Goal: Task Accomplishment & Management: Manage account settings

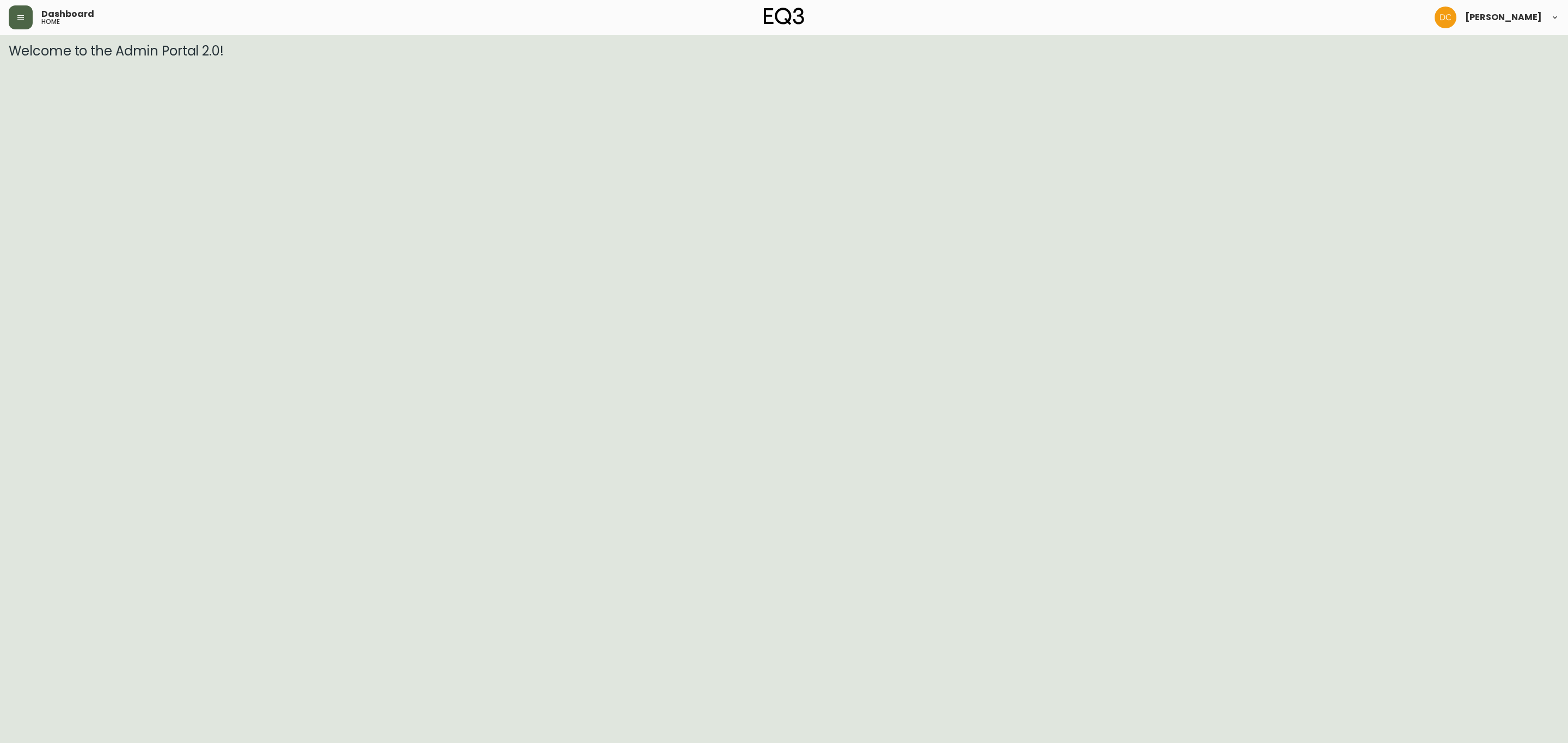
click at [13, 6] on button "button" at bounding box center [21, 17] width 24 height 24
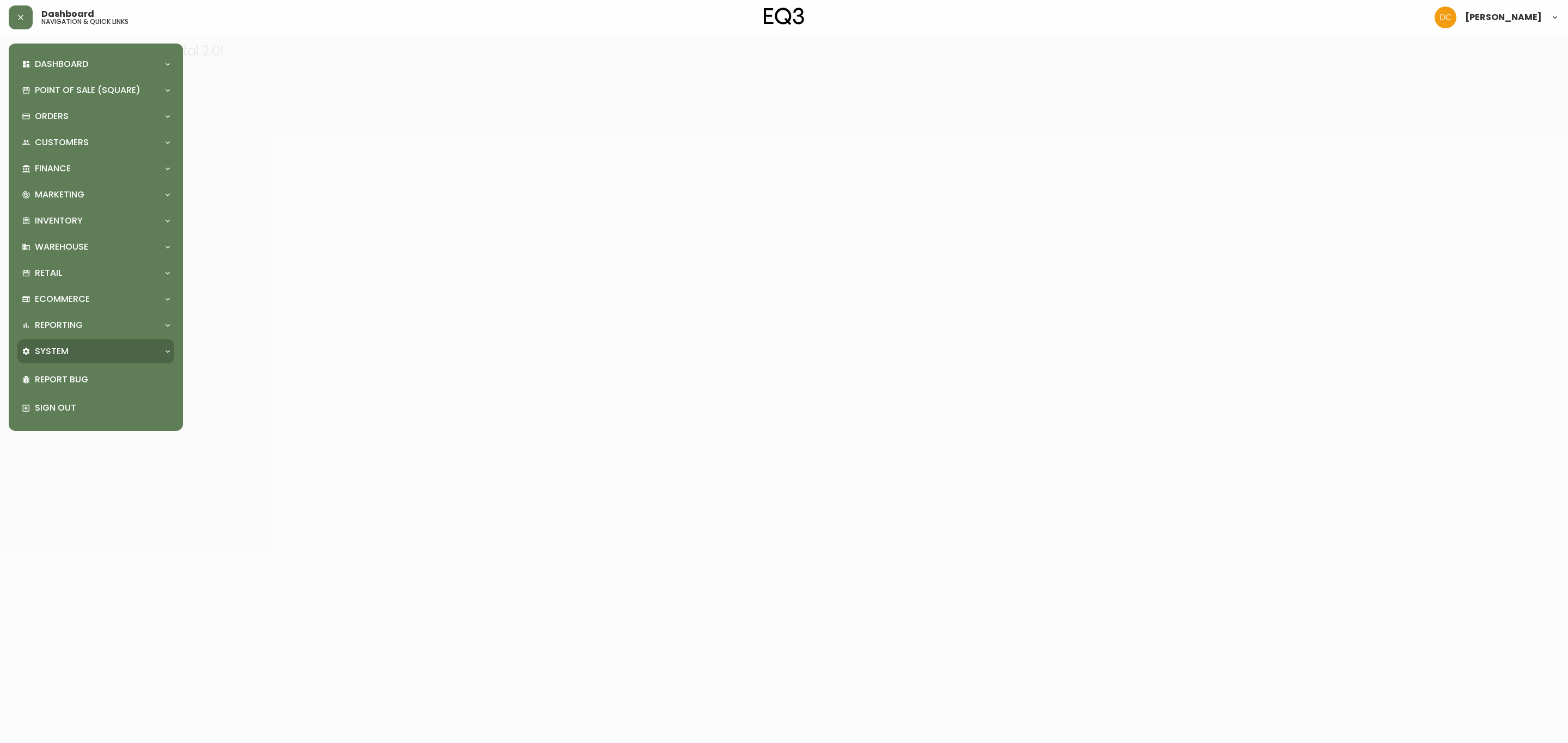
click at [72, 356] on div "System" at bounding box center [91, 351] width 137 height 12
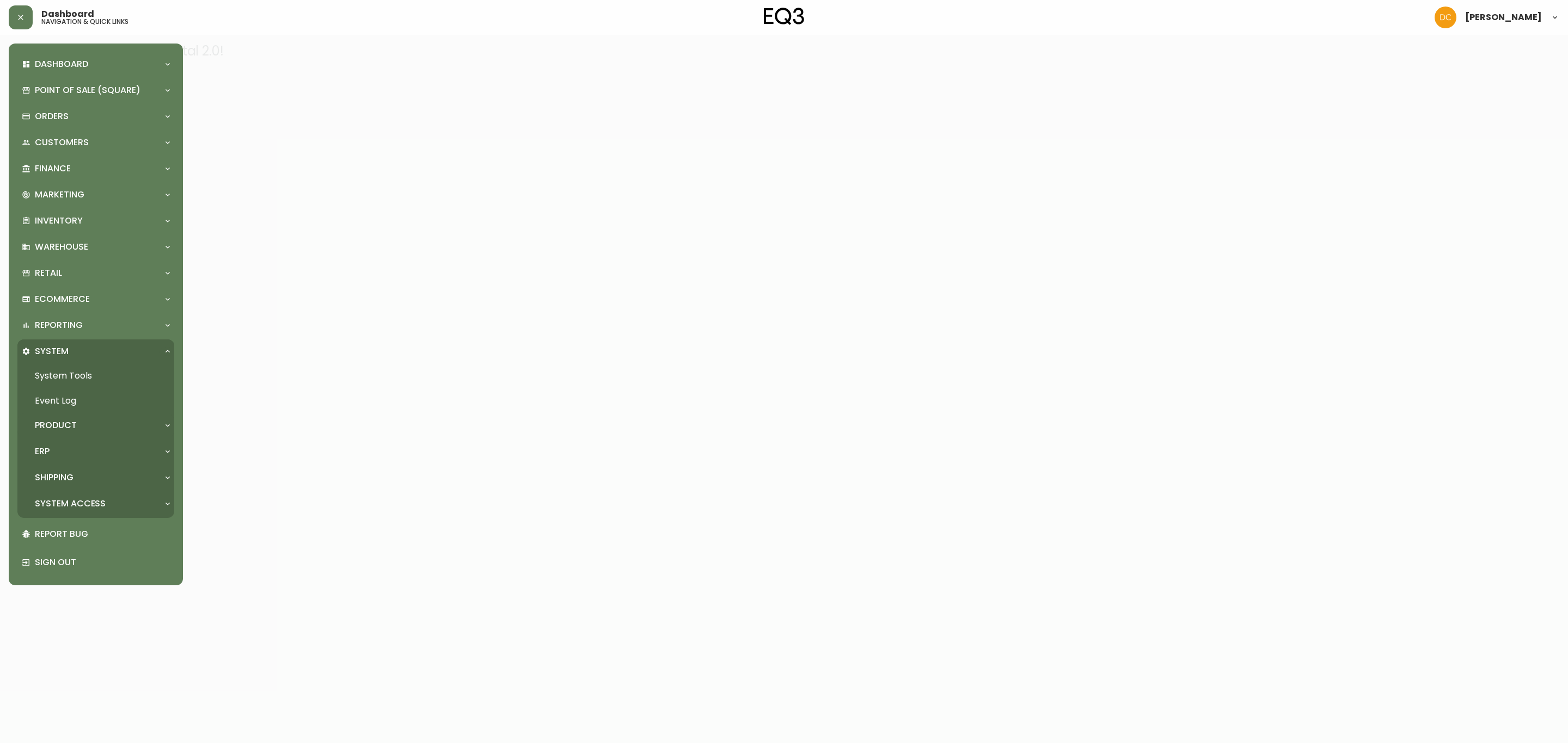
click at [82, 424] on div "Product" at bounding box center [91, 425] width 137 height 12
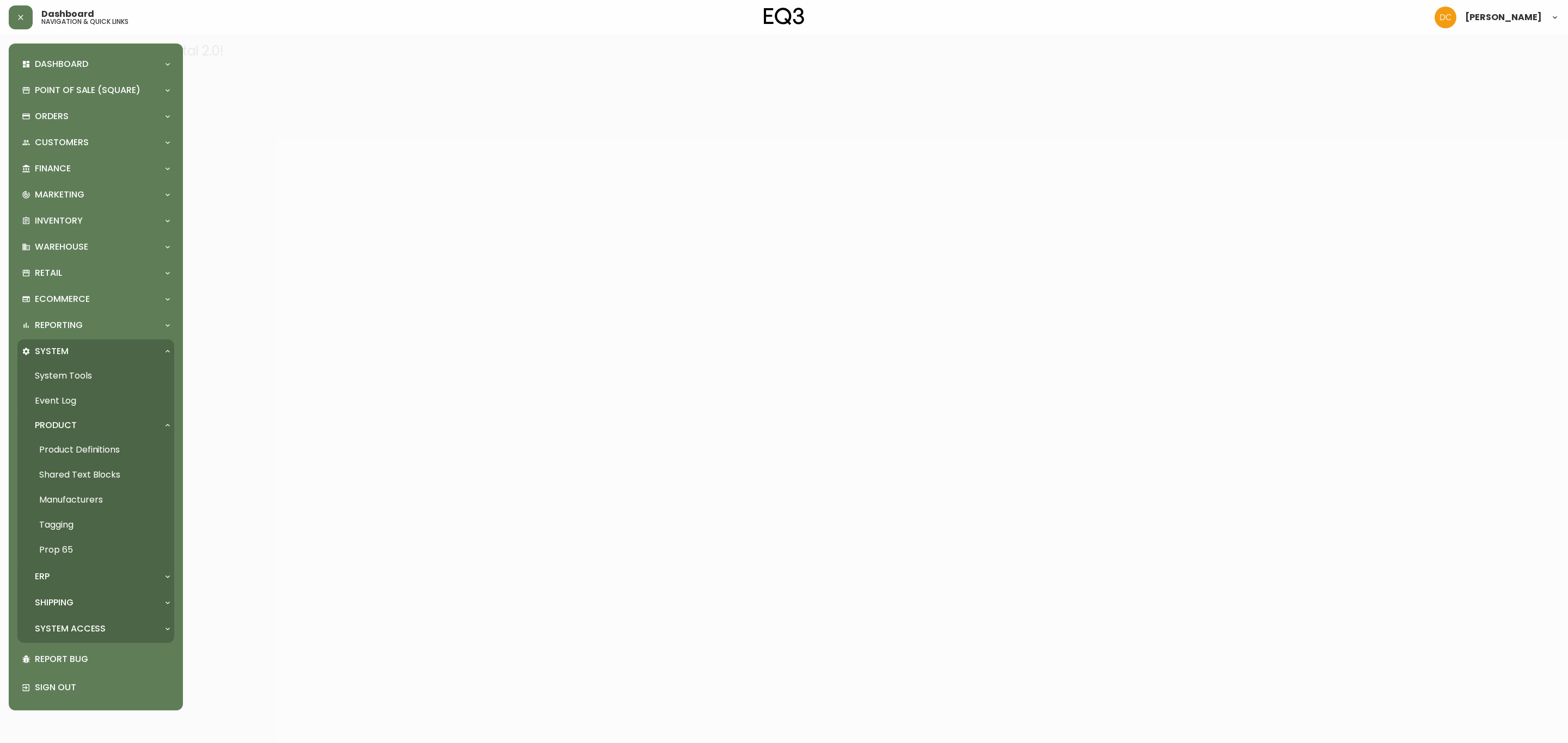
click at [98, 445] on link "Product Definitions" at bounding box center [95, 449] width 157 height 25
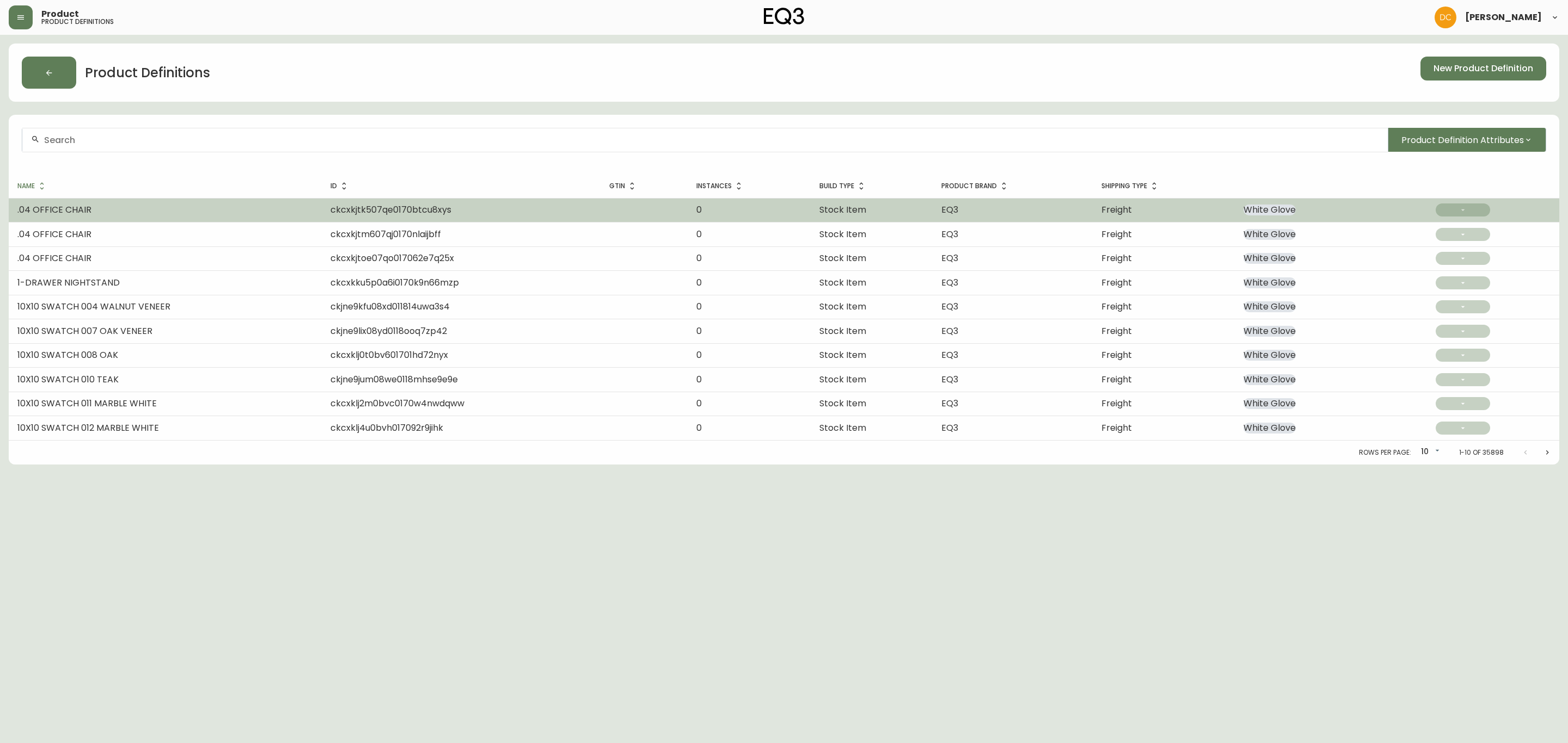
click at [258, 208] on td ".04 OFFICE CHAIR" at bounding box center [166, 210] width 313 height 24
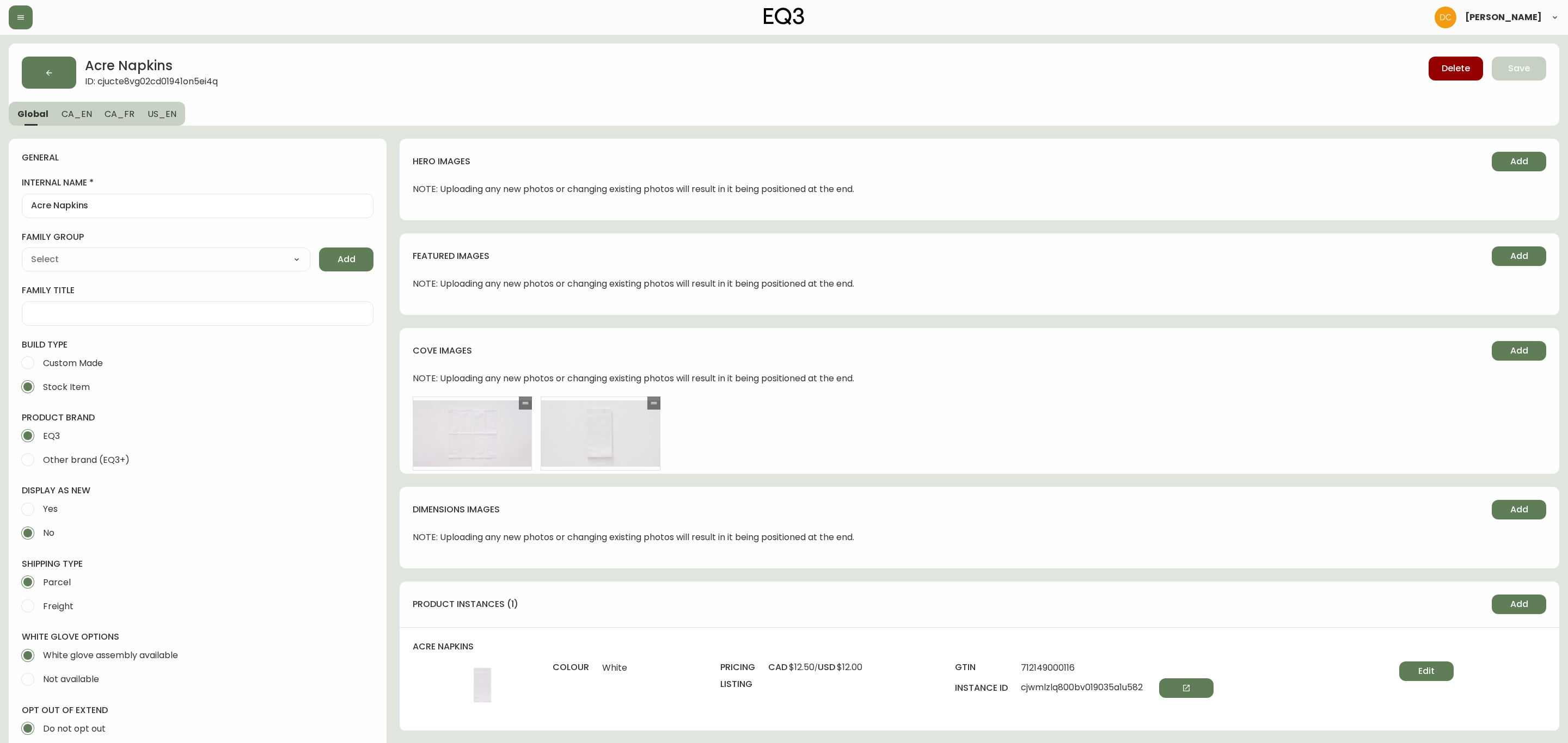
type input "EQ3"
select select "cjyt4m5lw0000pt749bx6gh7n"
type input "Home & Garden > Linens & Bedding > Table Linens > Cloth Napkins"
type input "Default"
select select "cjpjx7rji00004c744bbp6zrf"
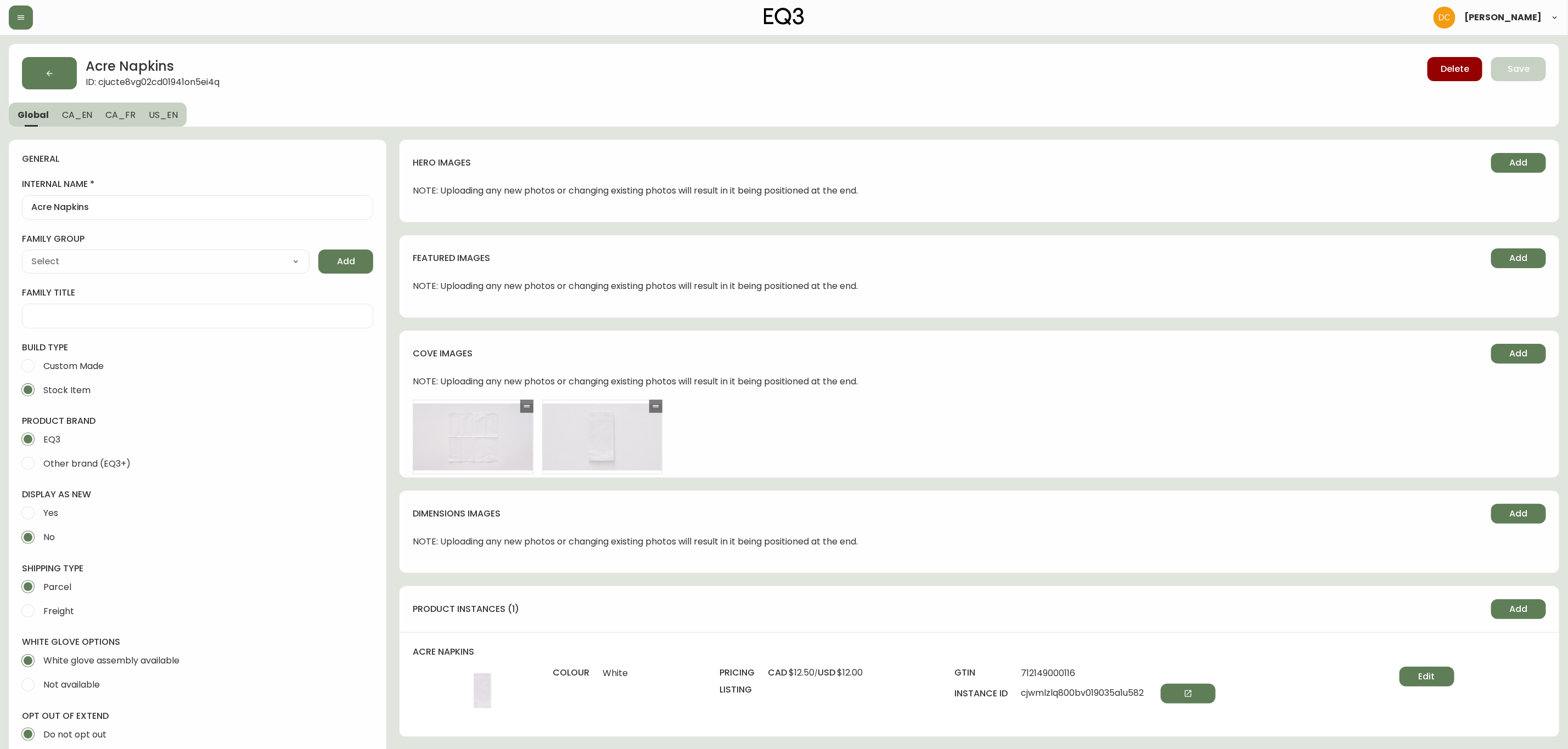
click at [158, 114] on span "US_EN" at bounding box center [163, 114] width 30 height 11
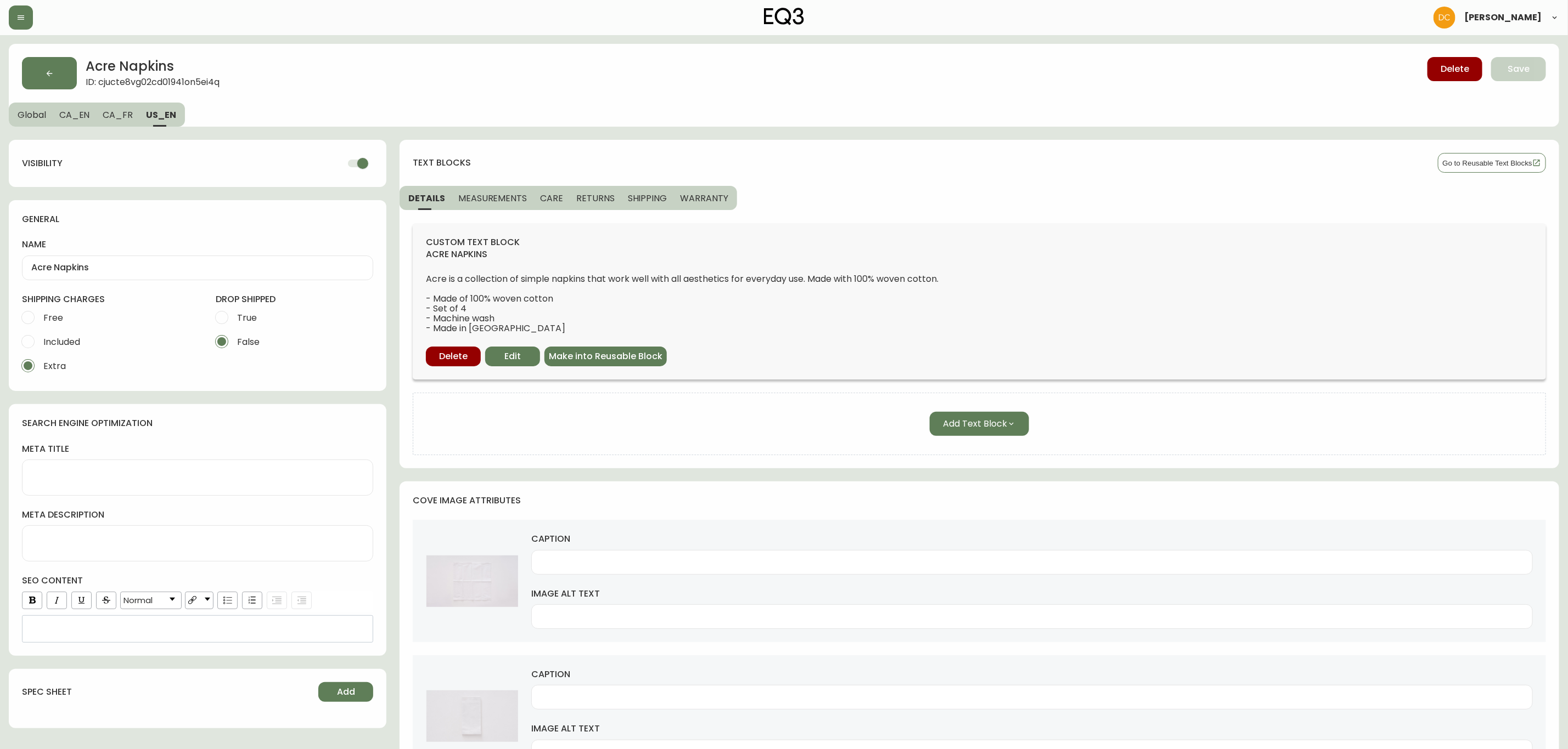
drag, startPoint x: 365, startPoint y: 166, endPoint x: 372, endPoint y: 163, distance: 7.6
click at [364, 166] on input "checkbox" at bounding box center [363, 163] width 63 height 21
checkbox input "false"
click at [1487, 65] on div "Delete Save" at bounding box center [1185, 73] width 723 height 32
click at [1499, 65] on button "Save" at bounding box center [1518, 69] width 54 height 24
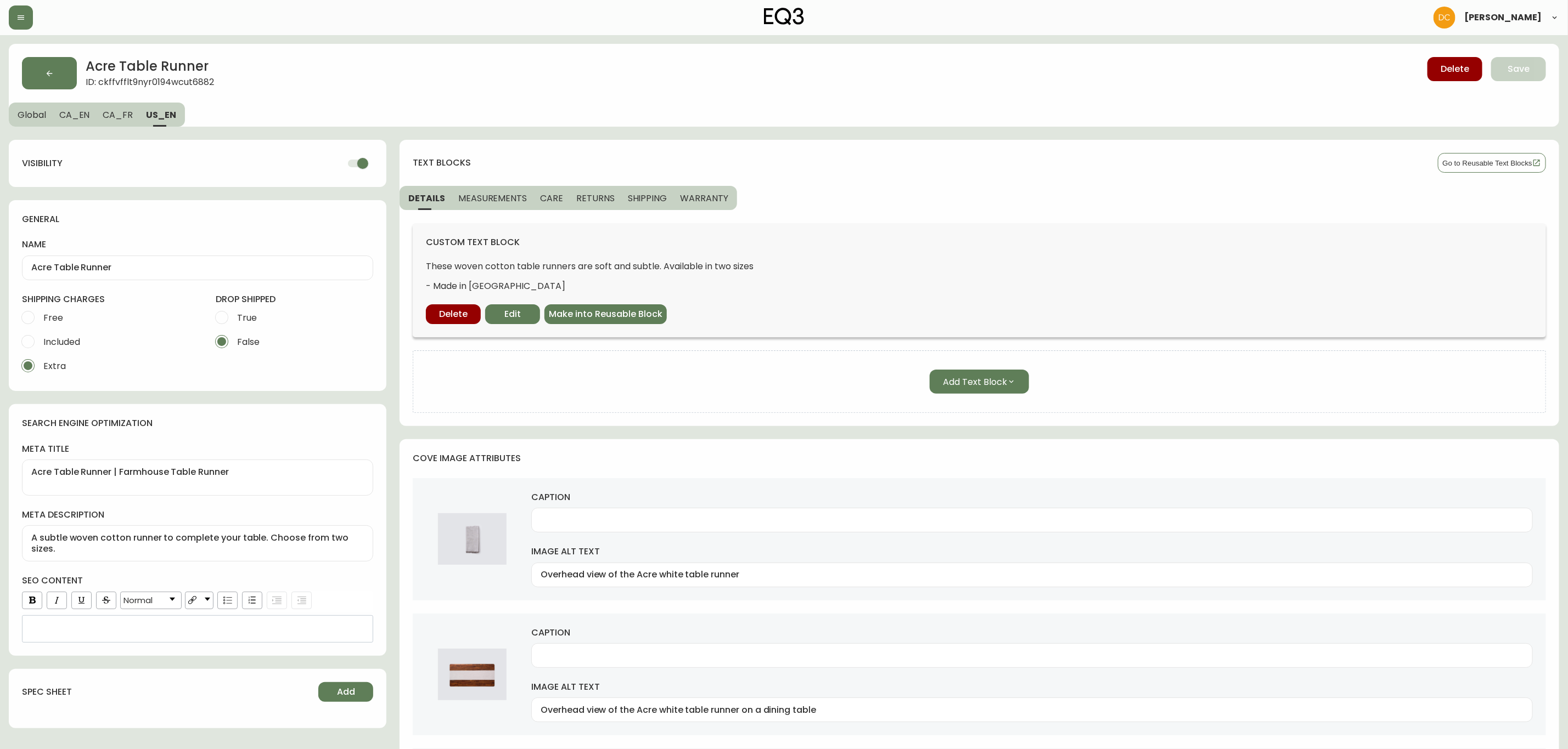
click at [362, 166] on input "checkbox" at bounding box center [363, 163] width 63 height 21
checkbox input "false"
click at [1530, 70] on button "Save" at bounding box center [1518, 69] width 54 height 24
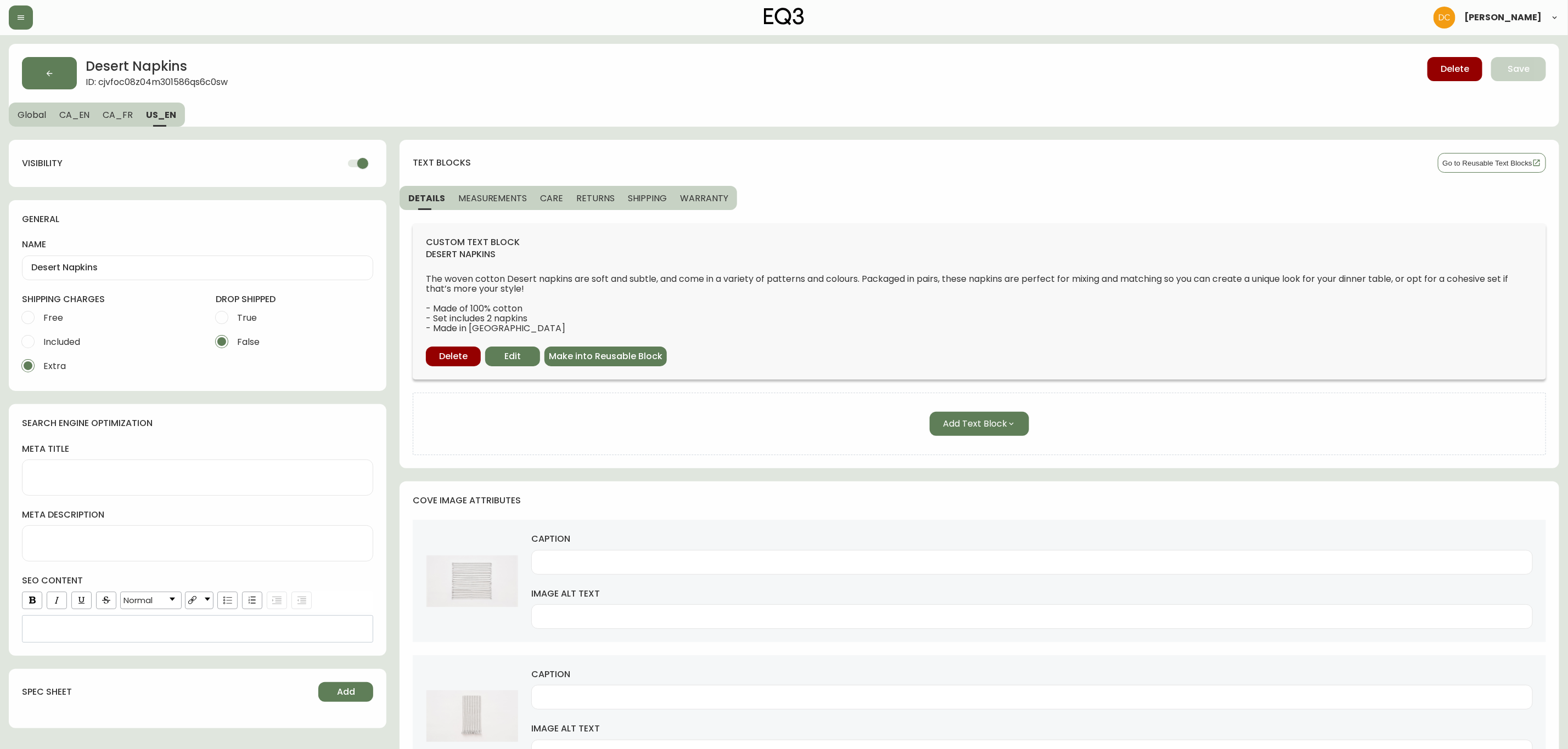
click at [356, 157] on input "checkbox" at bounding box center [363, 163] width 63 height 21
checkbox input "false"
click at [1503, 65] on button "Save" at bounding box center [1518, 69] width 54 height 24
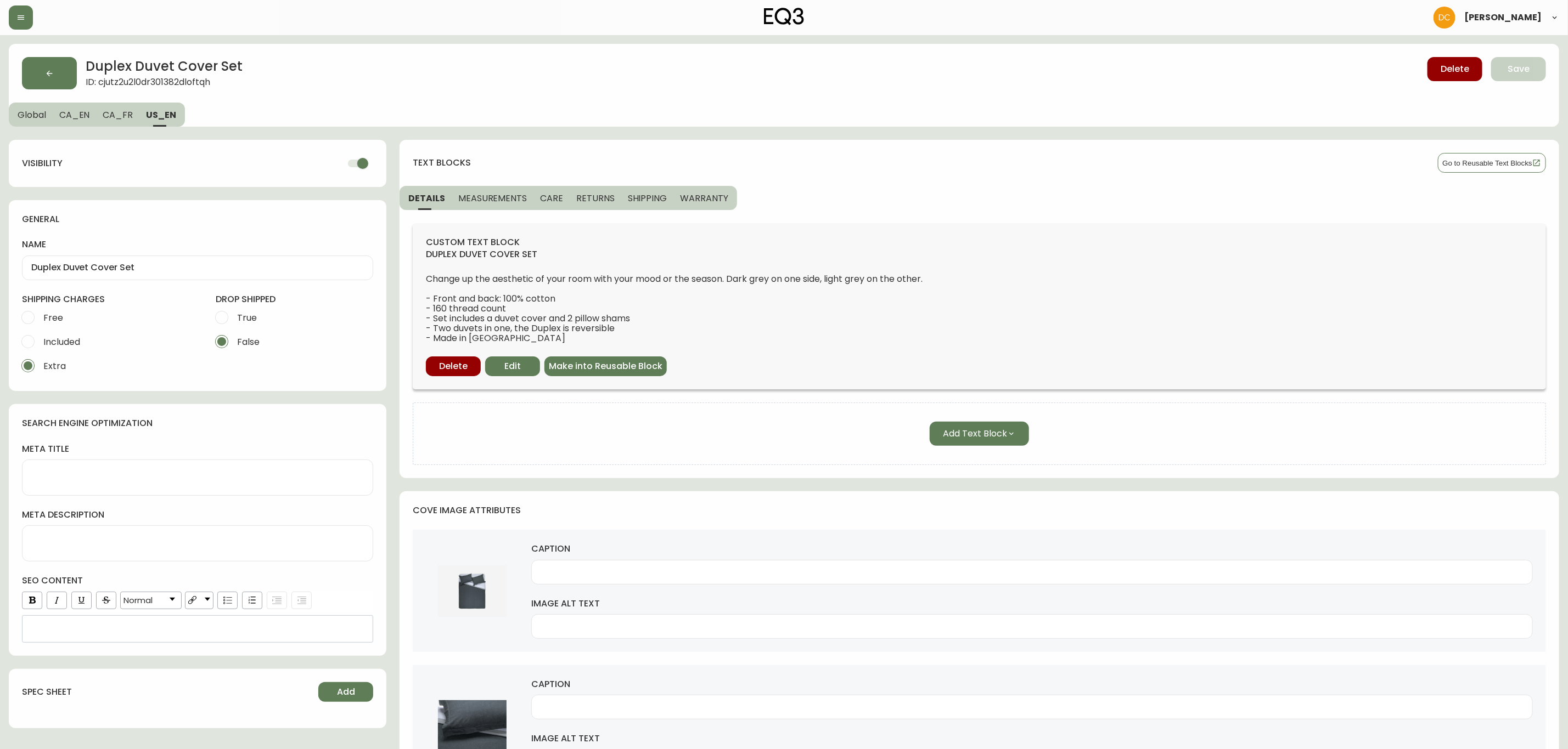
click at [362, 164] on input "checkbox" at bounding box center [363, 163] width 63 height 21
checkbox input "false"
click at [1509, 62] on button "Save" at bounding box center [1518, 69] width 54 height 24
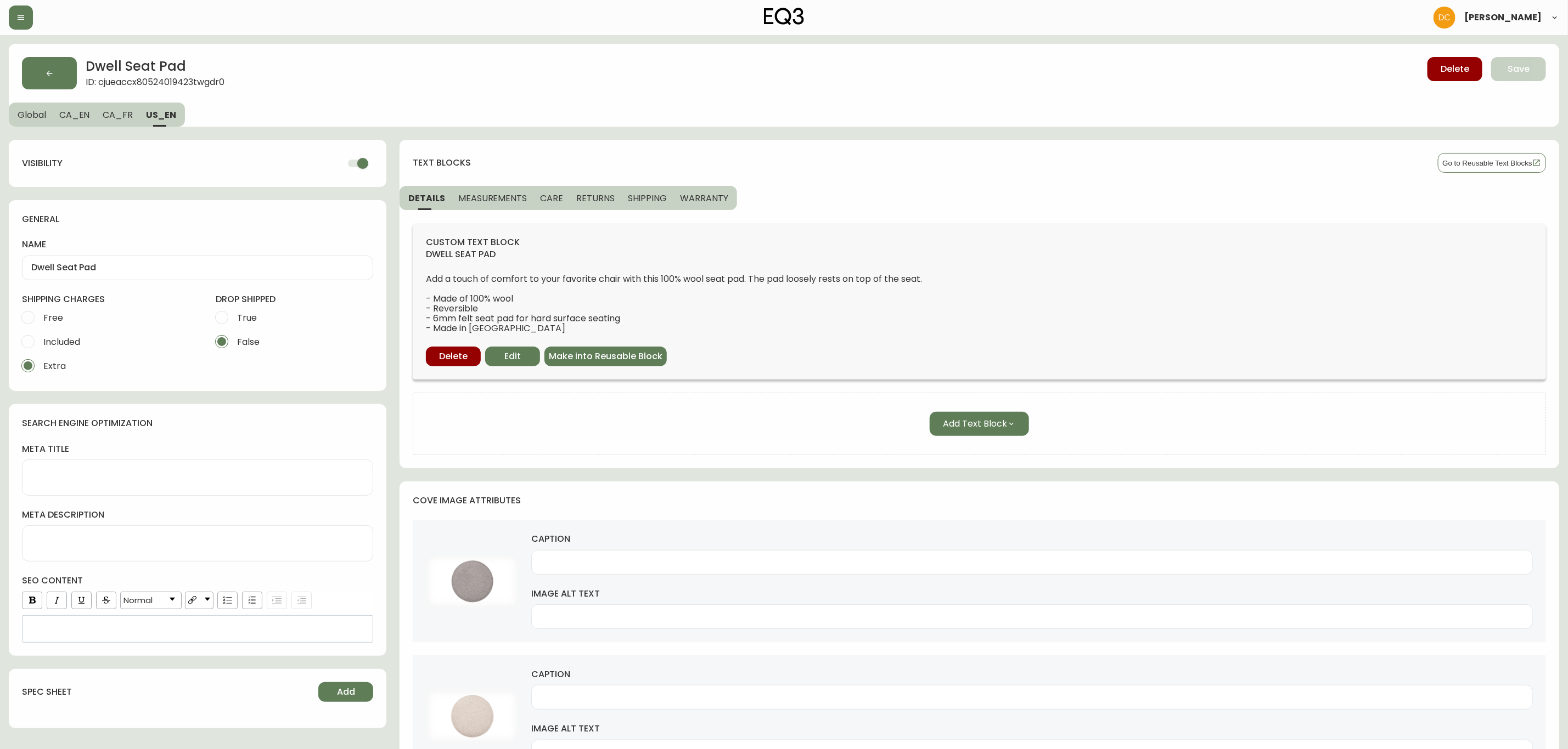
click at [355, 163] on input "checkbox" at bounding box center [363, 163] width 63 height 21
checkbox input "false"
click at [1500, 73] on button "Save" at bounding box center [1518, 69] width 54 height 24
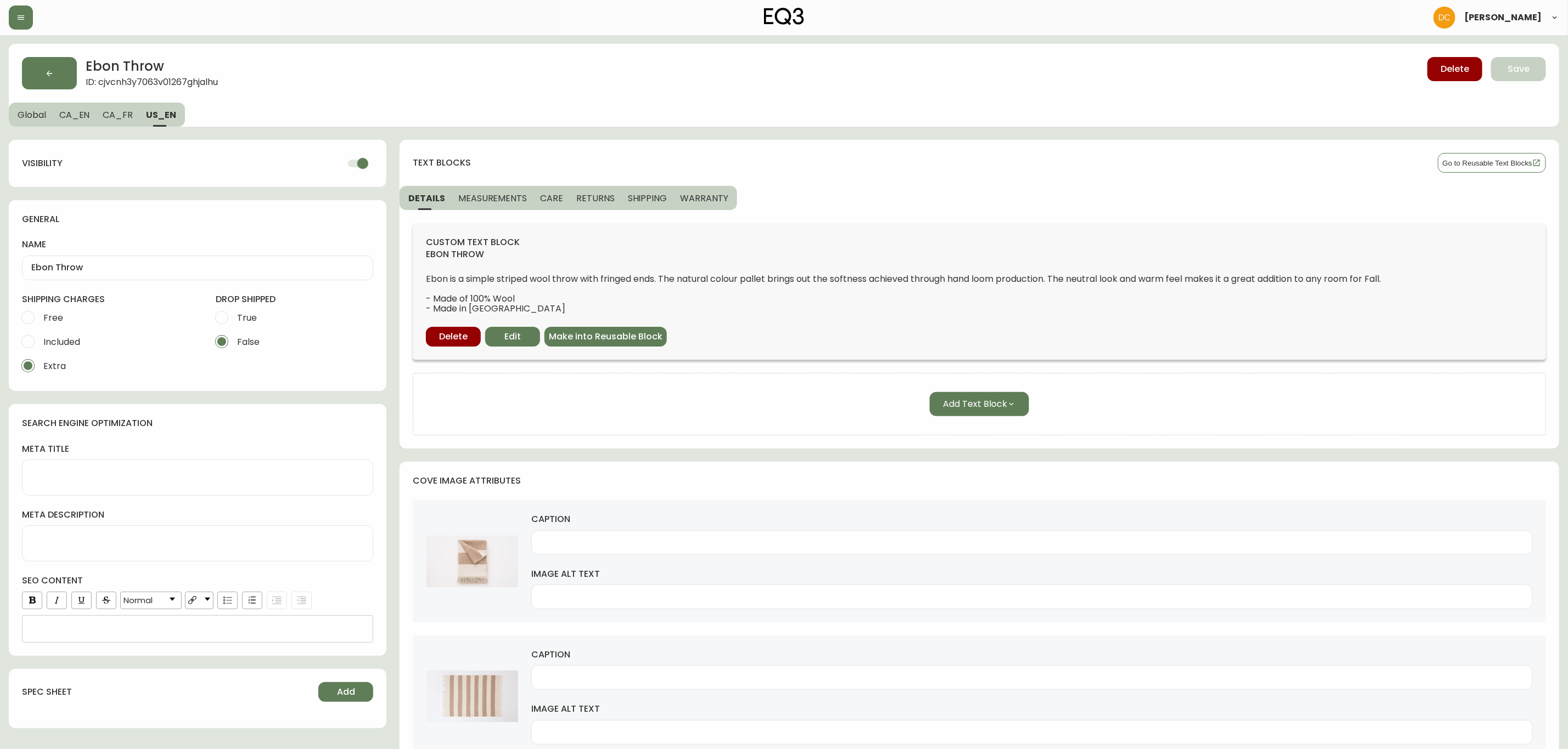
click at [356, 170] on input "checkbox" at bounding box center [363, 163] width 63 height 21
checkbox input "false"
click at [1525, 65] on span "Save" at bounding box center [1519, 68] width 22 height 12
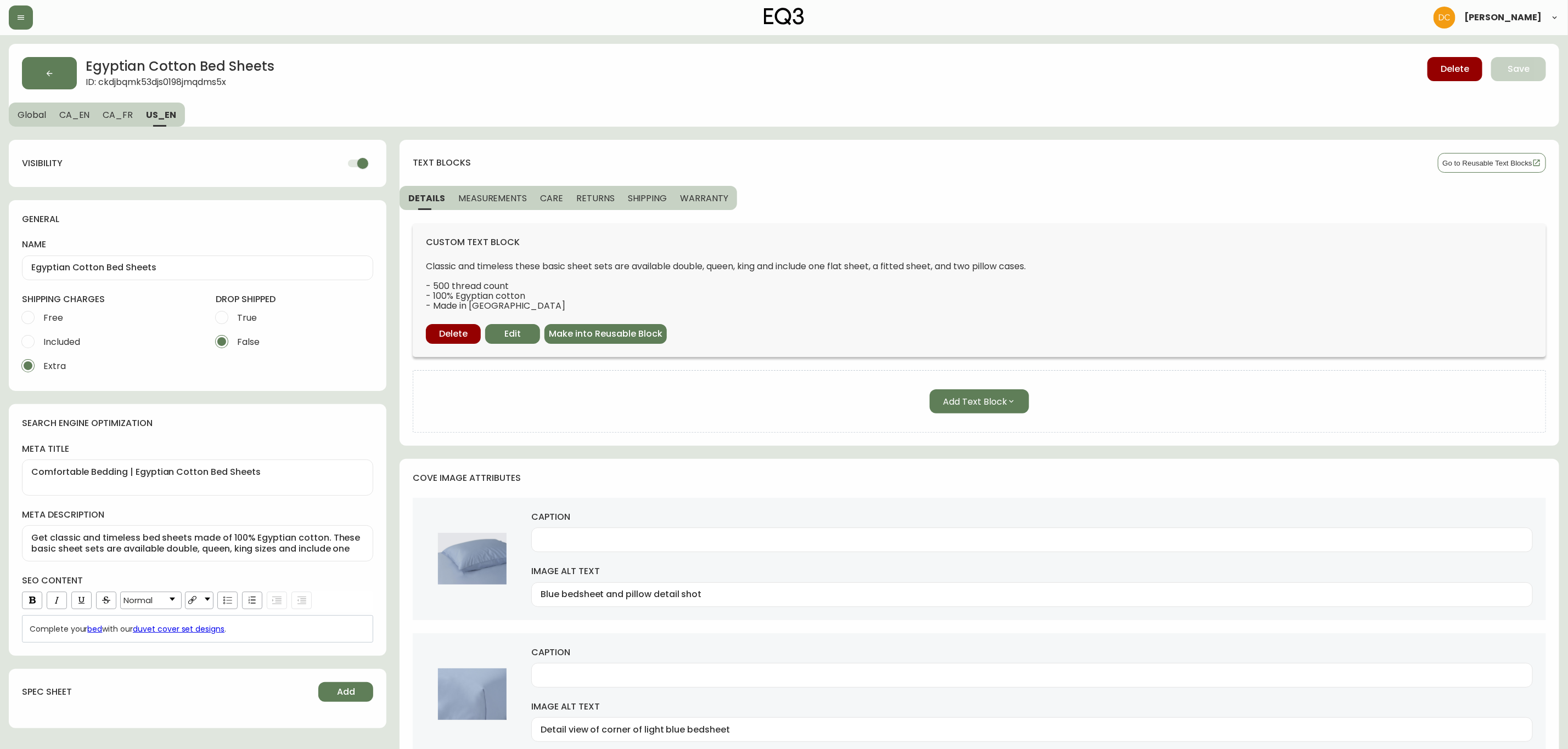
click at [359, 161] on input "checkbox" at bounding box center [363, 163] width 63 height 21
checkbox input "false"
click at [1498, 66] on button "Save" at bounding box center [1518, 69] width 54 height 24
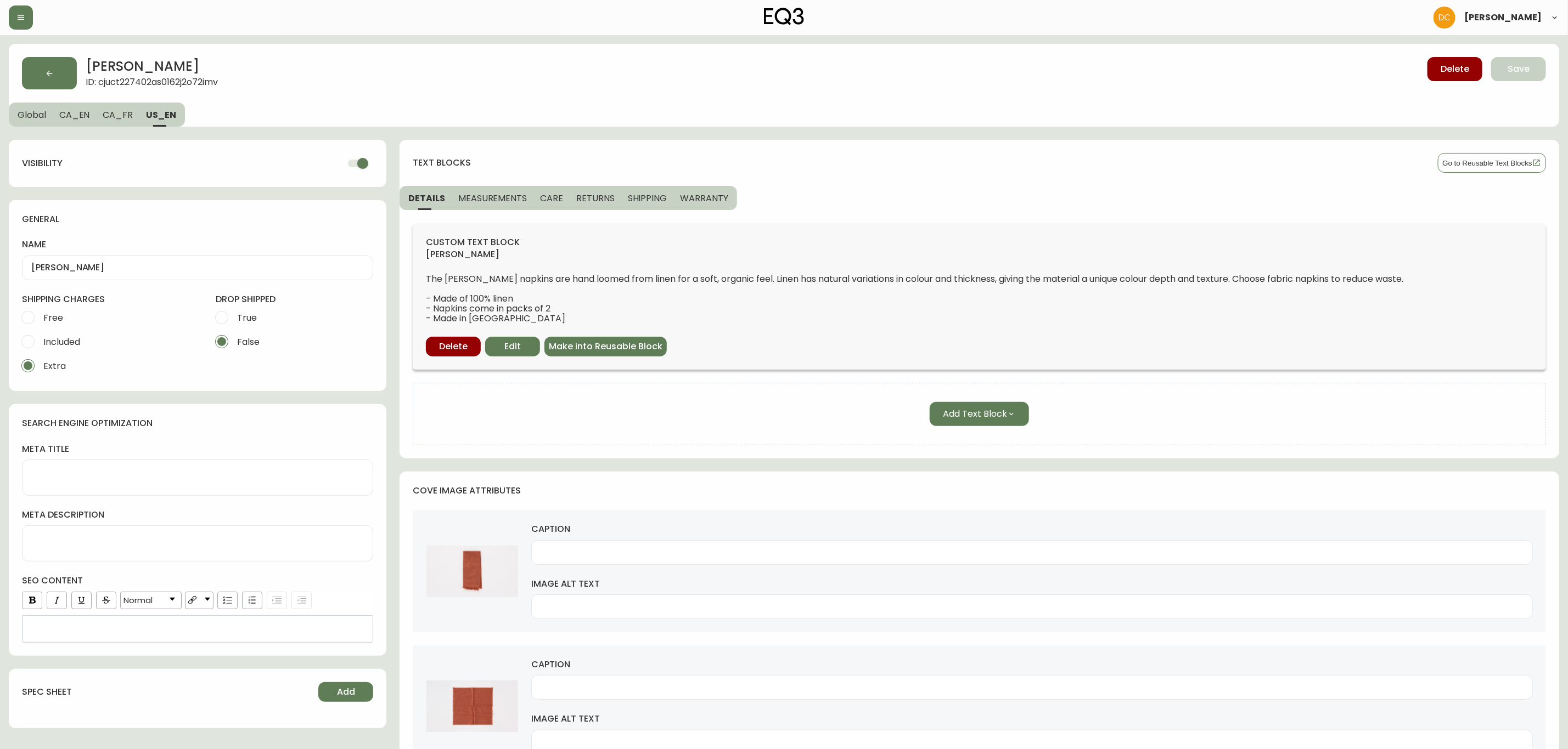
click at [359, 163] on input "checkbox" at bounding box center [363, 163] width 63 height 21
checkbox input "false"
click at [1520, 74] on span "Save" at bounding box center [1519, 68] width 22 height 12
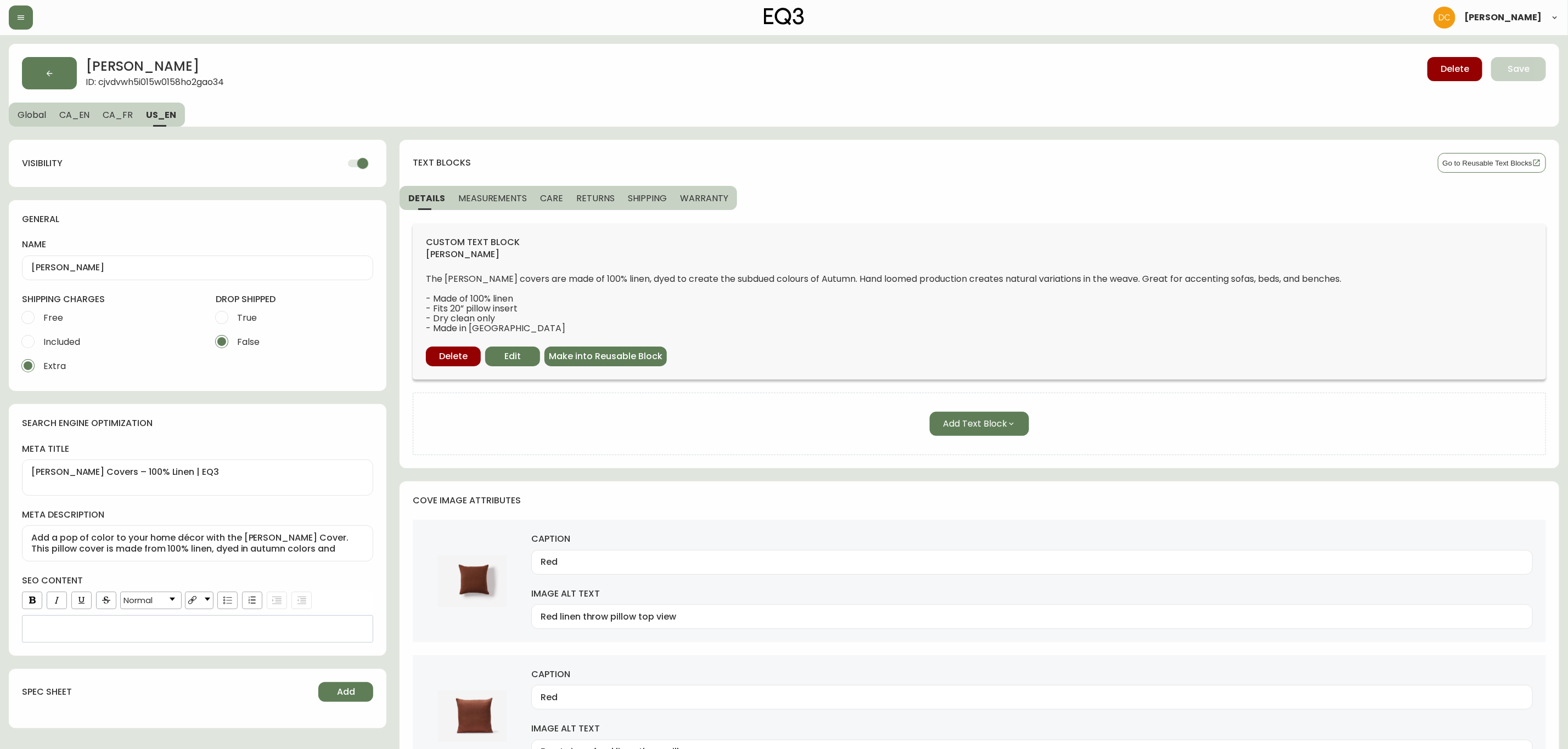
click at [354, 156] on input "checkbox" at bounding box center [363, 163] width 63 height 21
checkbox input "false"
click at [1495, 70] on button "Save" at bounding box center [1518, 69] width 54 height 24
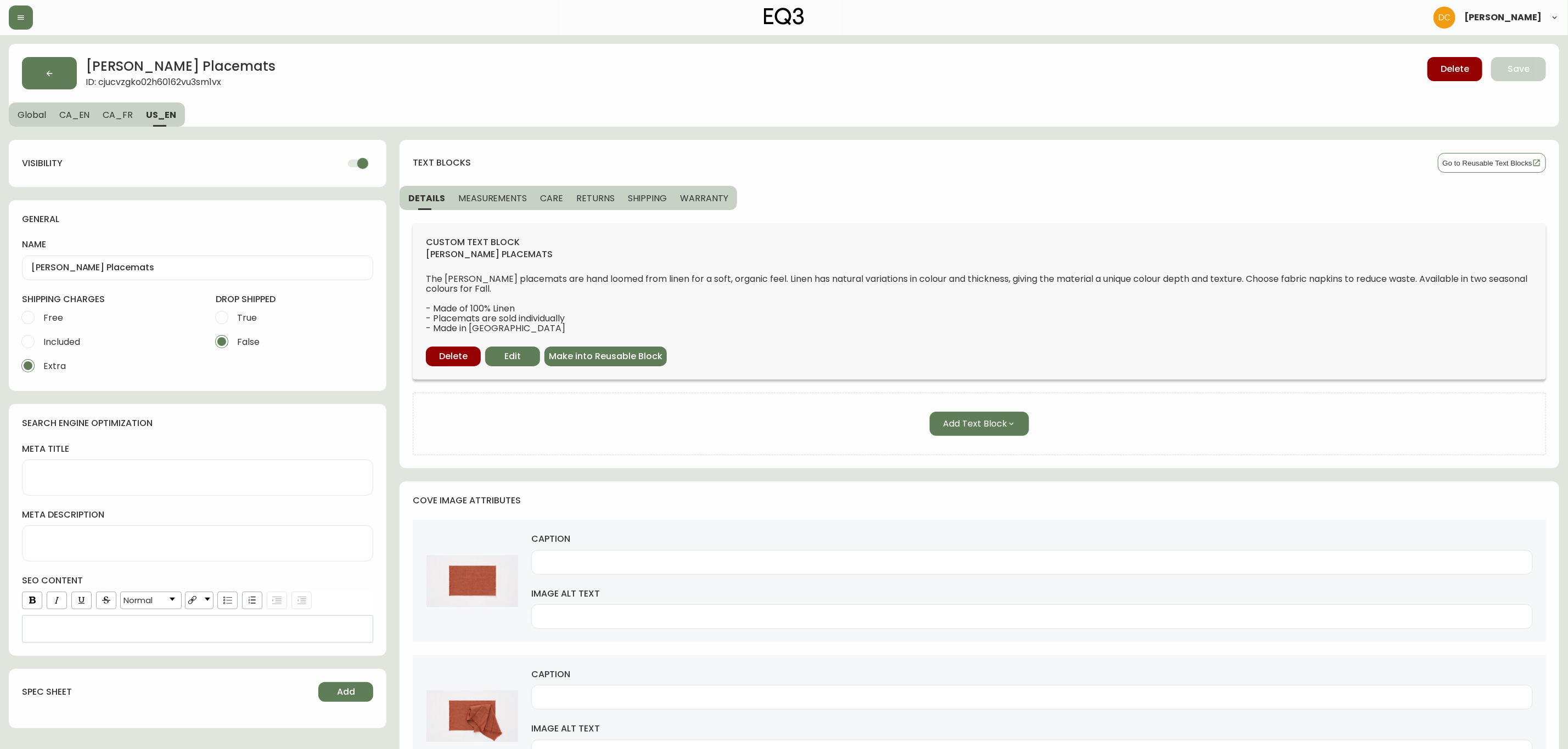
click at [350, 170] on input "checkbox" at bounding box center [363, 163] width 63 height 21
checkbox input "false"
click at [1508, 77] on button "Save" at bounding box center [1518, 69] width 54 height 24
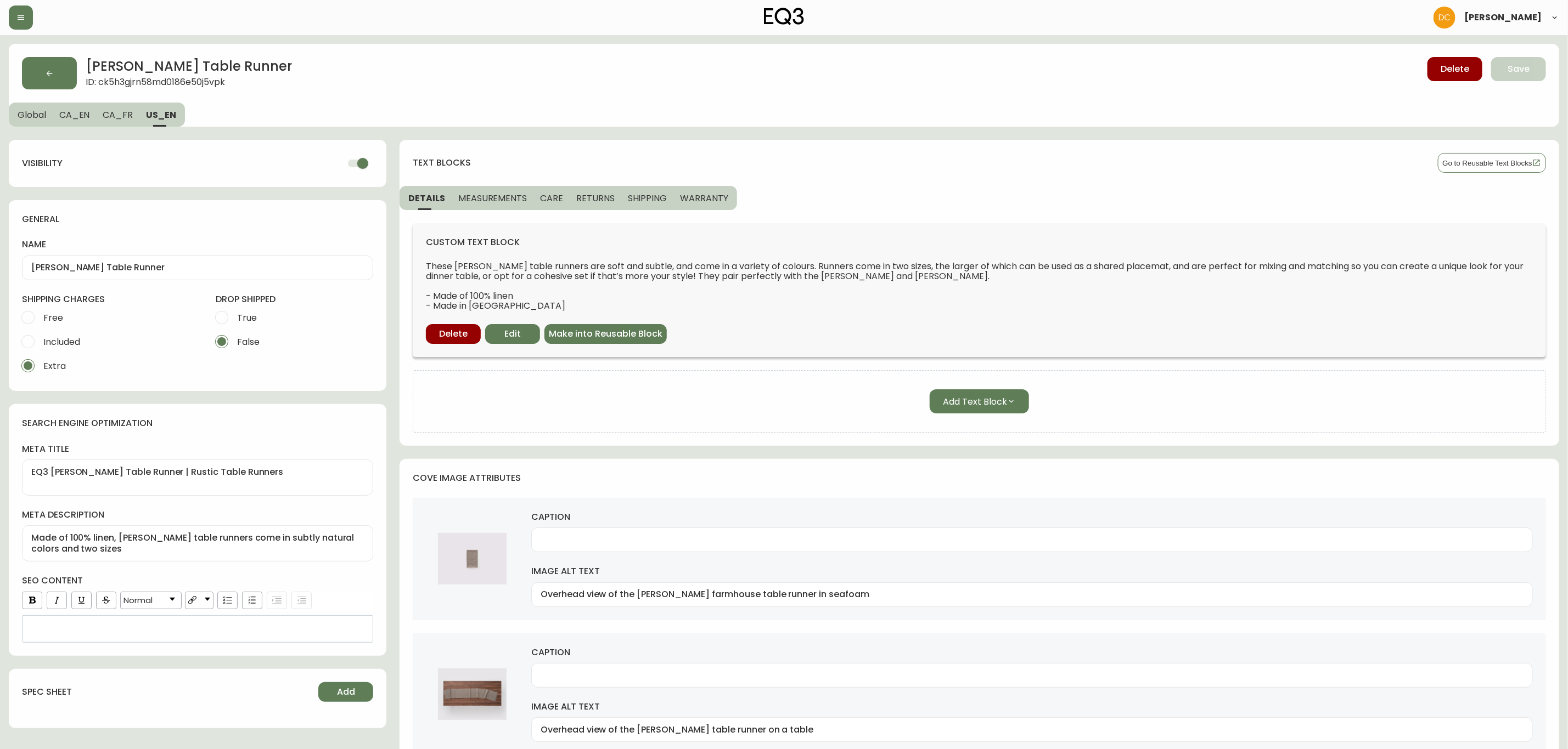
click at [347, 163] on input "checkbox" at bounding box center [363, 163] width 63 height 21
checkbox input "false"
click at [1503, 79] on button "Save" at bounding box center [1518, 69] width 54 height 24
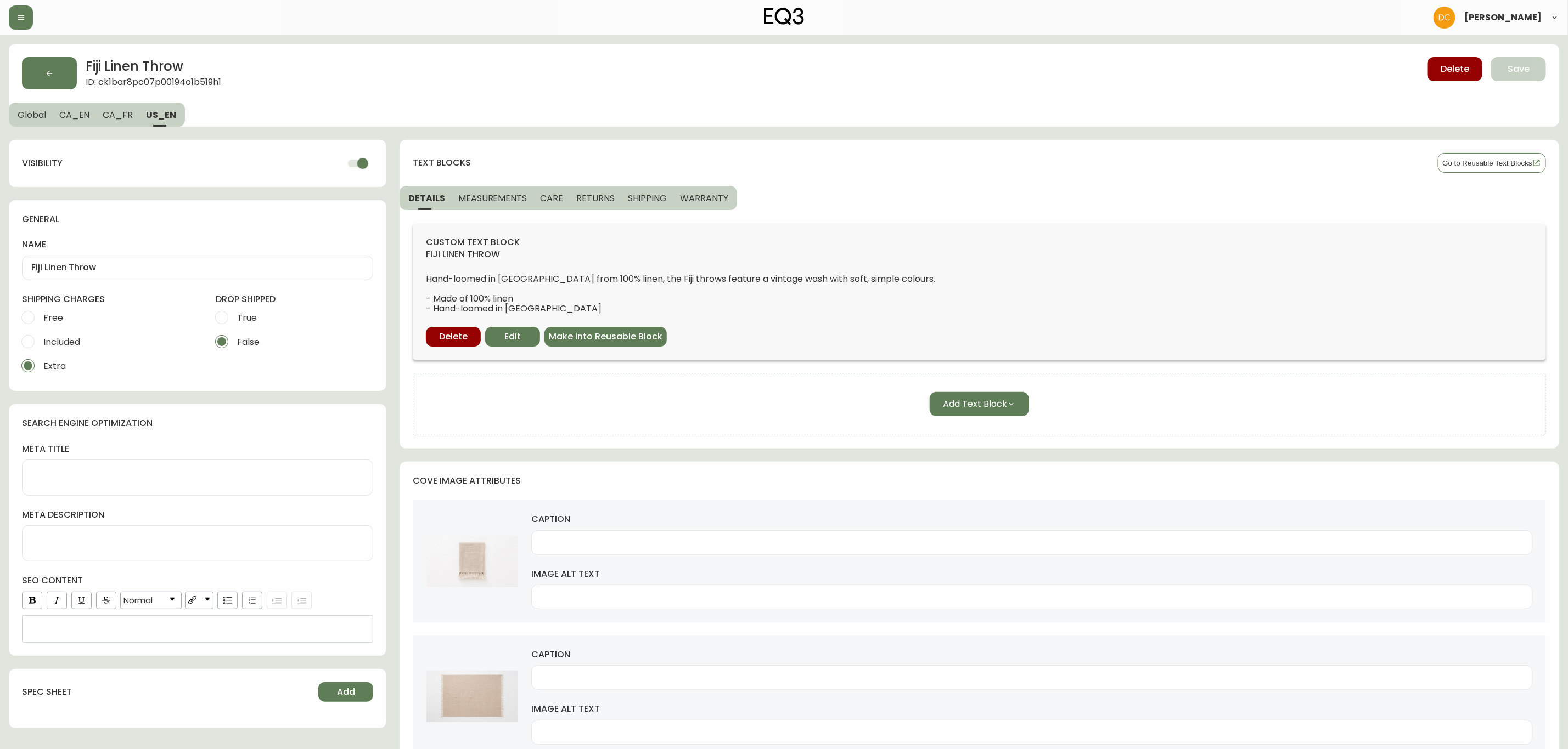
click at [362, 163] on input "checkbox" at bounding box center [363, 163] width 63 height 21
checkbox input "false"
click at [1530, 77] on button "Save" at bounding box center [1518, 69] width 54 height 24
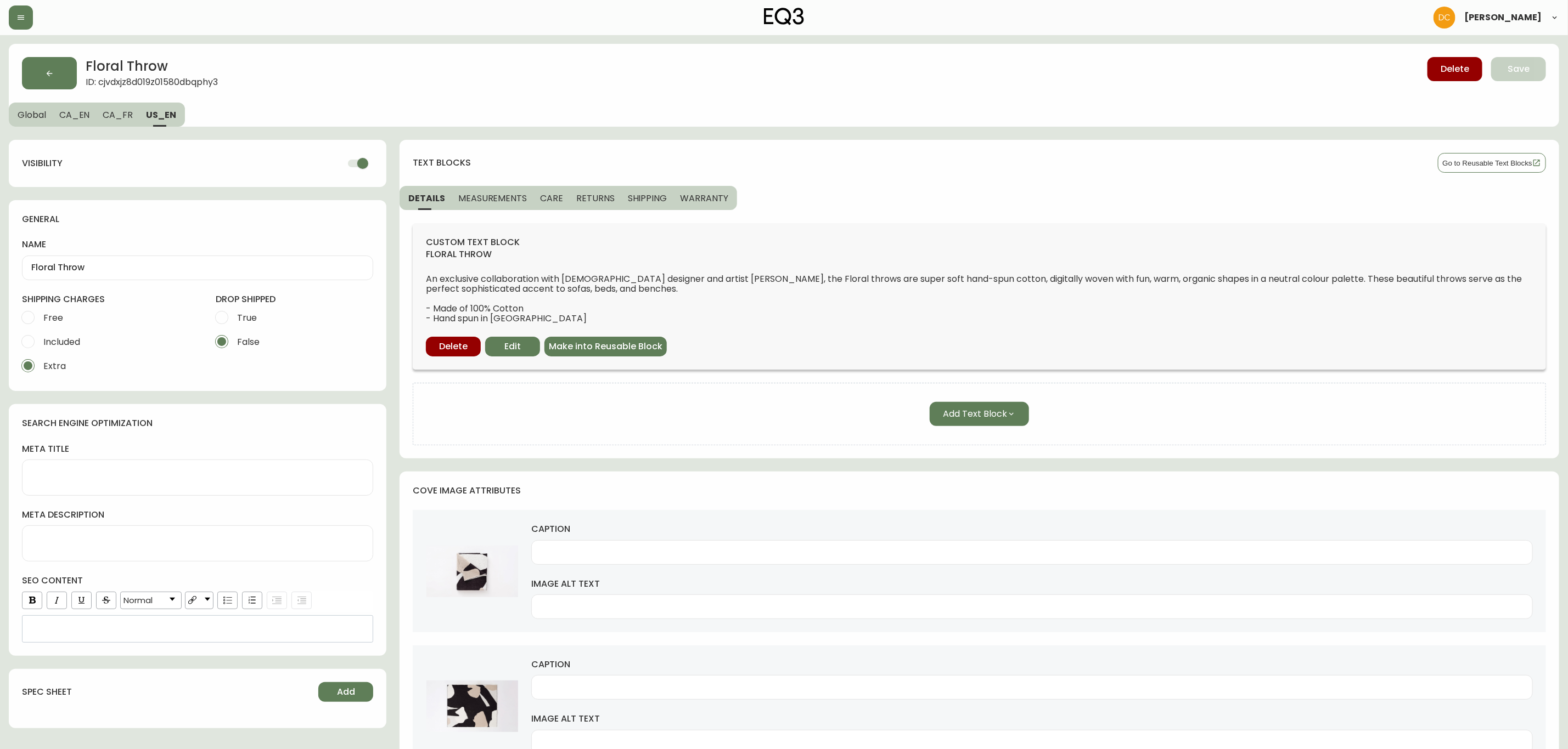
click at [357, 157] on input "checkbox" at bounding box center [363, 163] width 63 height 21
checkbox input "false"
click at [1514, 57] on button "Save" at bounding box center [1518, 69] width 54 height 24
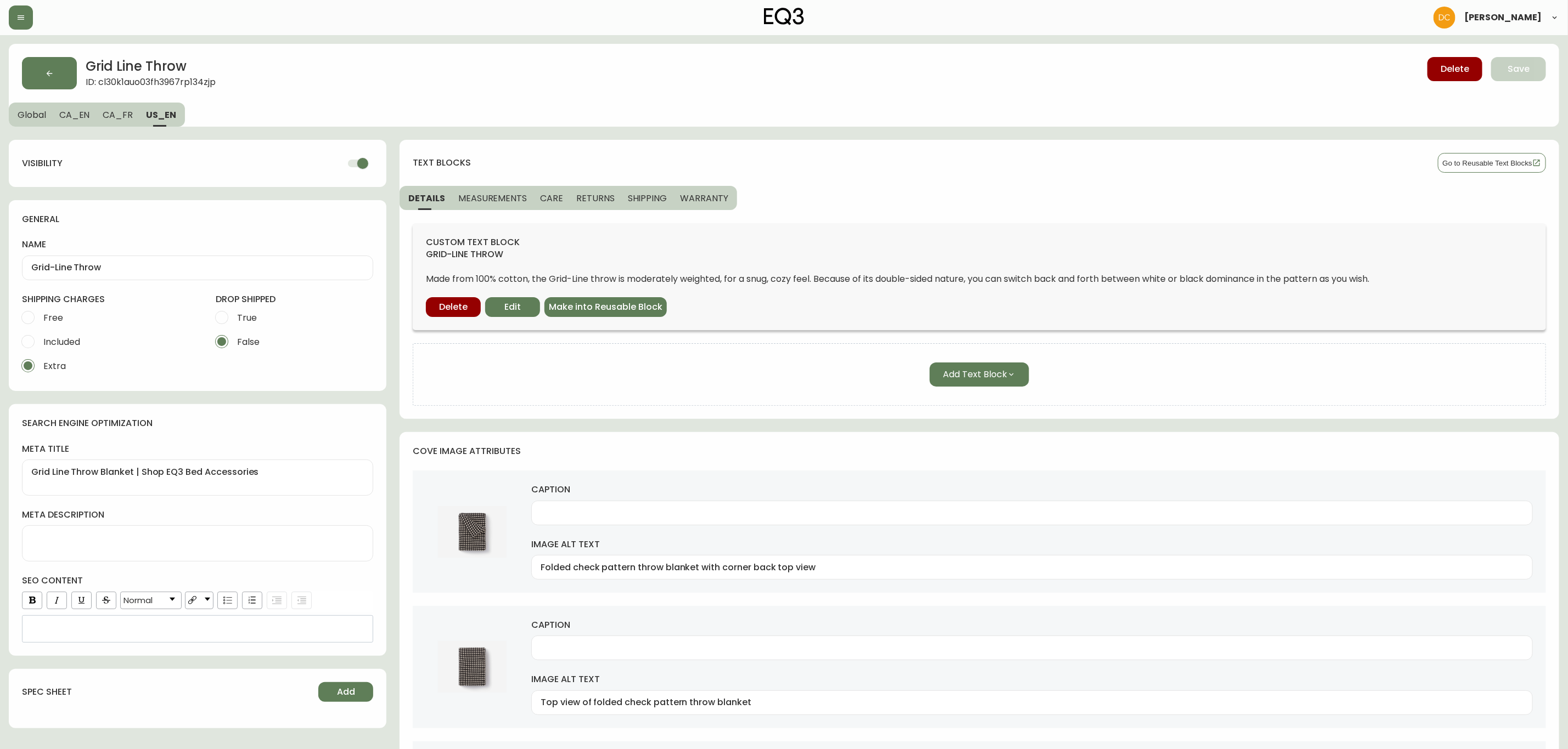
click at [358, 157] on input "checkbox" at bounding box center [363, 163] width 63 height 21
checkbox input "false"
click at [1513, 73] on span "Save" at bounding box center [1519, 68] width 22 height 12
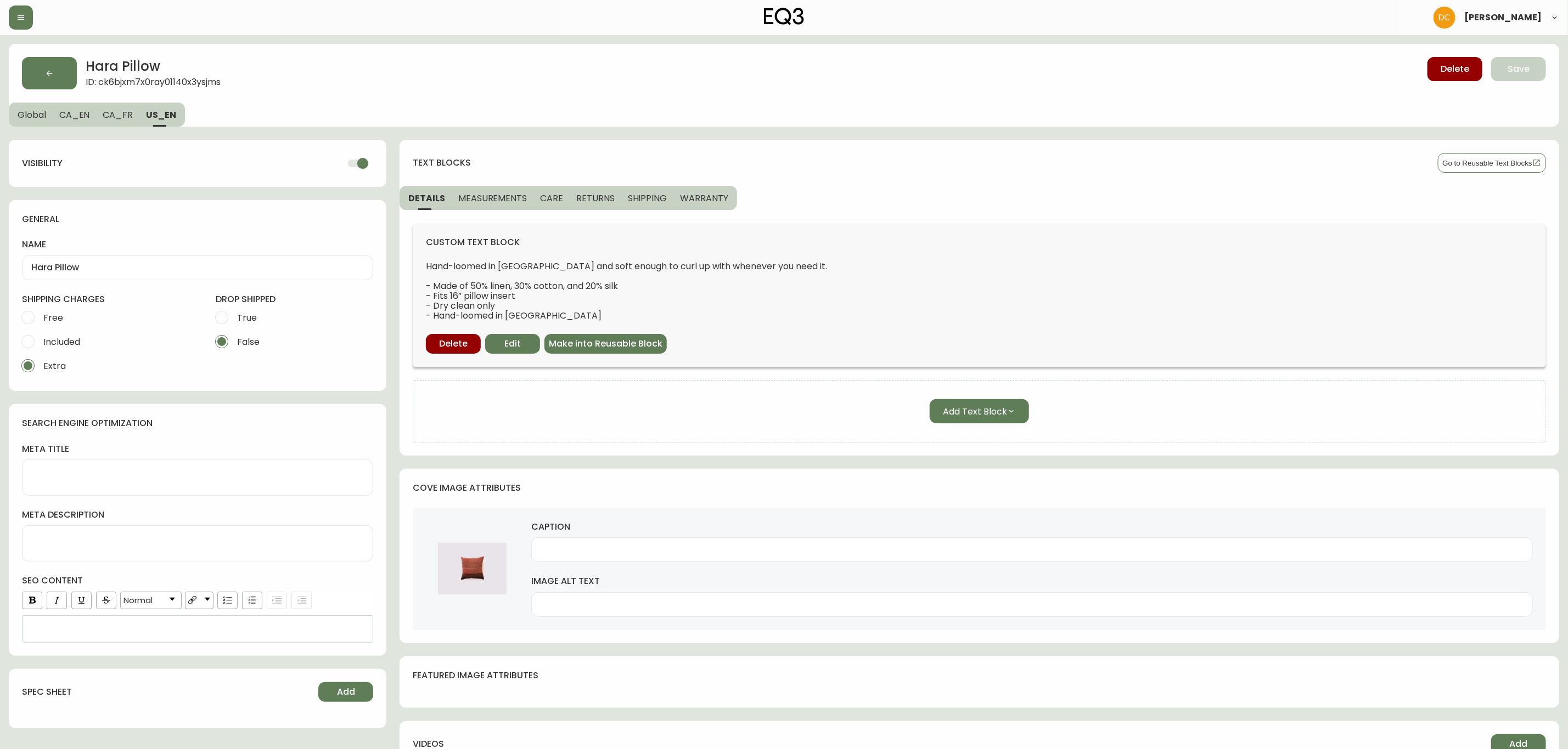
click at [356, 170] on input "checkbox" at bounding box center [363, 163] width 63 height 21
checkbox input "false"
click at [1515, 74] on span "Save" at bounding box center [1519, 68] width 22 height 12
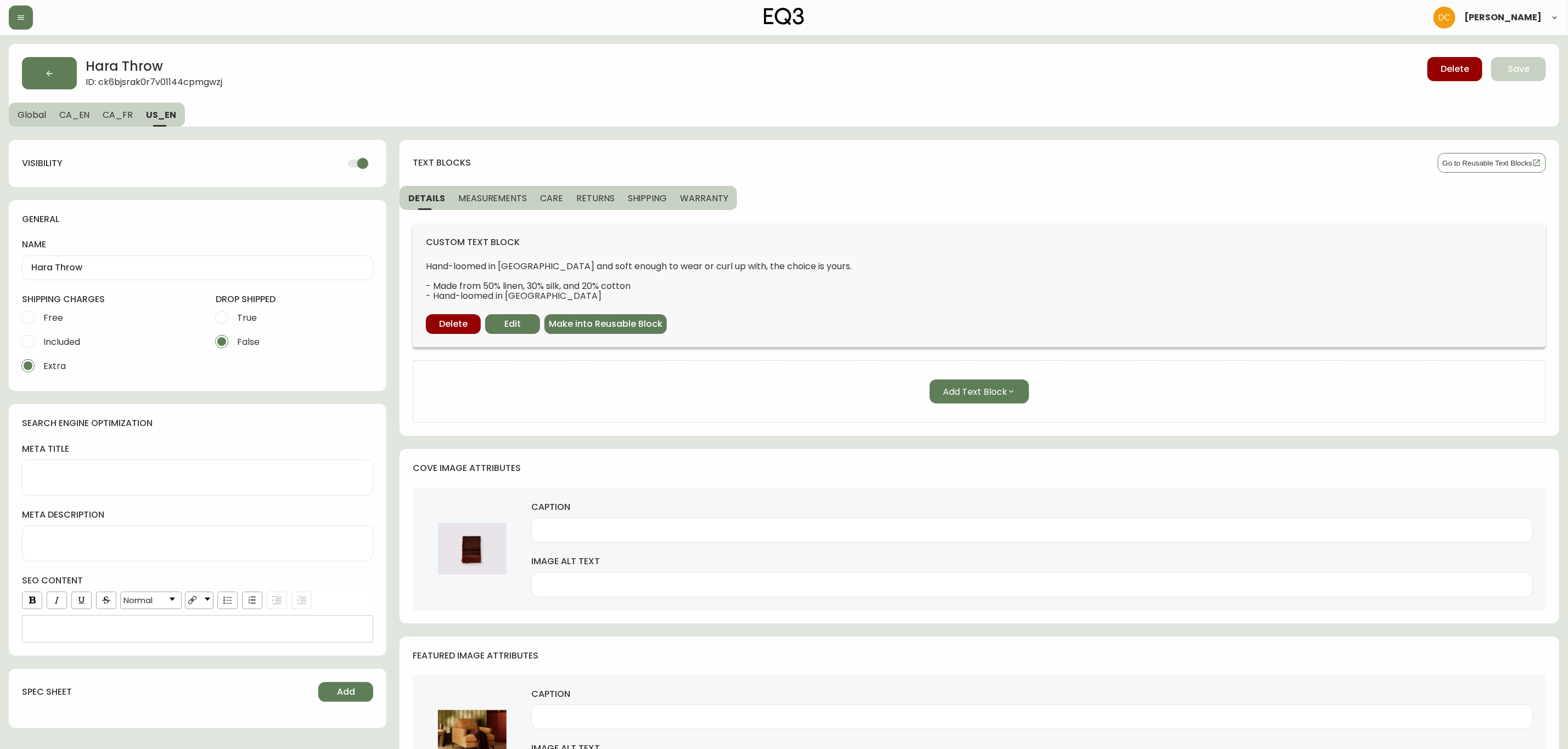
click at [359, 172] on input "checkbox" at bounding box center [363, 163] width 63 height 21
checkbox input "false"
click at [1537, 75] on button "Save" at bounding box center [1518, 69] width 54 height 24
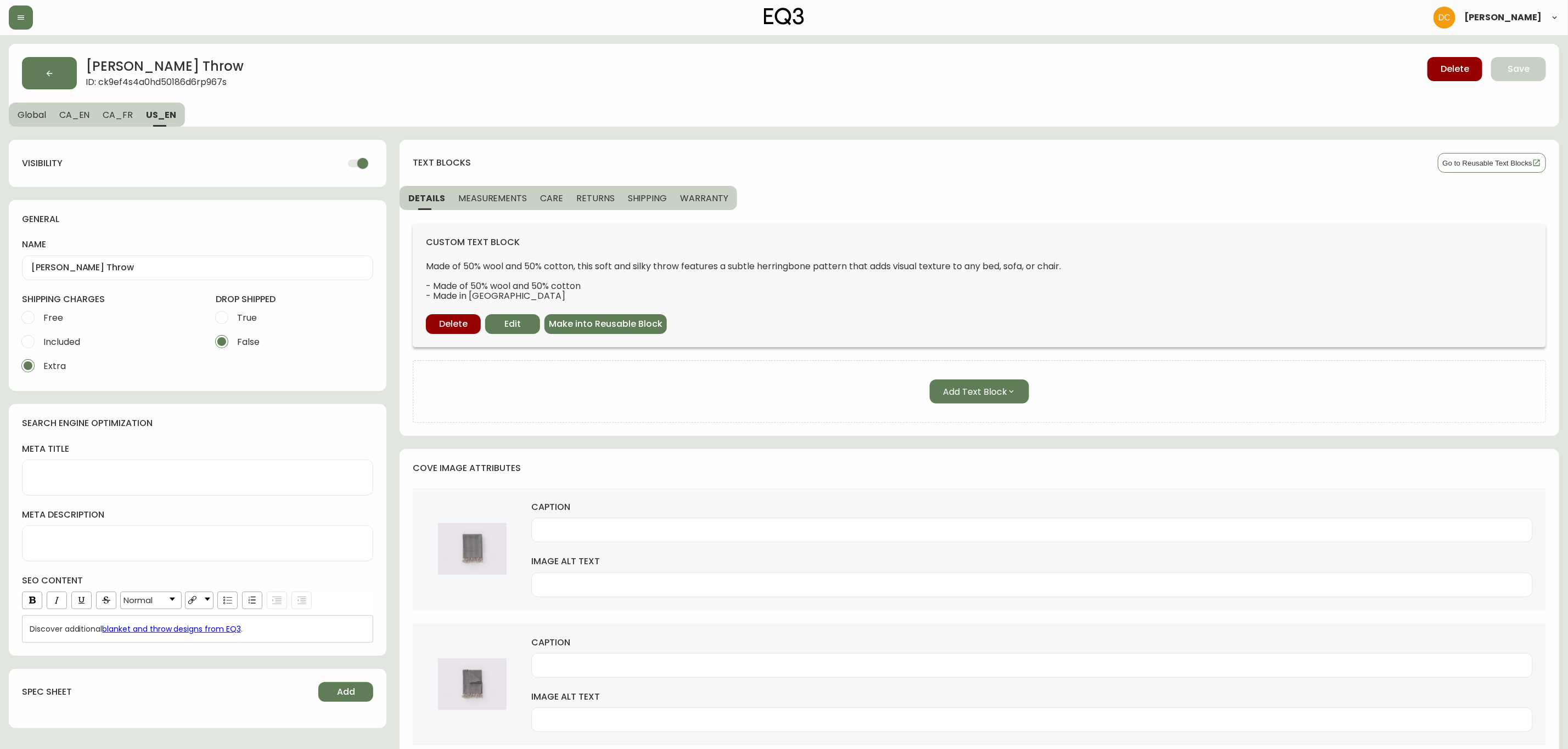
click at [364, 168] on input "checkbox" at bounding box center [363, 163] width 63 height 21
checkbox input "false"
click at [1535, 69] on button "Save" at bounding box center [1518, 69] width 54 height 24
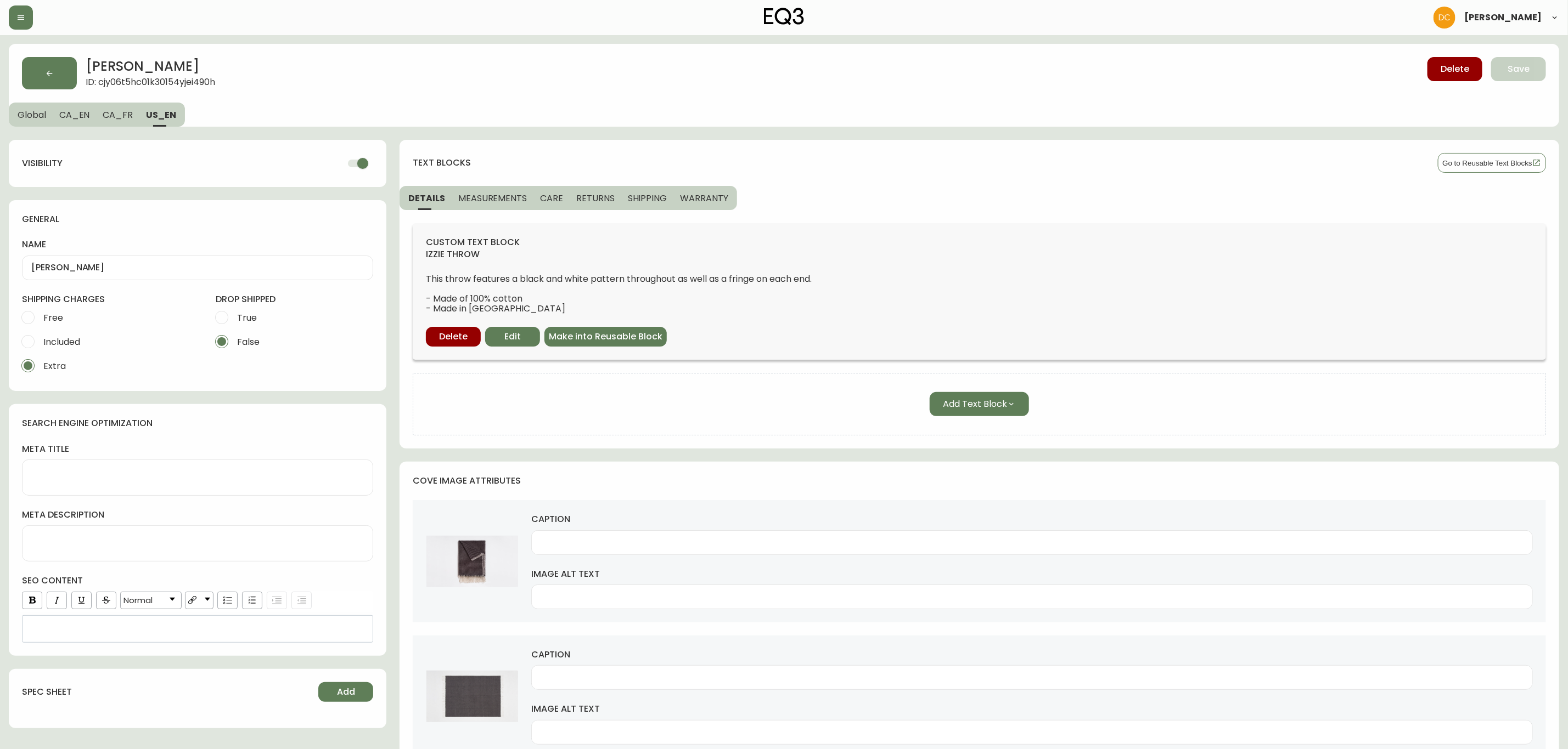
click at [353, 163] on input "checkbox" at bounding box center [363, 163] width 63 height 21
checkbox input "false"
click at [1514, 67] on span "Save" at bounding box center [1519, 68] width 22 height 12
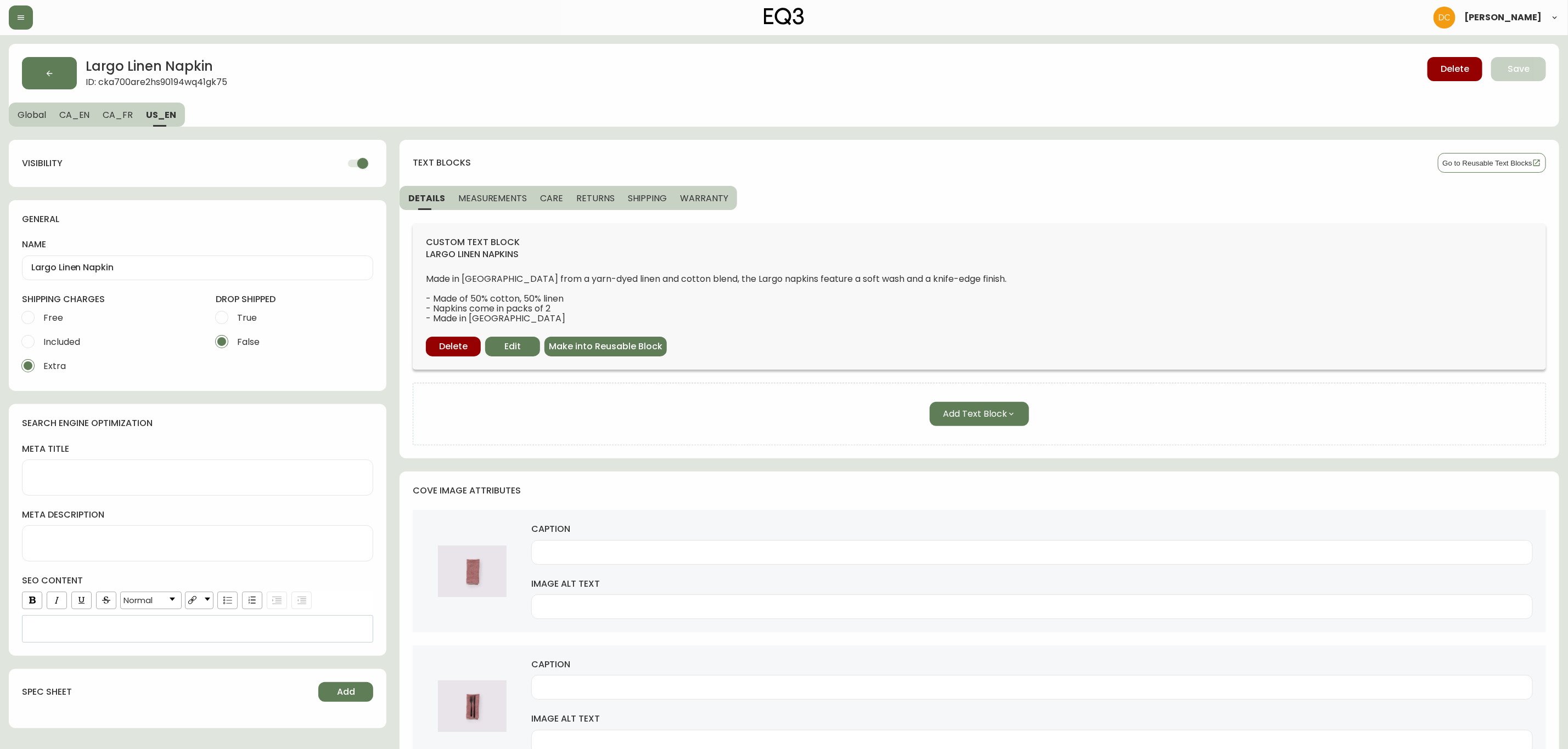
click at [361, 169] on input "checkbox" at bounding box center [363, 163] width 63 height 21
checkbox input "false"
click at [1510, 75] on button "Save" at bounding box center [1518, 69] width 54 height 24
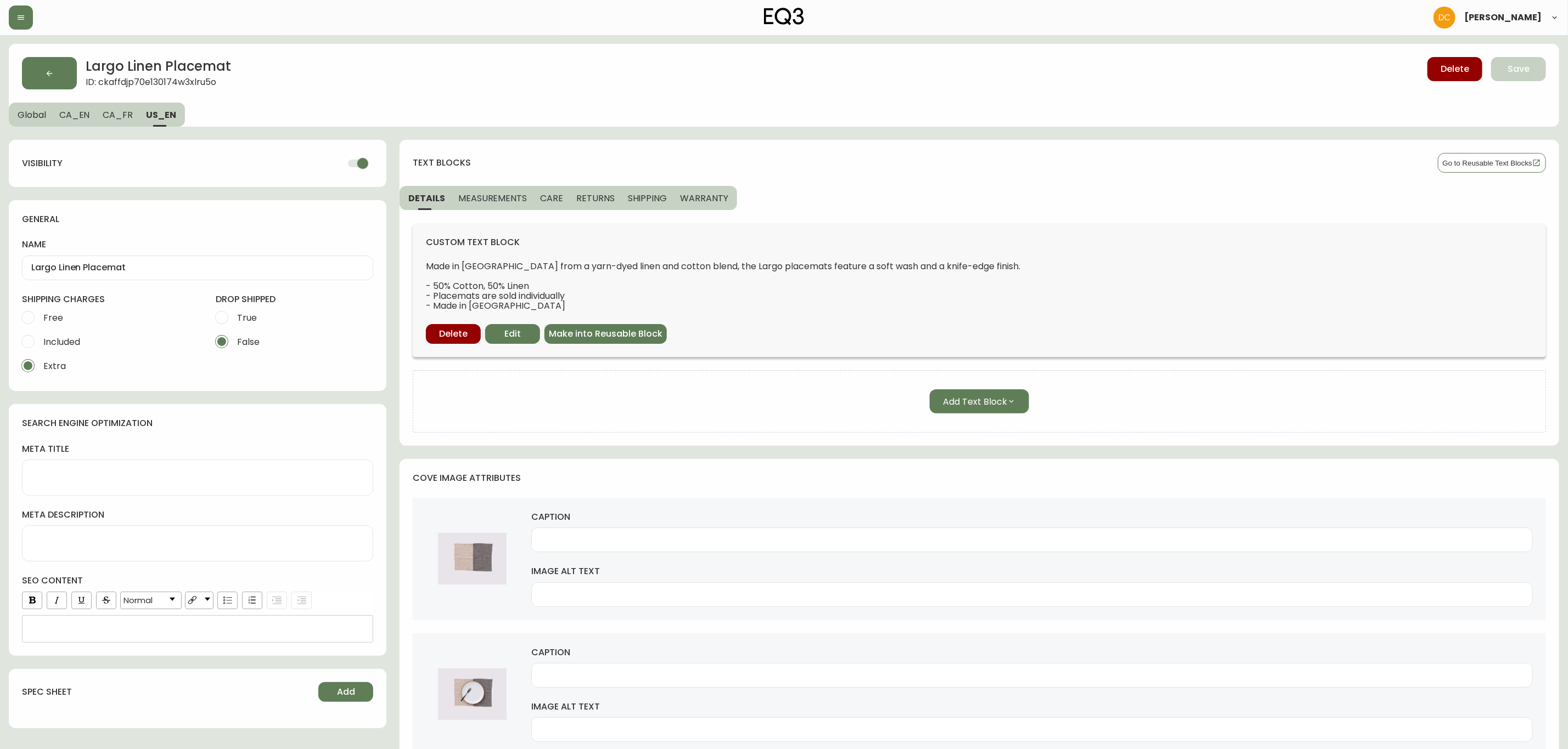
click at [362, 157] on input "checkbox" at bounding box center [363, 163] width 63 height 21
checkbox input "false"
click at [1535, 70] on button "Save" at bounding box center [1518, 69] width 54 height 24
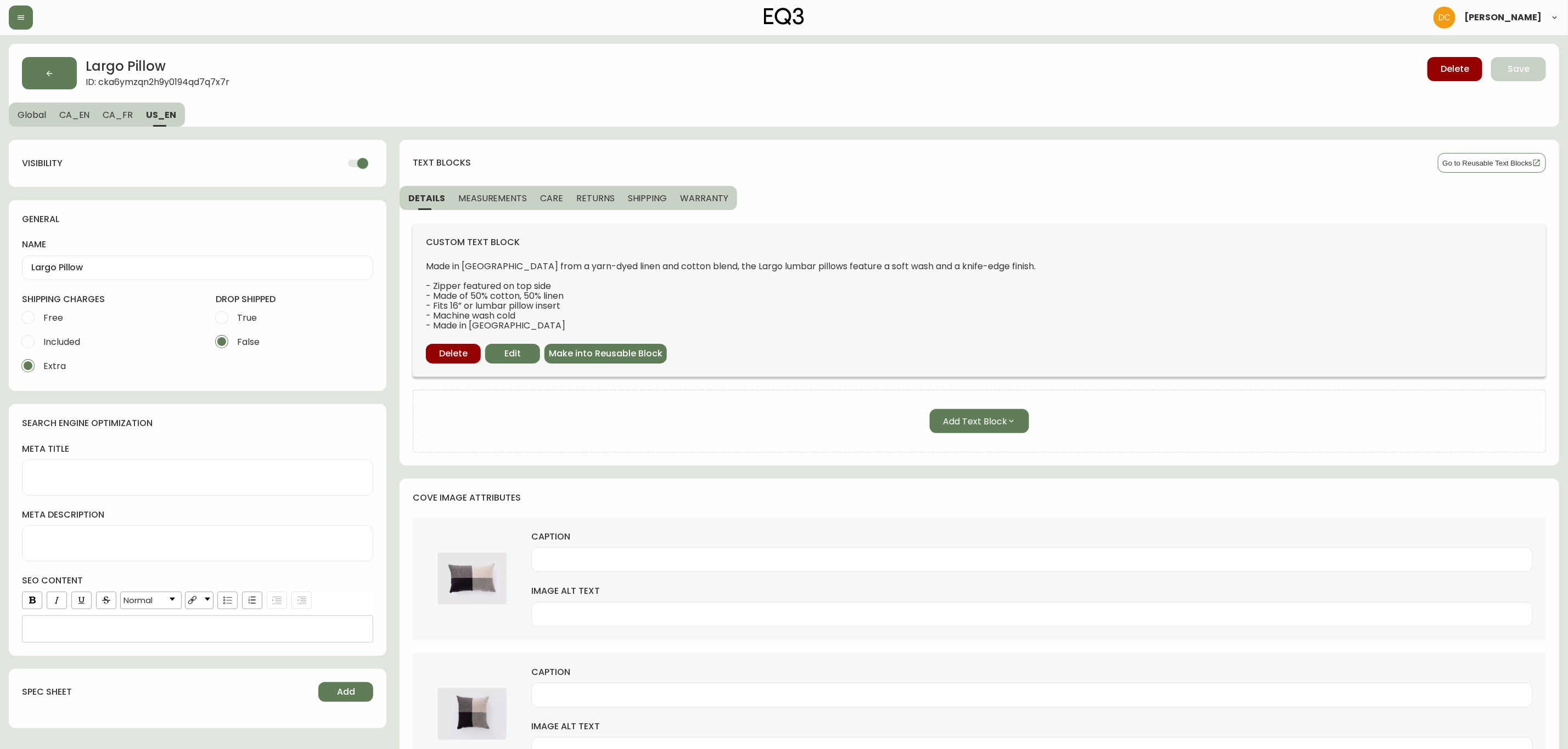
click at [360, 163] on input "checkbox" at bounding box center [363, 163] width 63 height 21
checkbox input "false"
click at [1500, 67] on button "Save" at bounding box center [1518, 69] width 54 height 24
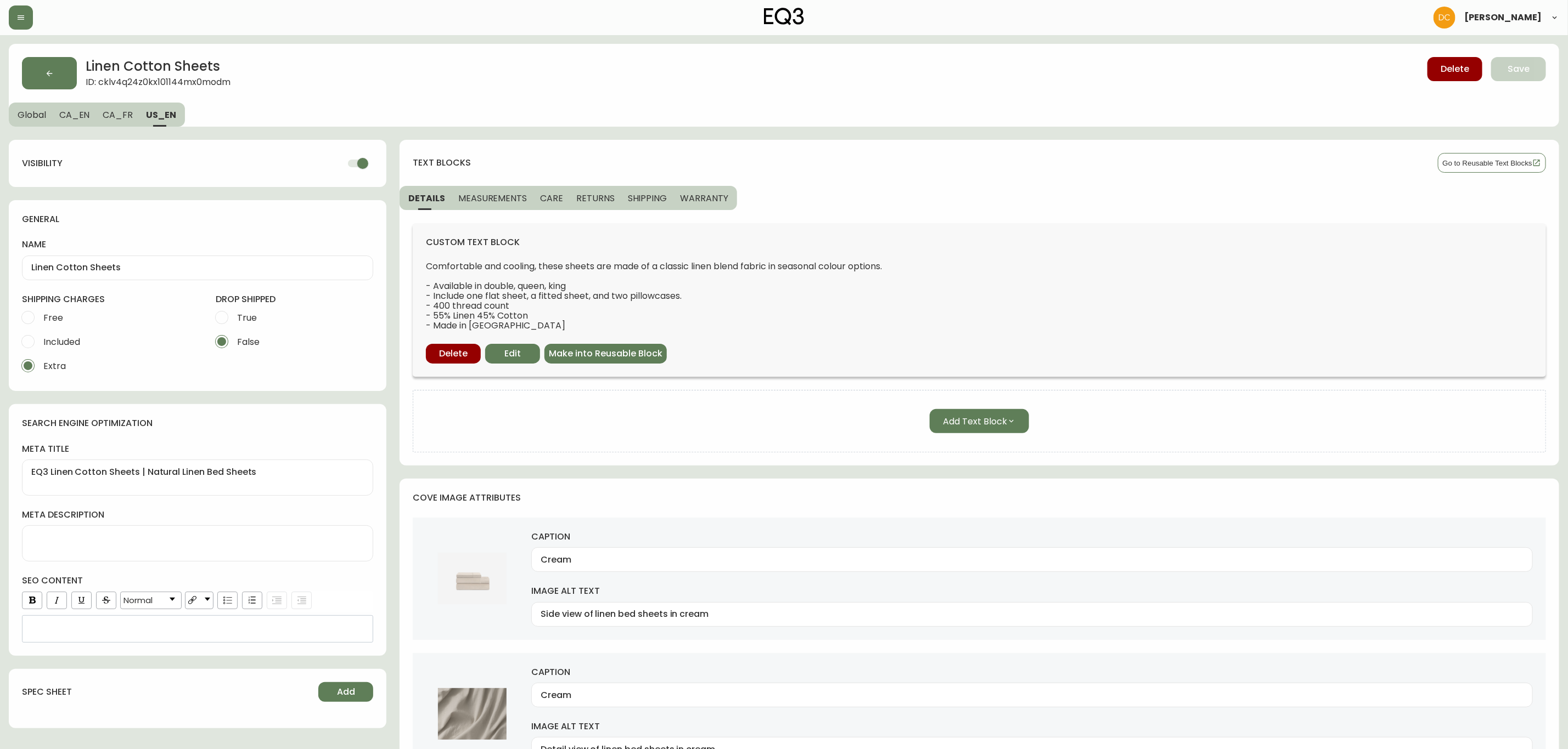
click at [359, 169] on input "checkbox" at bounding box center [363, 163] width 63 height 21
checkbox input "false"
click at [1494, 79] on button "Save" at bounding box center [1518, 69] width 54 height 24
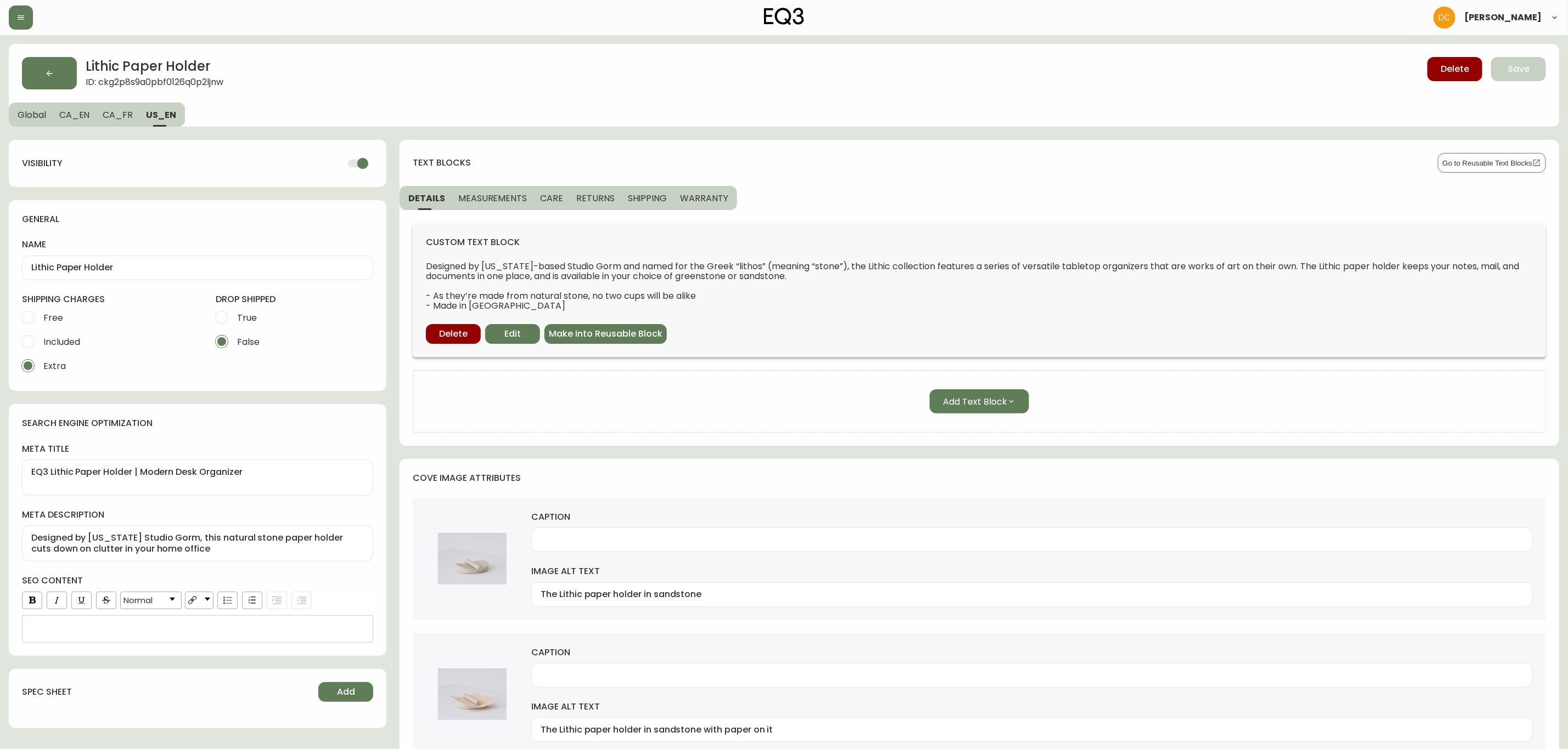
click at [365, 163] on input "checkbox" at bounding box center [363, 163] width 63 height 21
checkbox input "false"
click at [1538, 70] on button "Save" at bounding box center [1518, 69] width 54 height 24
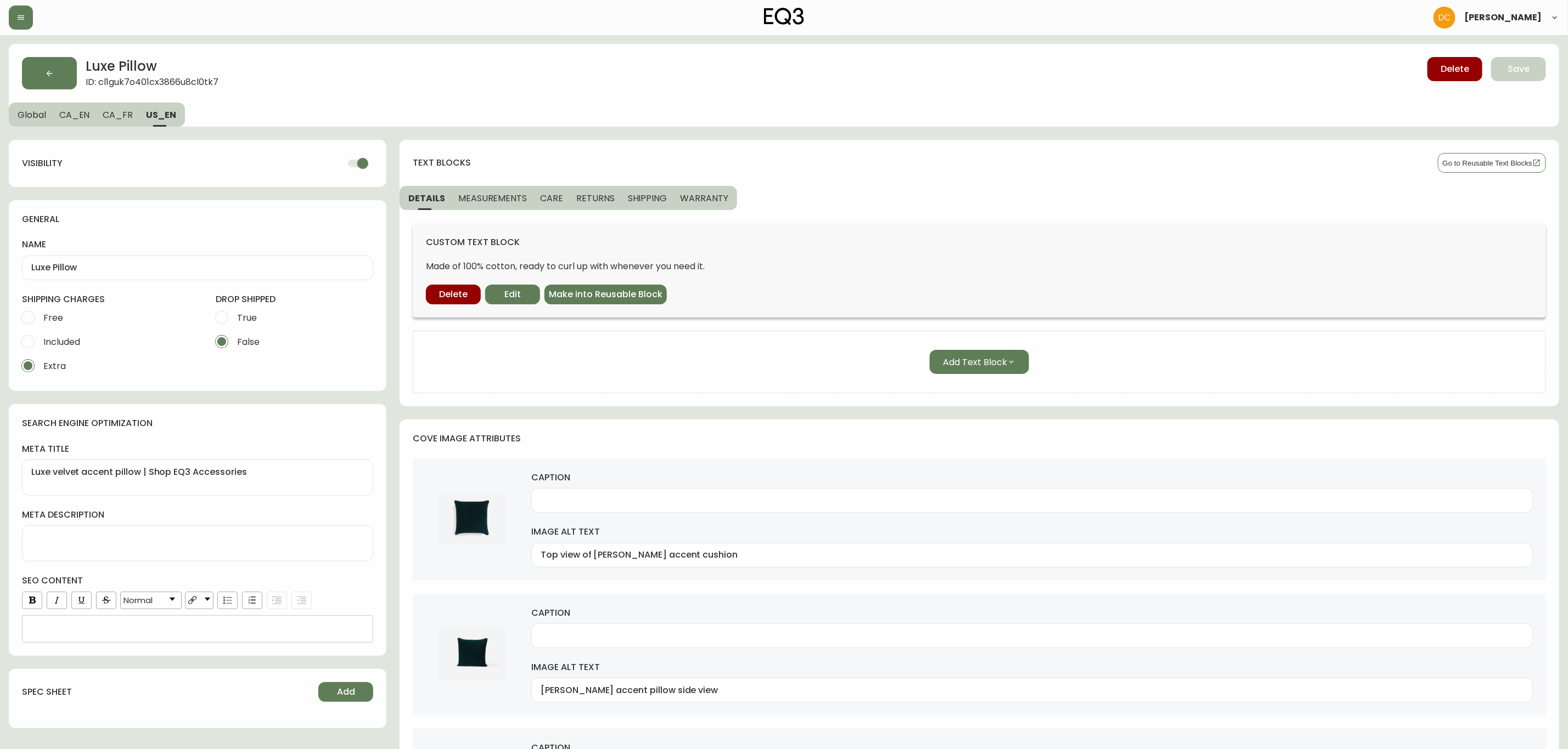
click at [354, 161] on input "checkbox" at bounding box center [363, 163] width 63 height 21
checkbox input "false"
drag, startPoint x: 1539, startPoint y: 63, endPoint x: 1531, endPoint y: 72, distance: 12.0
click at [1538, 63] on button "Save" at bounding box center [1518, 69] width 54 height 24
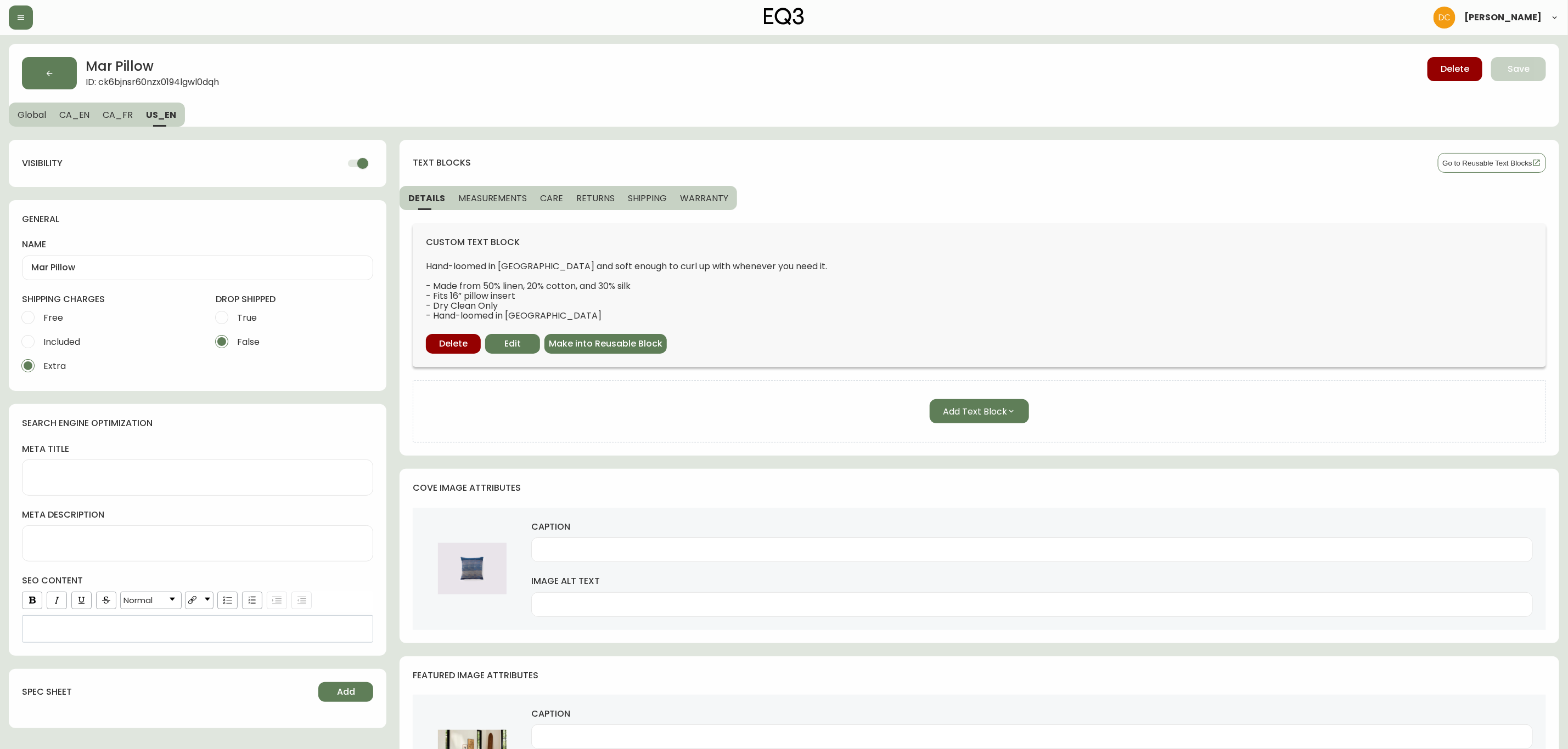
click at [361, 167] on input "checkbox" at bounding box center [363, 163] width 63 height 21
checkbox input "false"
click at [1491, 75] on button "Save" at bounding box center [1518, 69] width 54 height 24
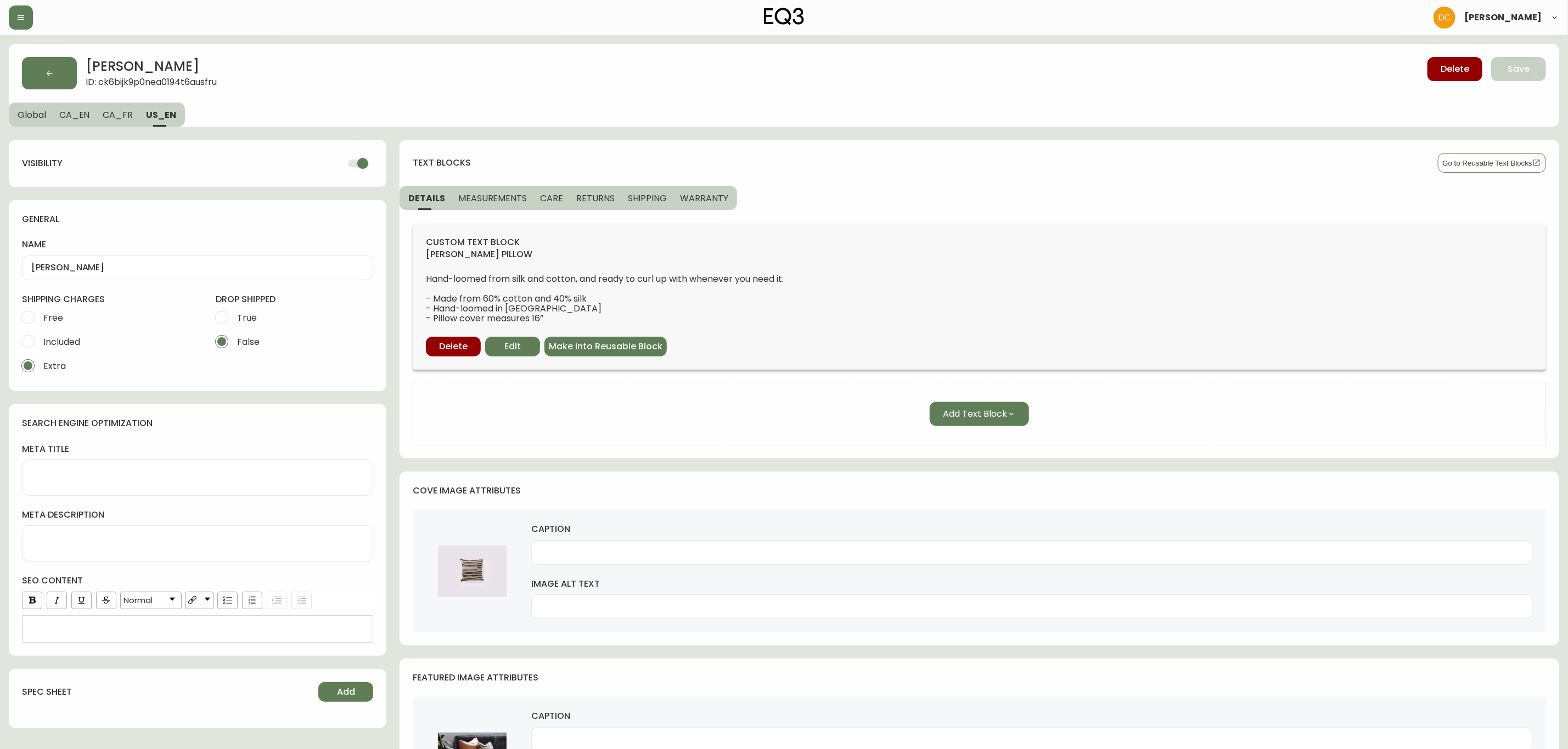
click at [349, 161] on input "checkbox" at bounding box center [363, 163] width 63 height 21
checkbox input "false"
click at [1518, 74] on span "Save" at bounding box center [1519, 68] width 22 height 12
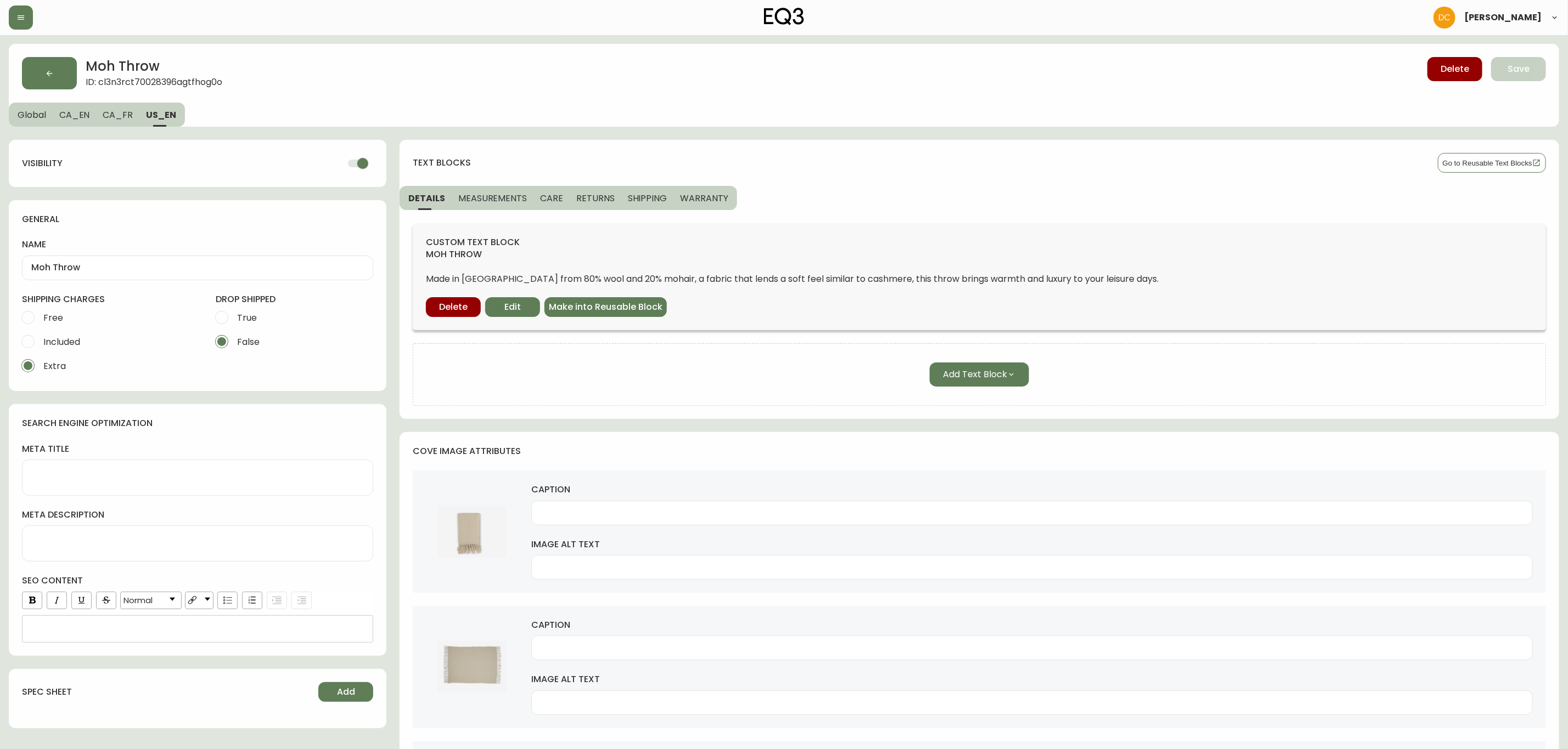
click at [365, 166] on input "checkbox" at bounding box center [363, 163] width 63 height 21
checkbox input "false"
click at [1521, 71] on span "Save" at bounding box center [1519, 68] width 22 height 12
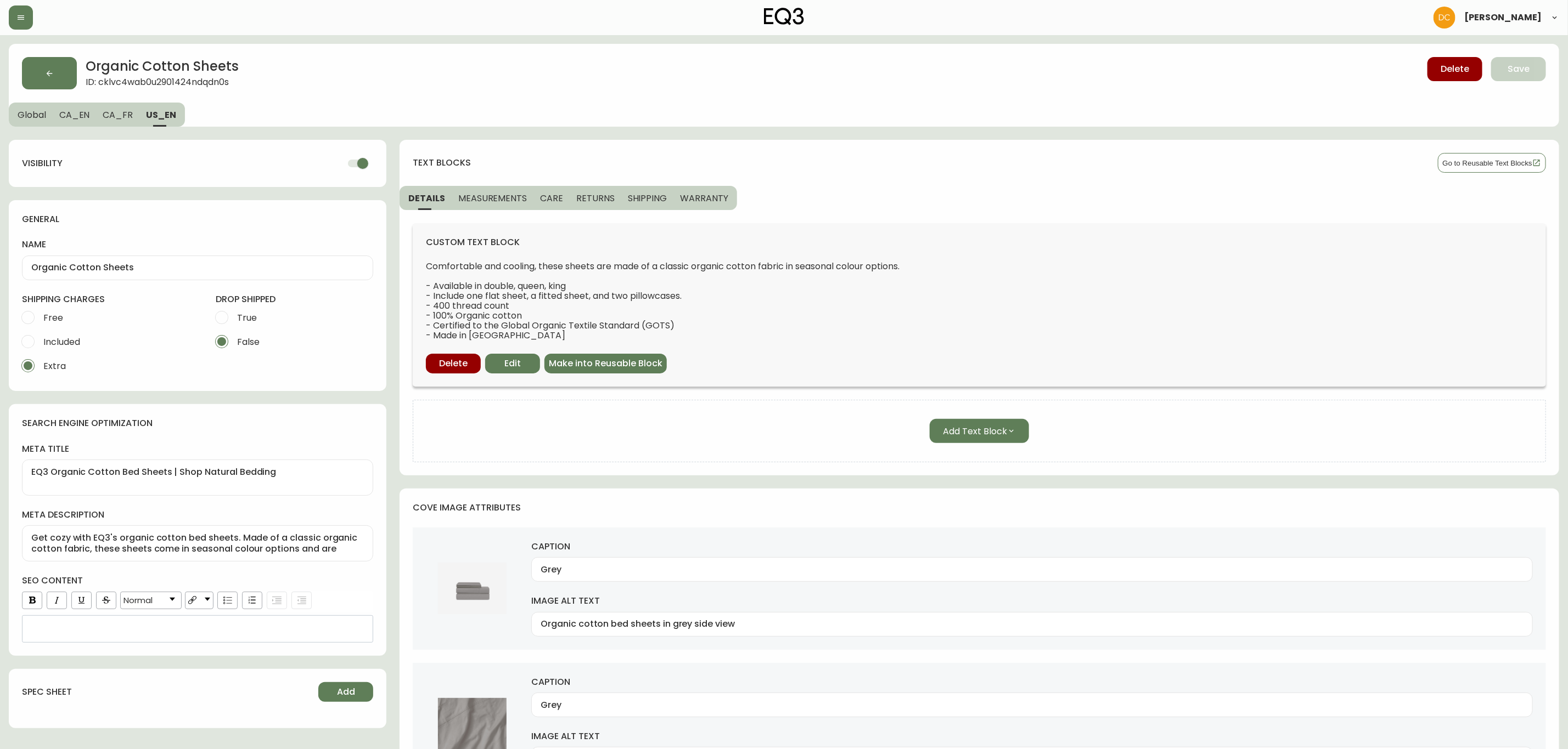
click at [344, 155] on input "checkbox" at bounding box center [363, 163] width 63 height 21
checkbox input "false"
click at [1528, 66] on span "Save" at bounding box center [1519, 68] width 22 height 12
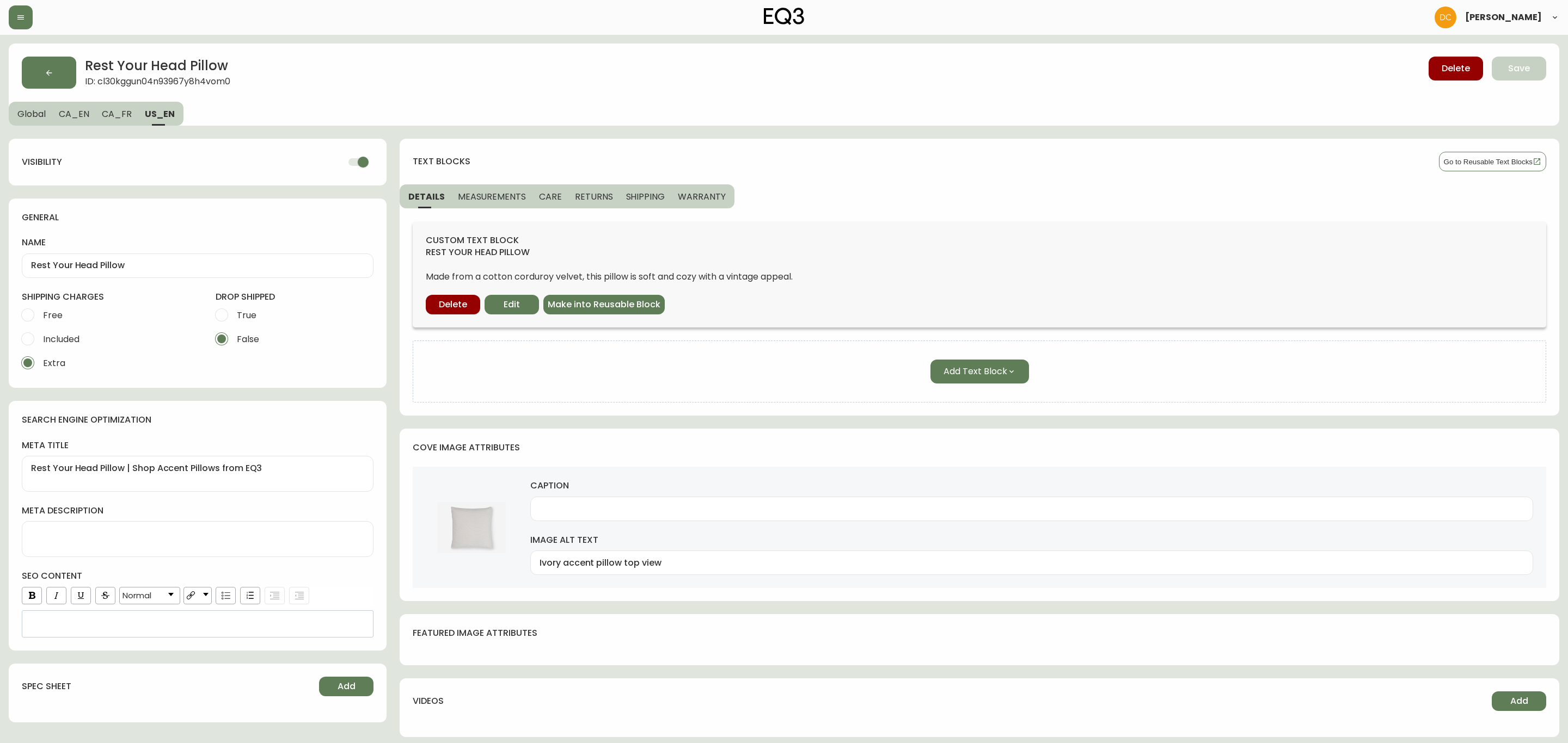
click at [366, 164] on input "checkbox" at bounding box center [363, 162] width 62 height 21
checkbox input "false"
click at [1534, 74] on button "Save" at bounding box center [1518, 69] width 54 height 24
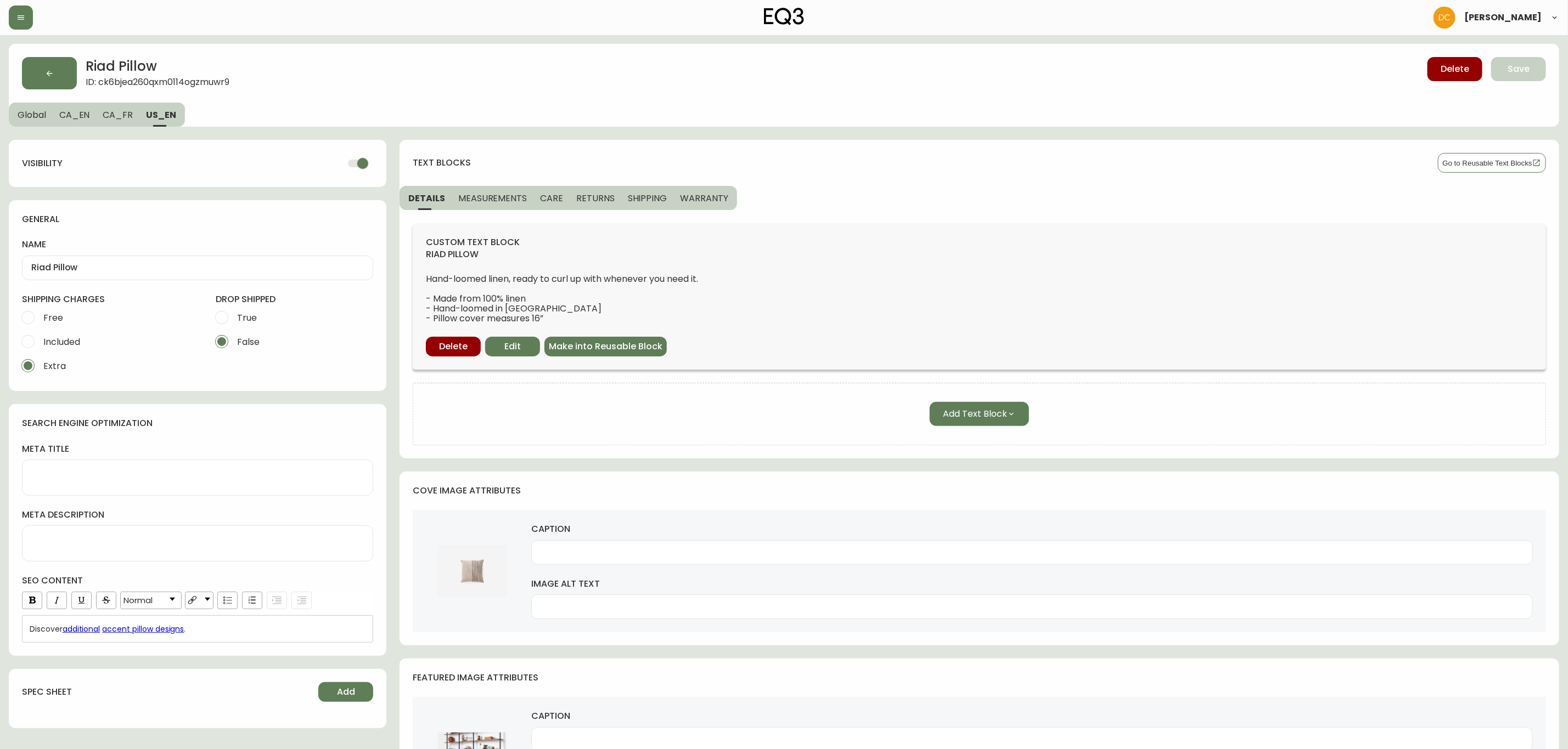
click at [369, 166] on input "checkbox" at bounding box center [363, 163] width 63 height 21
checkbox input "false"
drag, startPoint x: 1520, startPoint y: 57, endPoint x: 1521, endPoint y: 73, distance: 16.0
click at [1520, 57] on button "Save" at bounding box center [1518, 69] width 54 height 24
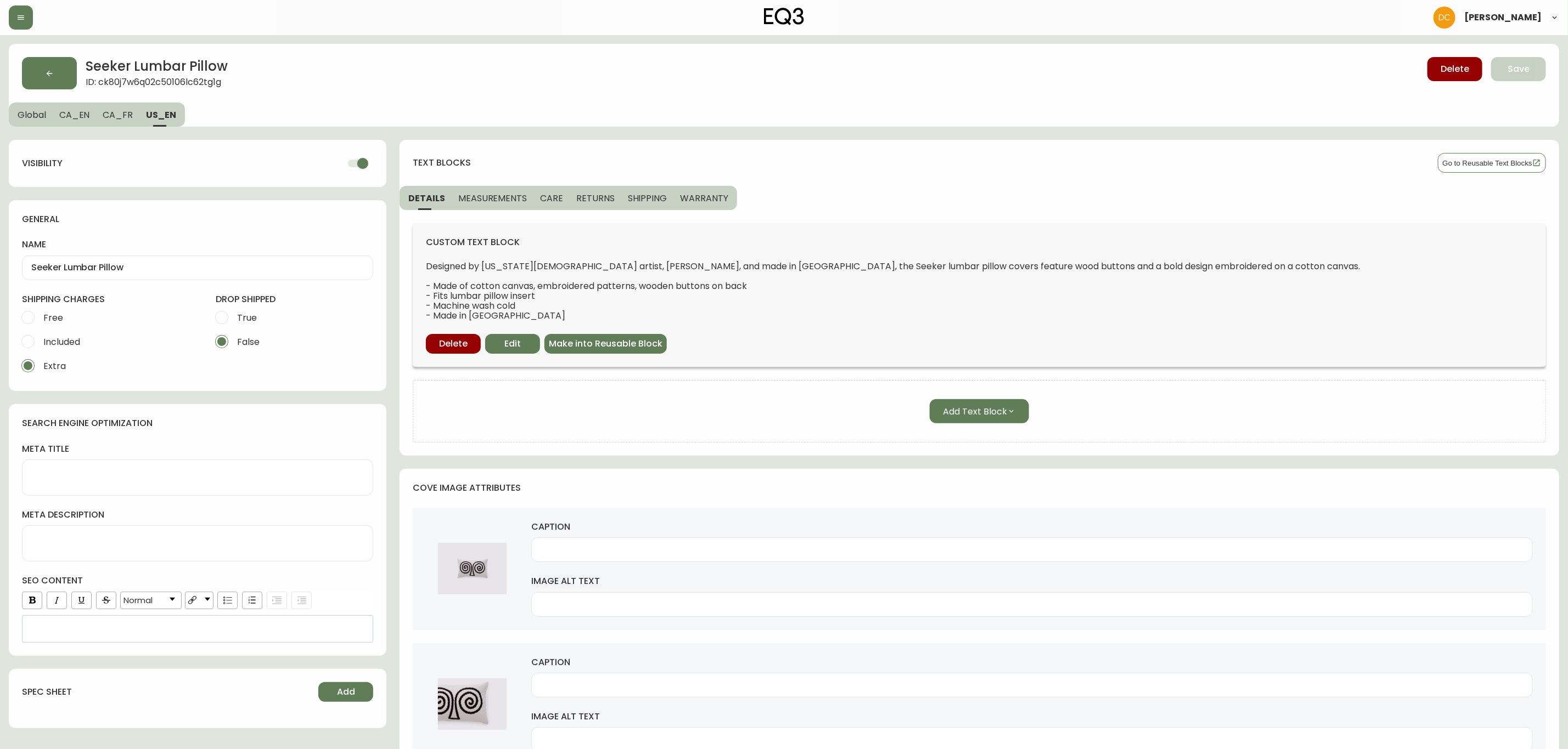
click at [363, 166] on input "checkbox" at bounding box center [363, 163] width 63 height 21
checkbox input "false"
click at [1508, 75] on span "Save" at bounding box center [1519, 68] width 22 height 12
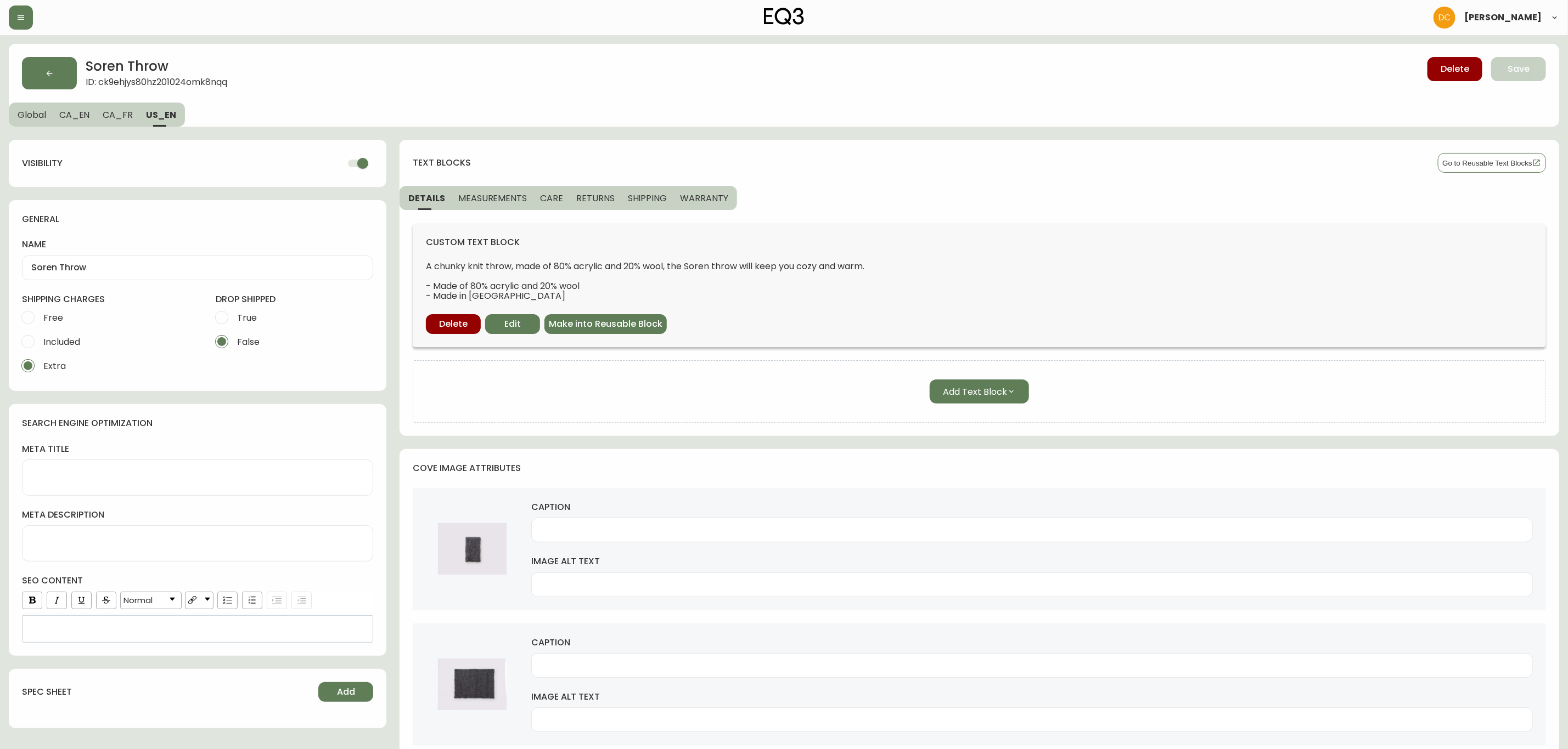
click at [353, 156] on input "checkbox" at bounding box center [363, 163] width 63 height 21
checkbox input "false"
click at [1512, 65] on span "Save" at bounding box center [1519, 68] width 22 height 12
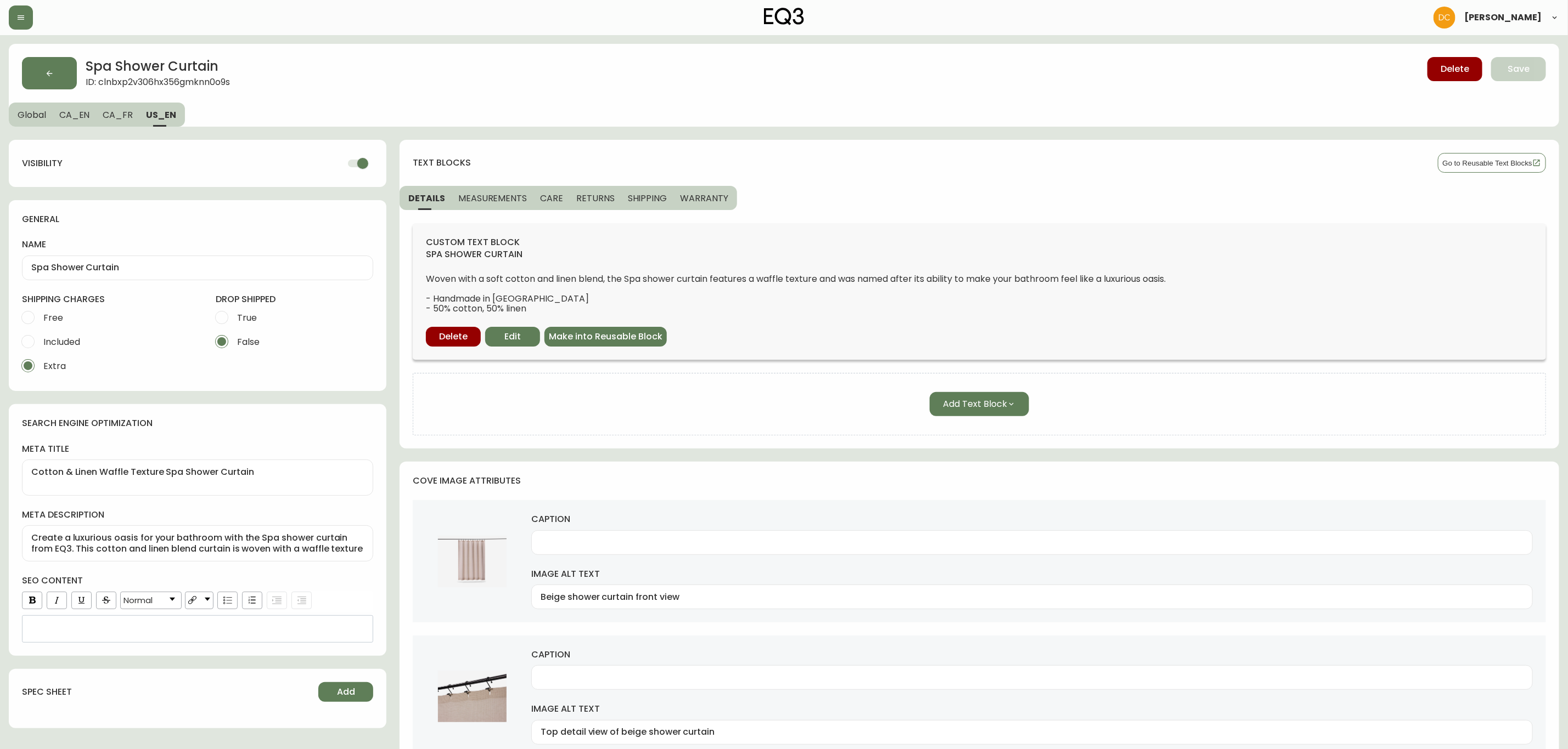
click at [354, 167] on input "checkbox" at bounding box center [363, 163] width 63 height 21
checkbox input "false"
click at [1518, 77] on button "Save" at bounding box center [1518, 69] width 54 height 24
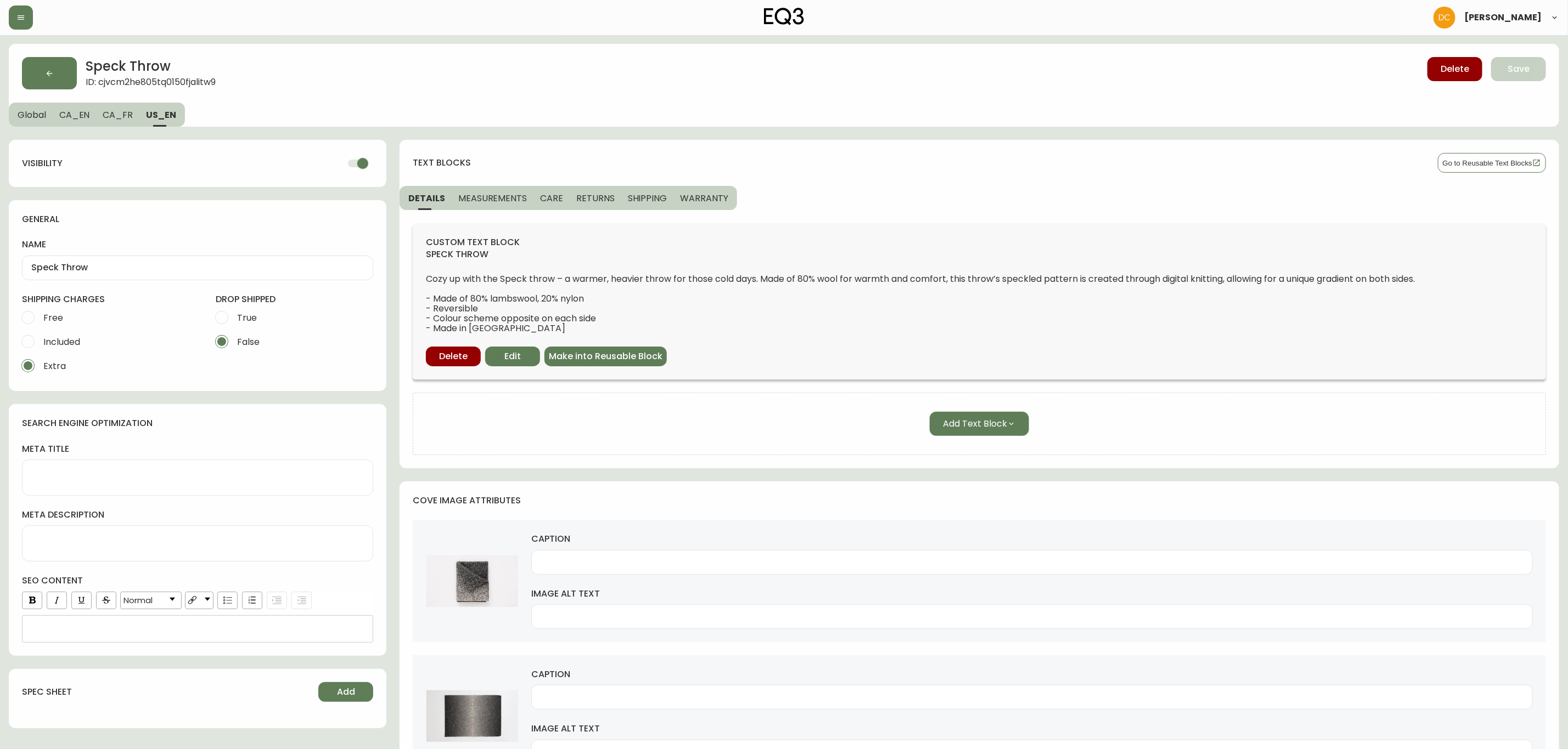
click at [361, 161] on input "checkbox" at bounding box center [363, 163] width 63 height 21
checkbox input "false"
click at [1499, 76] on button "Save" at bounding box center [1518, 69] width 54 height 24
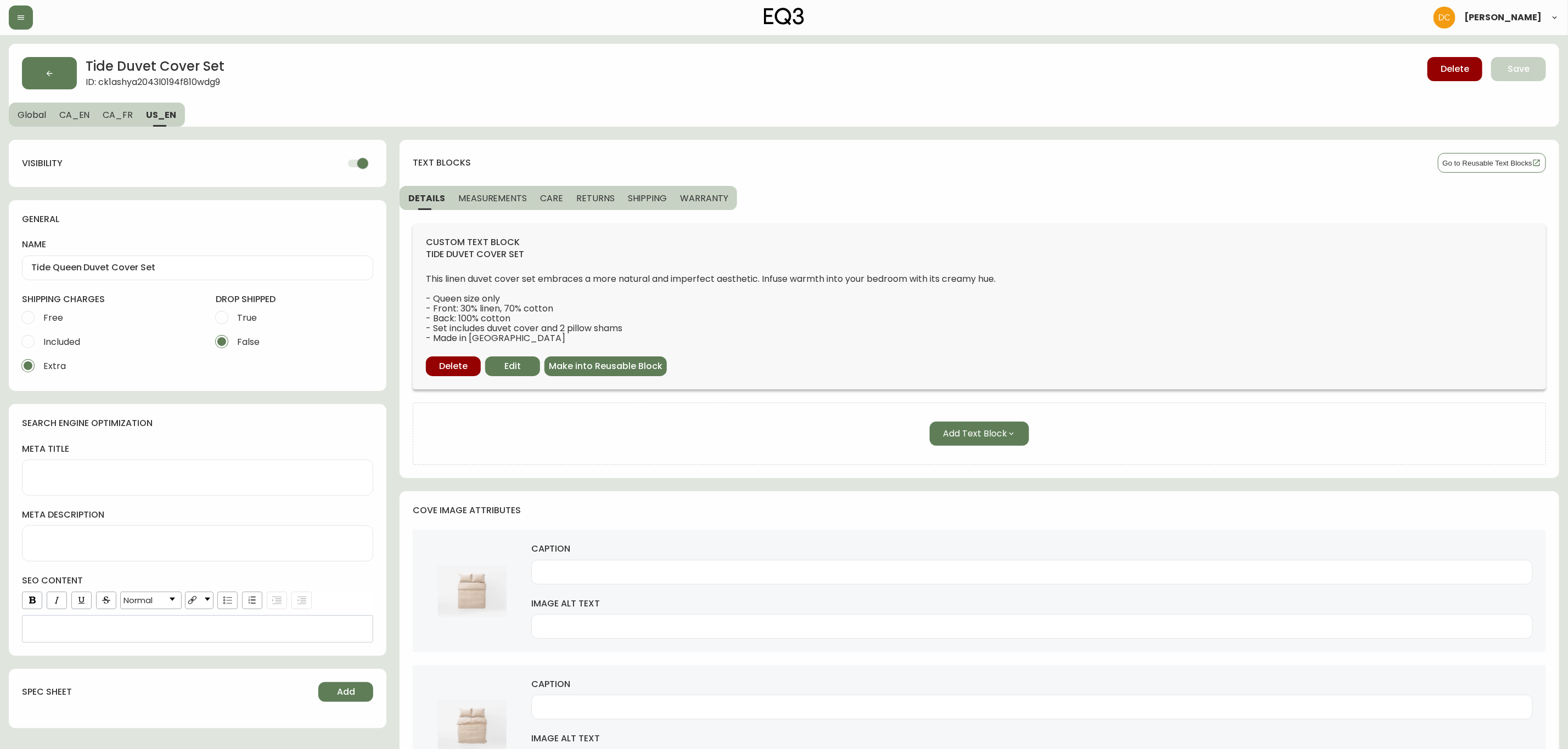
click at [359, 163] on input "checkbox" at bounding box center [363, 163] width 63 height 21
checkbox input "false"
click at [1514, 61] on button "Save" at bounding box center [1518, 69] width 54 height 24
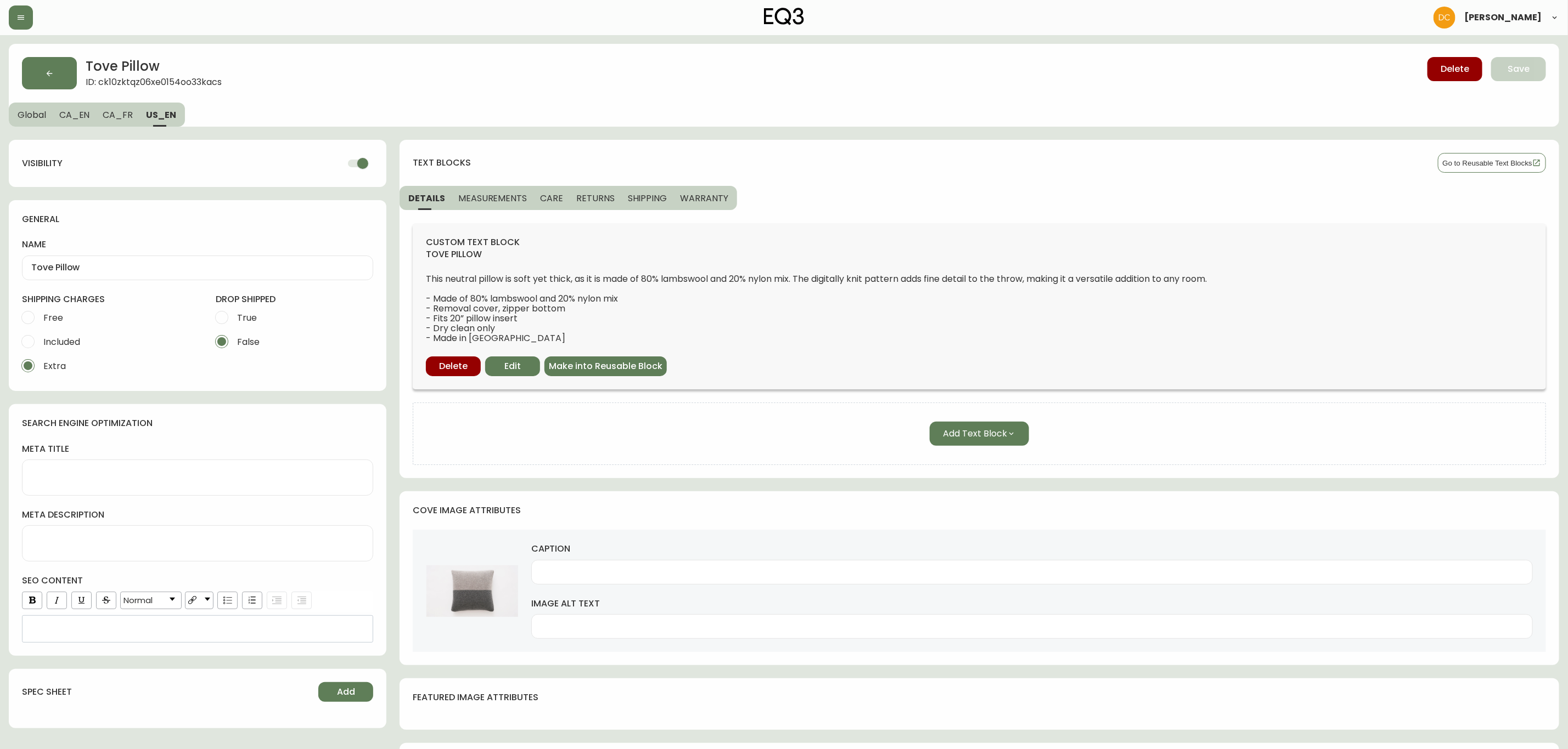
drag, startPoint x: 353, startPoint y: 160, endPoint x: 415, endPoint y: 154, distance: 62.3
click at [352, 160] on input "checkbox" at bounding box center [363, 163] width 63 height 21
checkbox input "false"
click at [1520, 72] on span "Save" at bounding box center [1519, 68] width 22 height 12
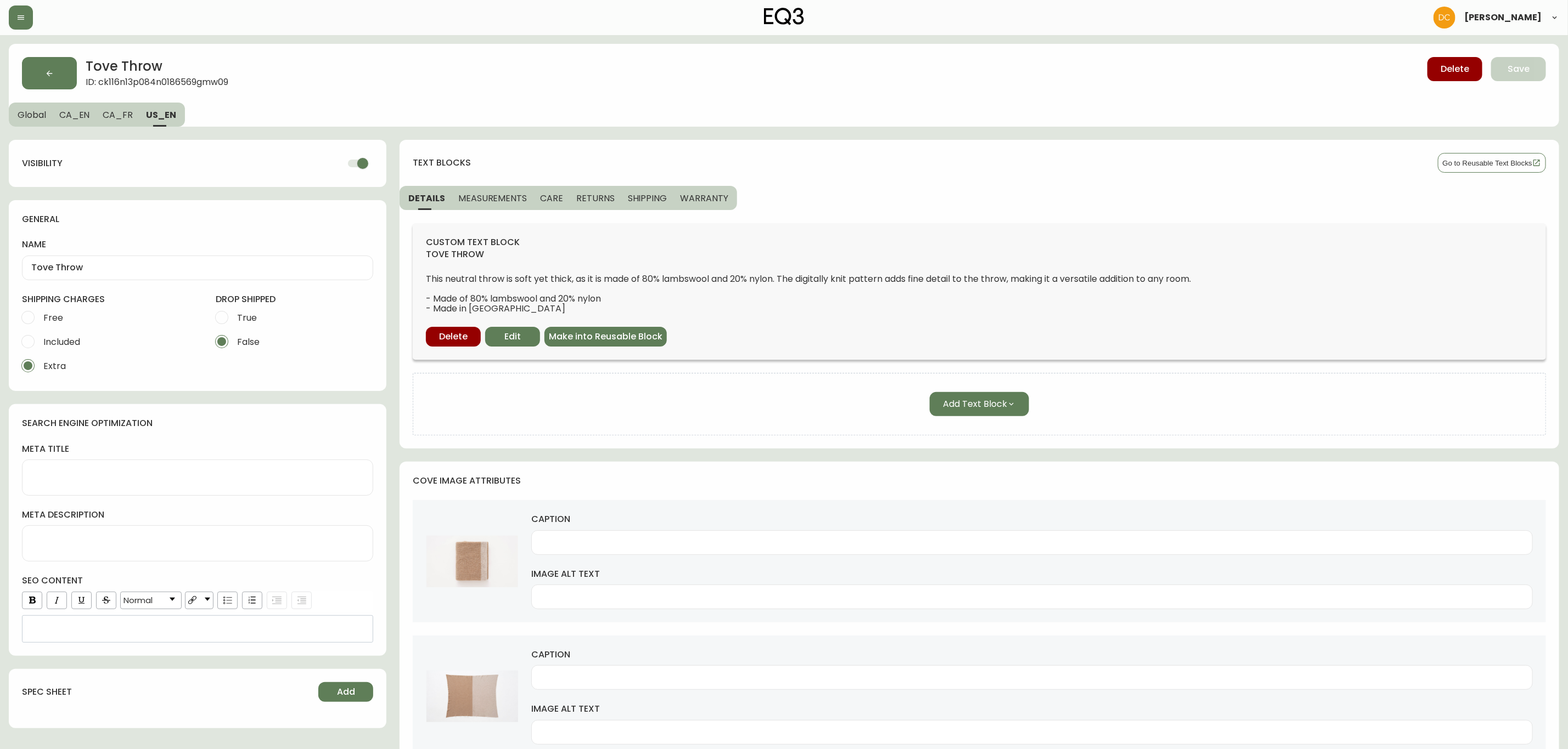
click at [360, 166] on input "checkbox" at bounding box center [363, 163] width 63 height 21
checkbox input "false"
click at [1520, 74] on span "Save" at bounding box center [1519, 68] width 22 height 12
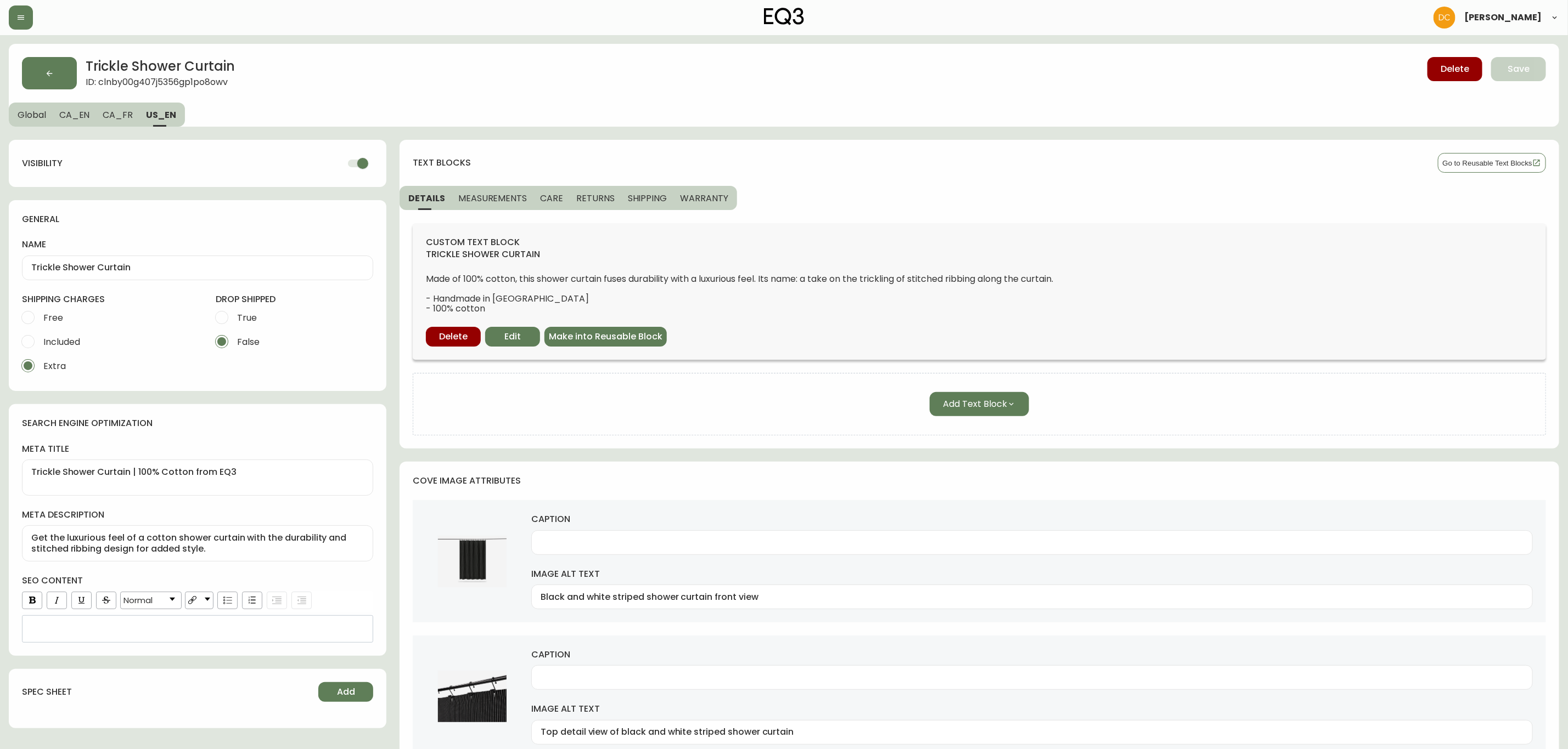
click at [360, 172] on input "checkbox" at bounding box center [363, 163] width 63 height 21
checkbox input "false"
click at [1505, 73] on button "Save" at bounding box center [1518, 69] width 54 height 24
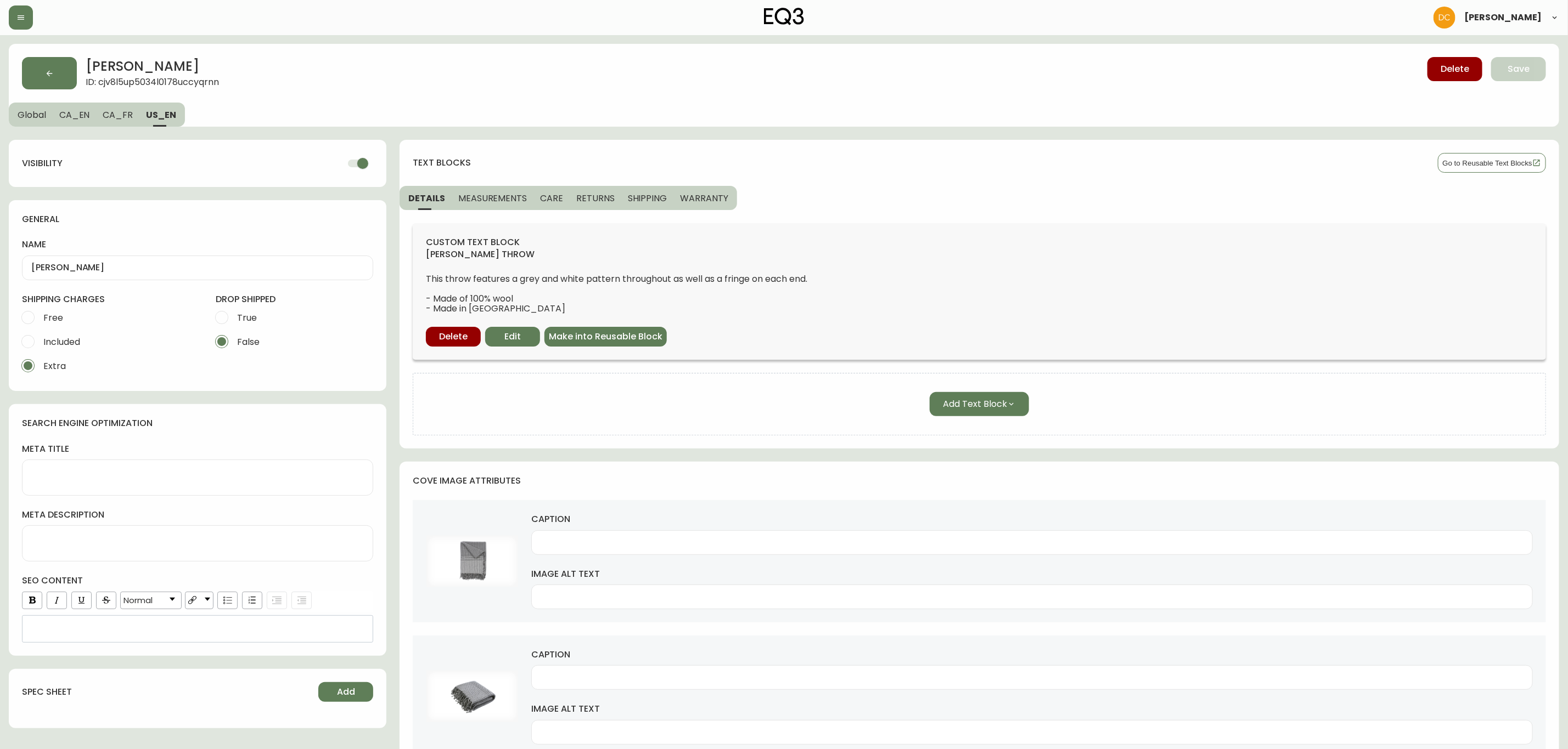
click at [360, 167] on input "checkbox" at bounding box center [363, 163] width 63 height 21
checkbox input "false"
click at [1520, 69] on span "Save" at bounding box center [1519, 68] width 22 height 12
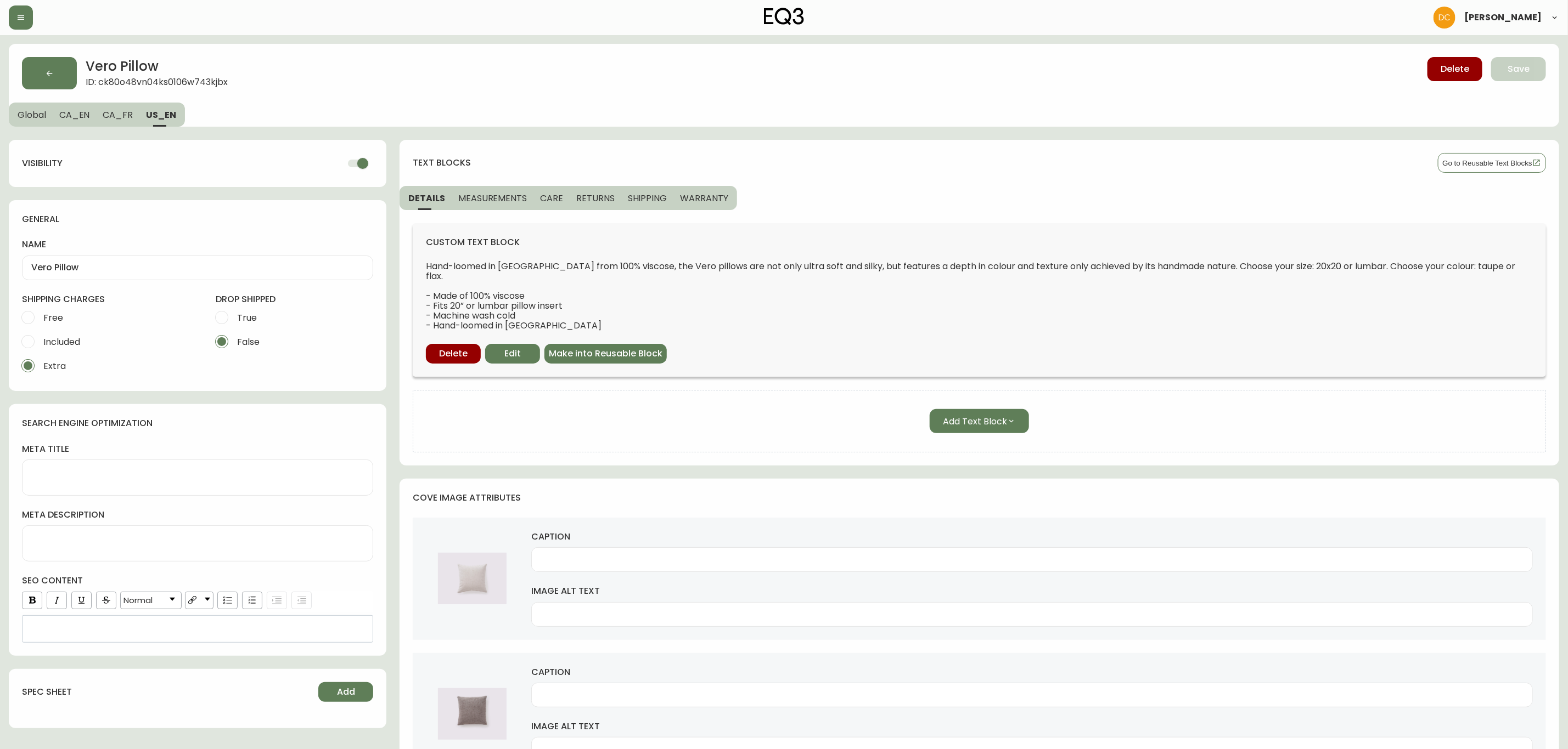
click at [360, 169] on input "checkbox" at bounding box center [363, 163] width 63 height 21
checkbox input "false"
click at [1502, 74] on button "Save" at bounding box center [1518, 69] width 54 height 24
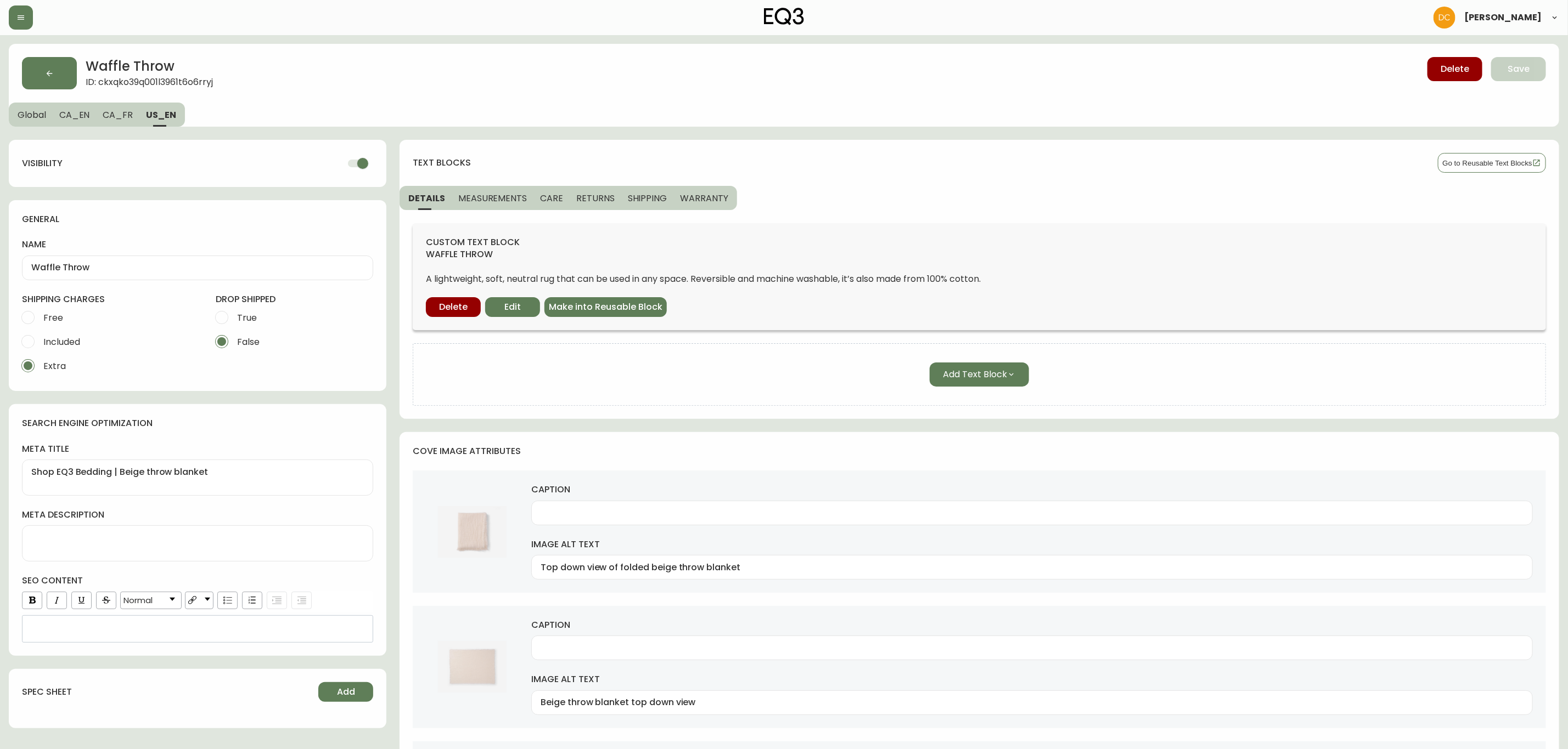
click at [356, 163] on input "checkbox" at bounding box center [363, 163] width 63 height 21
checkbox input "false"
click at [1494, 70] on button "Save" at bounding box center [1518, 69] width 54 height 24
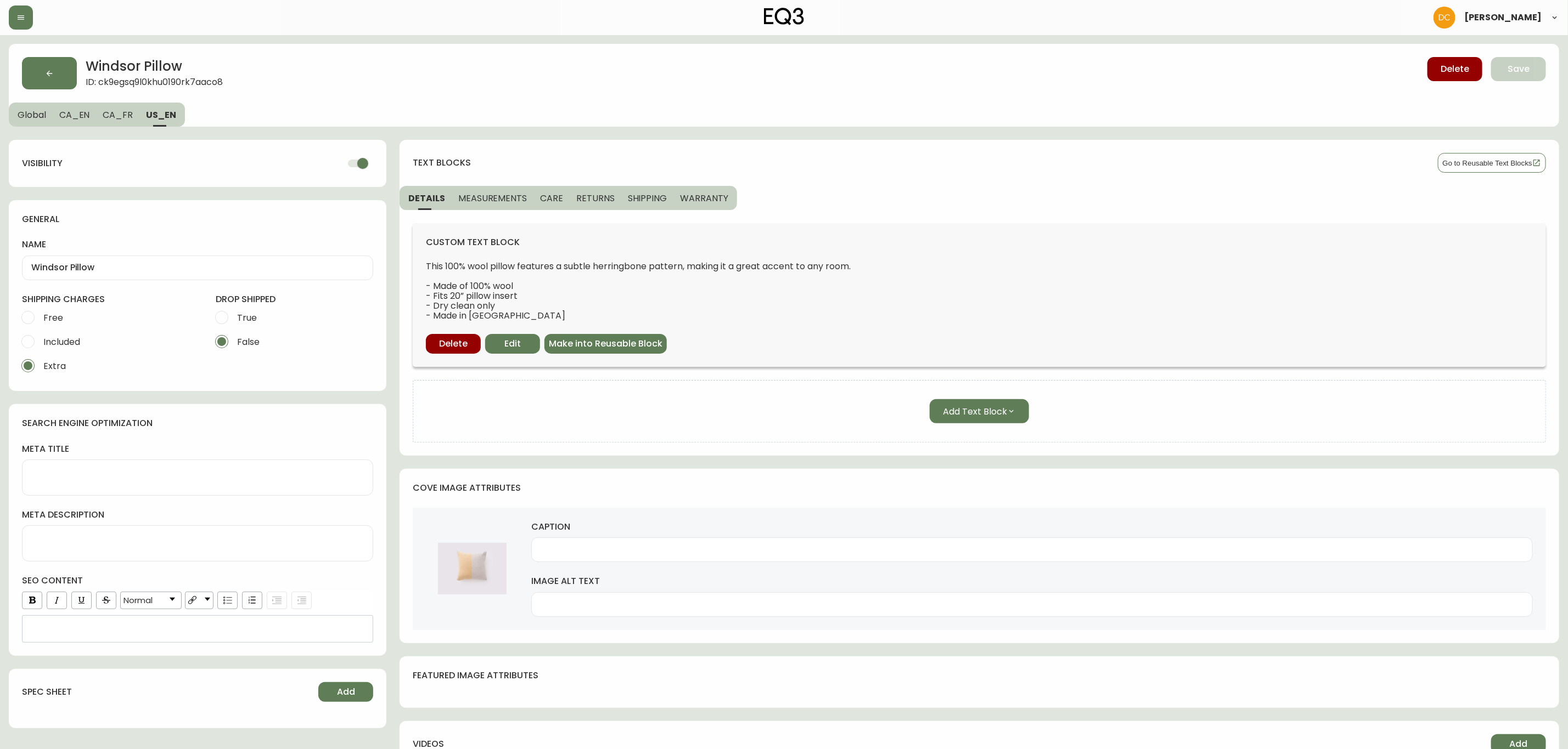
click at [357, 164] on input "checkbox" at bounding box center [363, 163] width 63 height 21
checkbox input "false"
click at [1530, 61] on button "Save" at bounding box center [1518, 69] width 54 height 24
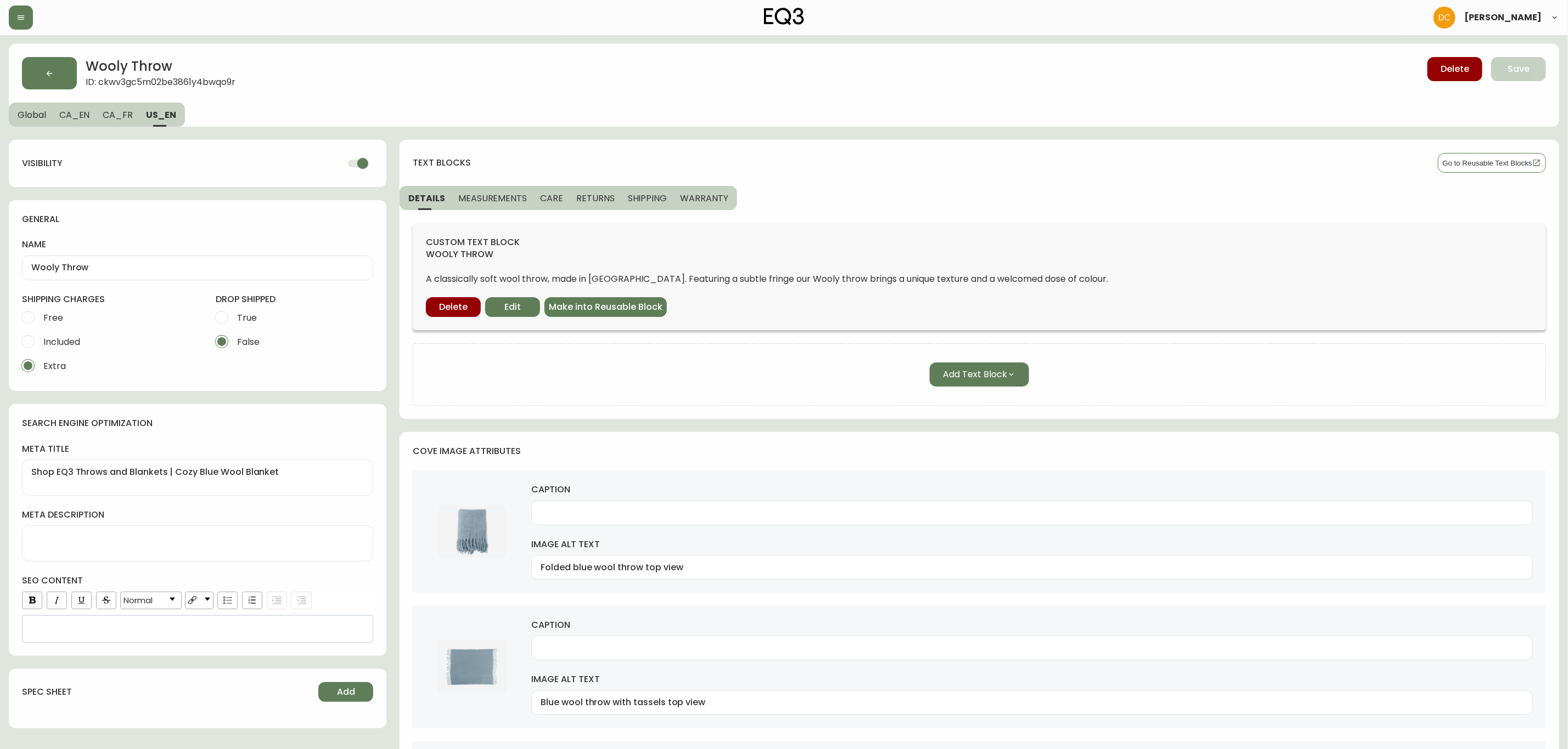
click at [347, 161] on input "checkbox" at bounding box center [363, 163] width 63 height 21
click at [1520, 75] on span "Save" at bounding box center [1519, 68] width 22 height 12
click at [119, 115] on span "CA_FR" at bounding box center [117, 114] width 30 height 11
checkbox input "true"
type input "Jeté Wooly"
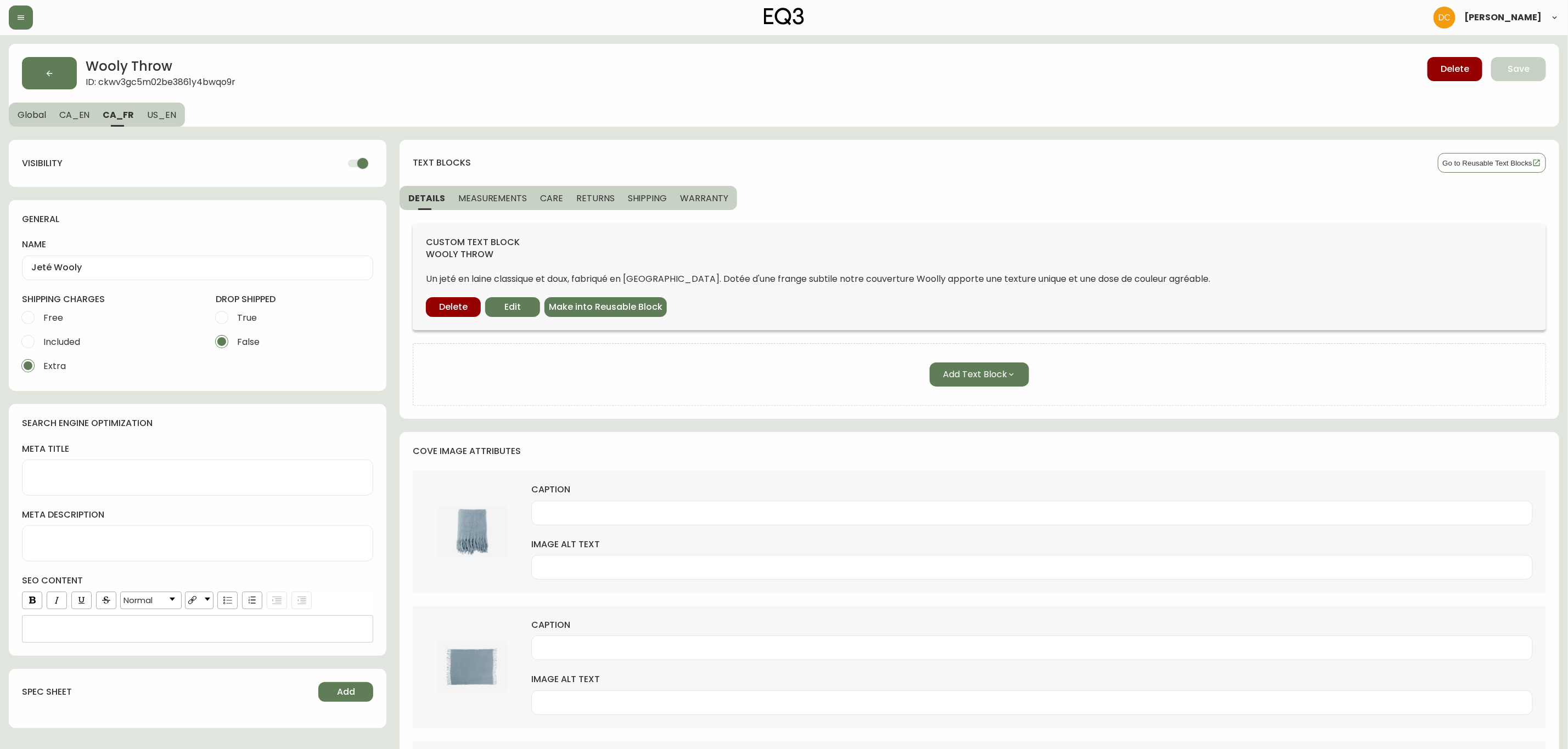
click at [73, 114] on span "CA_EN" at bounding box center [74, 114] width 30 height 11
type input "Wooly Throw"
type textarea "Shop EQ3 Throws and Blankets | Cozy Blue Wool Throw"
type input "Top view of folded blue wool throw"
type input "Top view of blue wool throw with tassels"
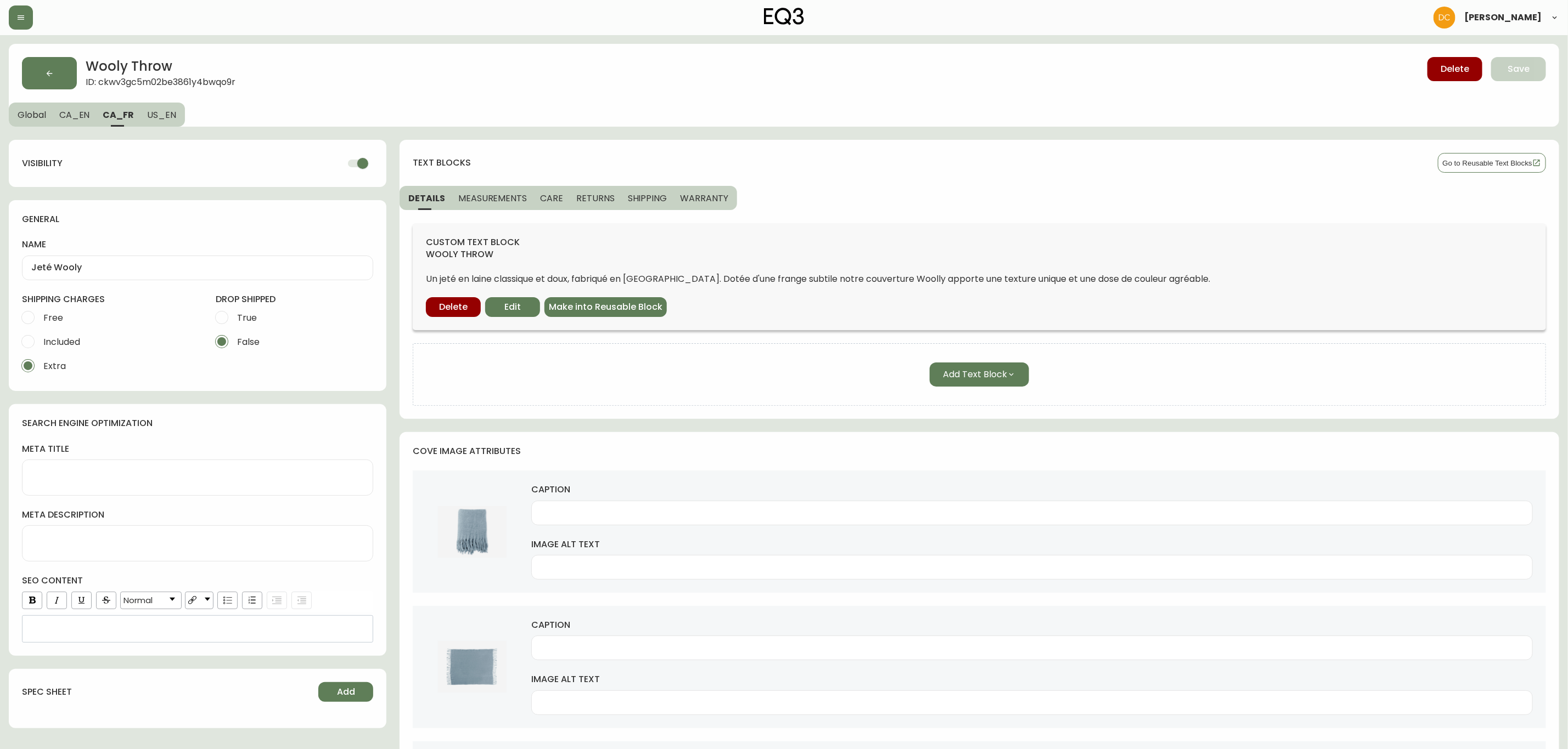
type input "Top view of wrinkled blue wool throw with tassels"
type input "Detail view of wrinkled blue wool throw with tassels"
type input "Top view of folded ivory wool throw"
type input "Top view of ivory wool throw with tassels"
type input "Top view of wrinkled ivory wool throw with tassels"
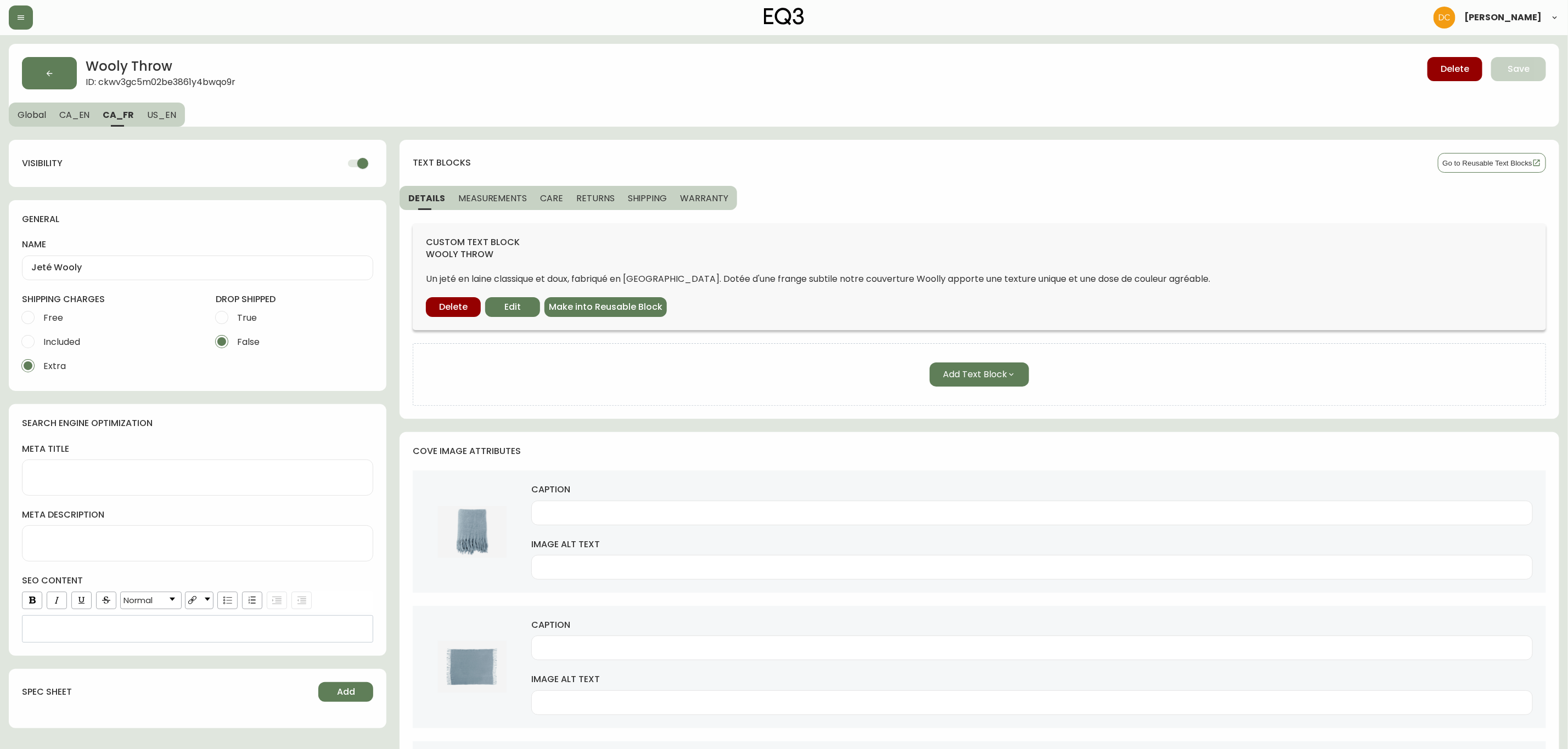
type input "Detail view of wrinkled ivory wool throw with tassels"
type input "Top view of folded yellow wool throw"
type input "Yellow wool throw with tassels top view"
type input "Top view of wrinkled yellow wool throw with tassels"
type input "Wrinkled yellow wool throw with tassels detail view"
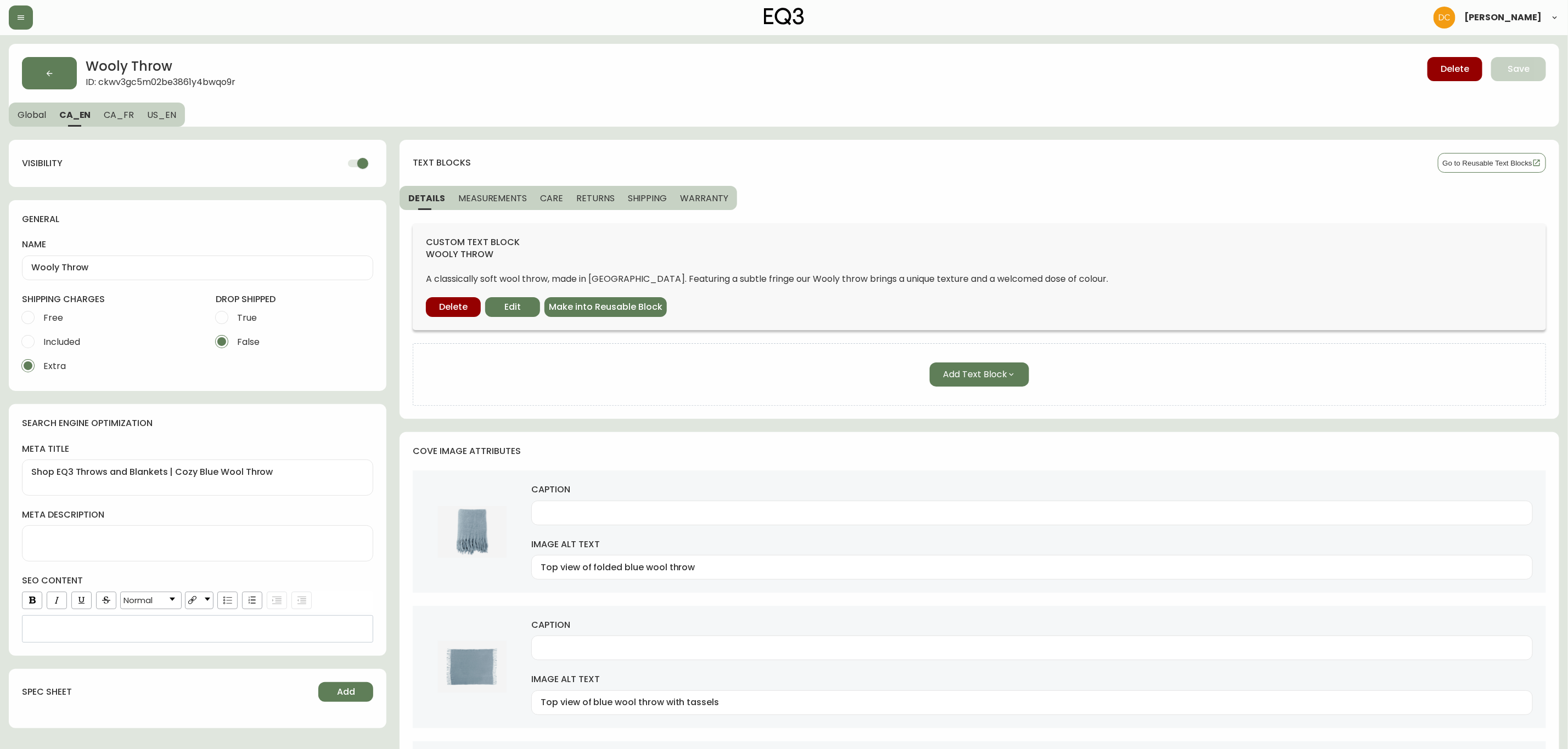
click at [162, 112] on span "US_EN" at bounding box center [162, 114] width 30 height 11
checkbox input "false"
type textarea "Shop EQ3 Throws and Blankets | Cozy Blue Wool Blanket"
type input "Folded blue wool throw top view"
type input "Blue wool throw with tassels top view"
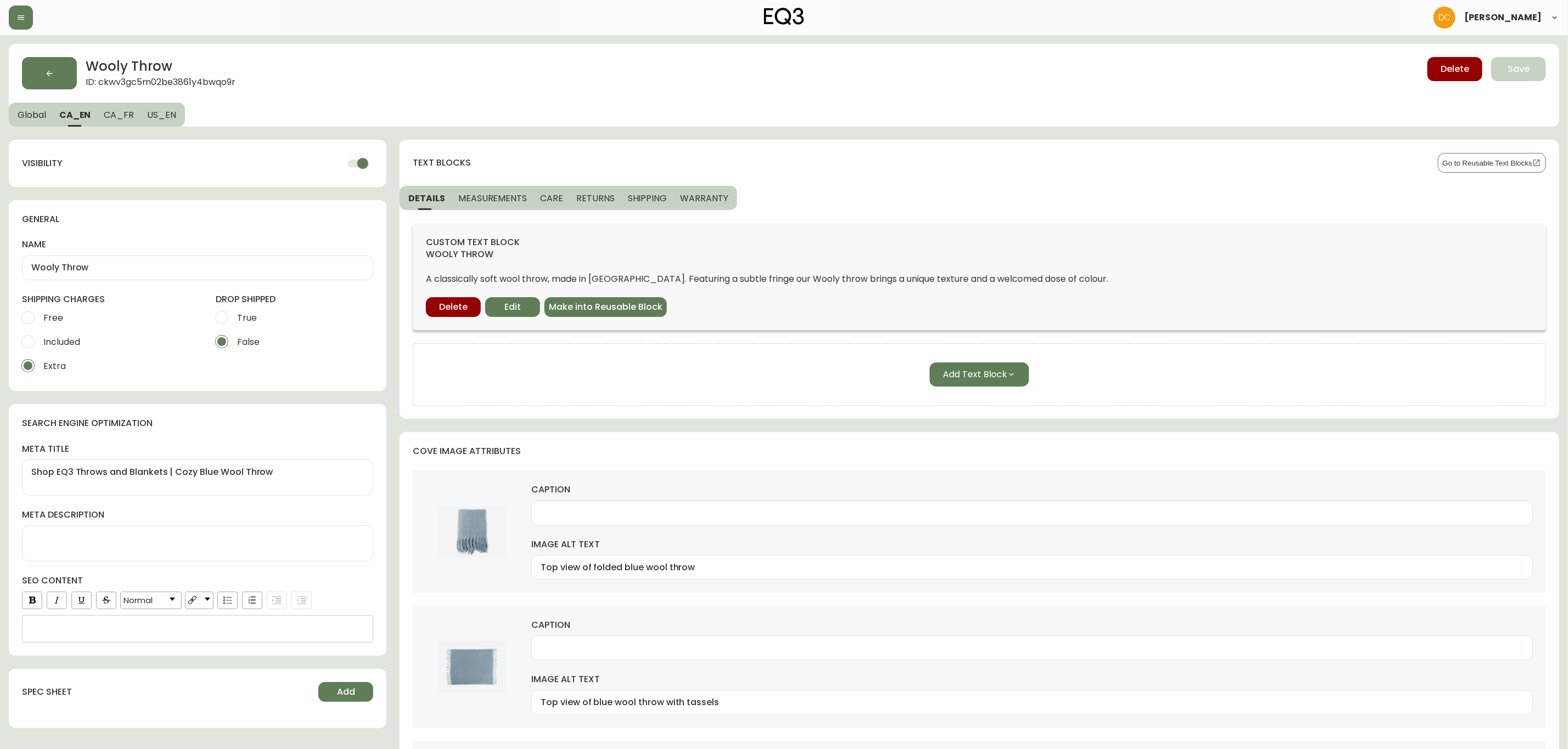
type input "Wrinkled blue wool throw with tassels top view"
type input "Wrinkled blue wool throw with tassels detail view"
type input "Folded ivory wool throw top view"
type input "Ivory wool throw with tassels top view"
type input "Wrinkled ivory wool throw with tassels top view"
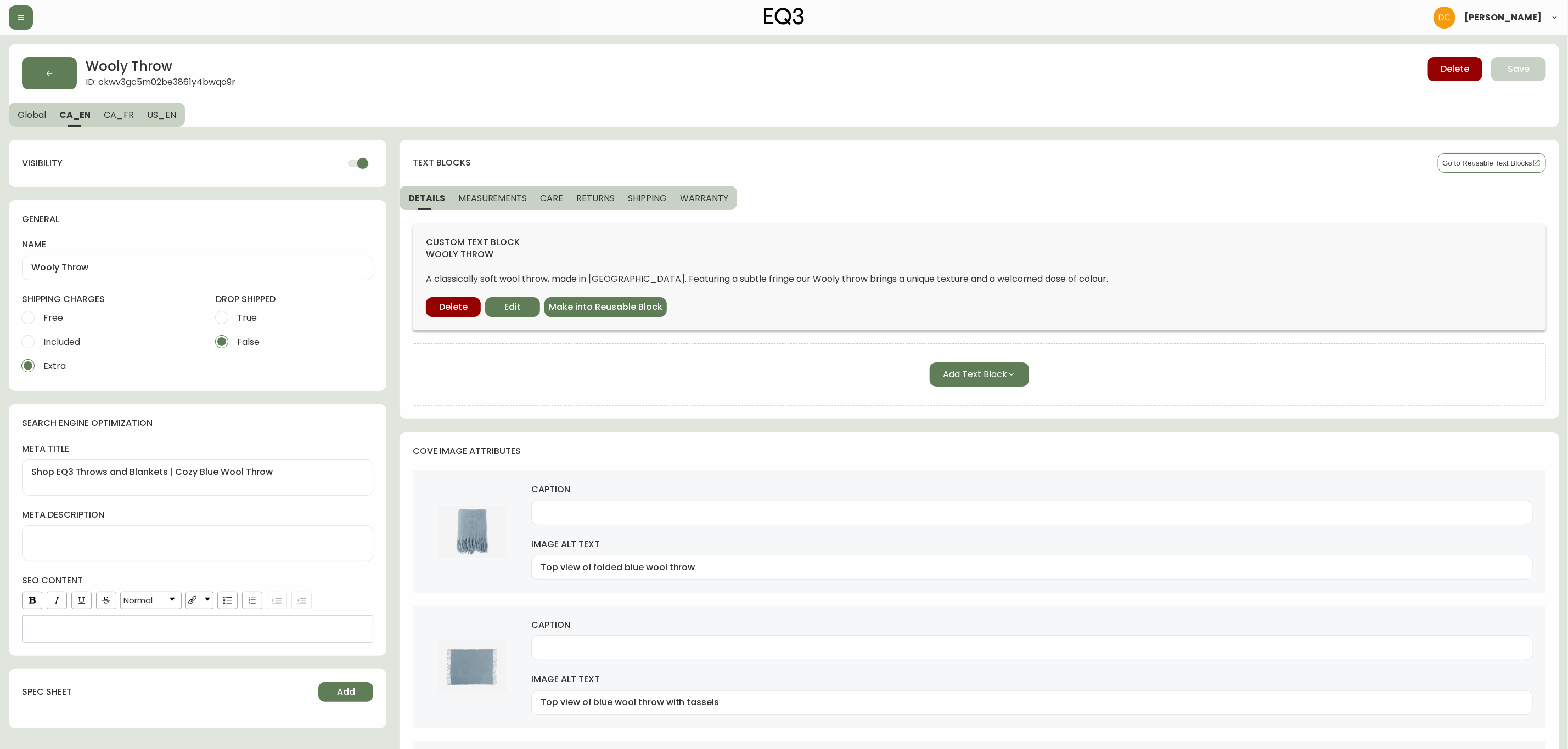
type input "Wrinkled ivory wool throw with tassels detail view"
type input "Folded yellow wool throw top view"
type input "Top view of yellow wool throw with tassels"
type input "Wrinkled yellow wool throw with tassels top view"
type input "Detail view of wrinkled yellow wool throw with tassels"
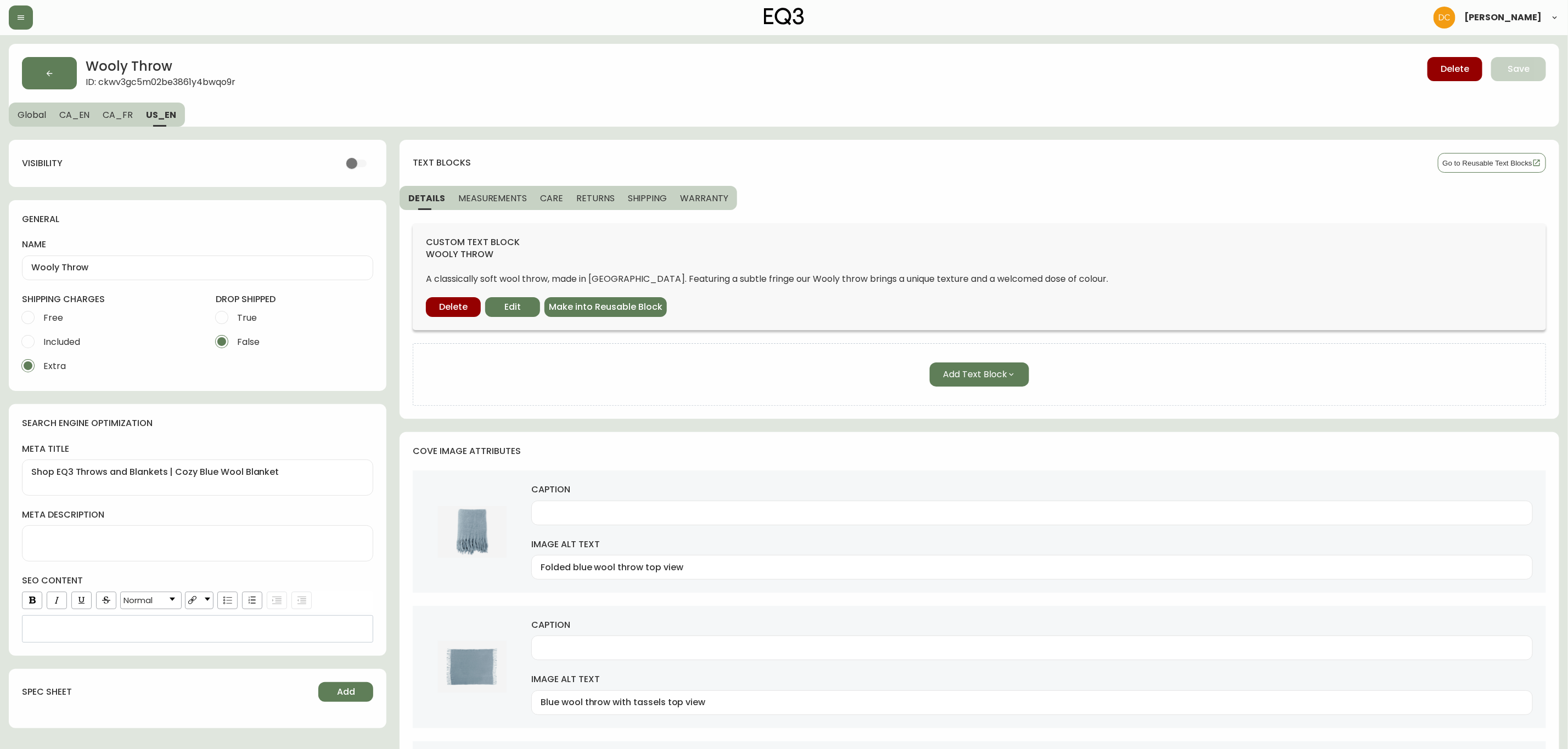
drag, startPoint x: 417, startPoint y: 522, endPoint x: 413, endPoint y: 201, distance: 321.0
click at [25, 22] on button "button" at bounding box center [21, 18] width 24 height 24
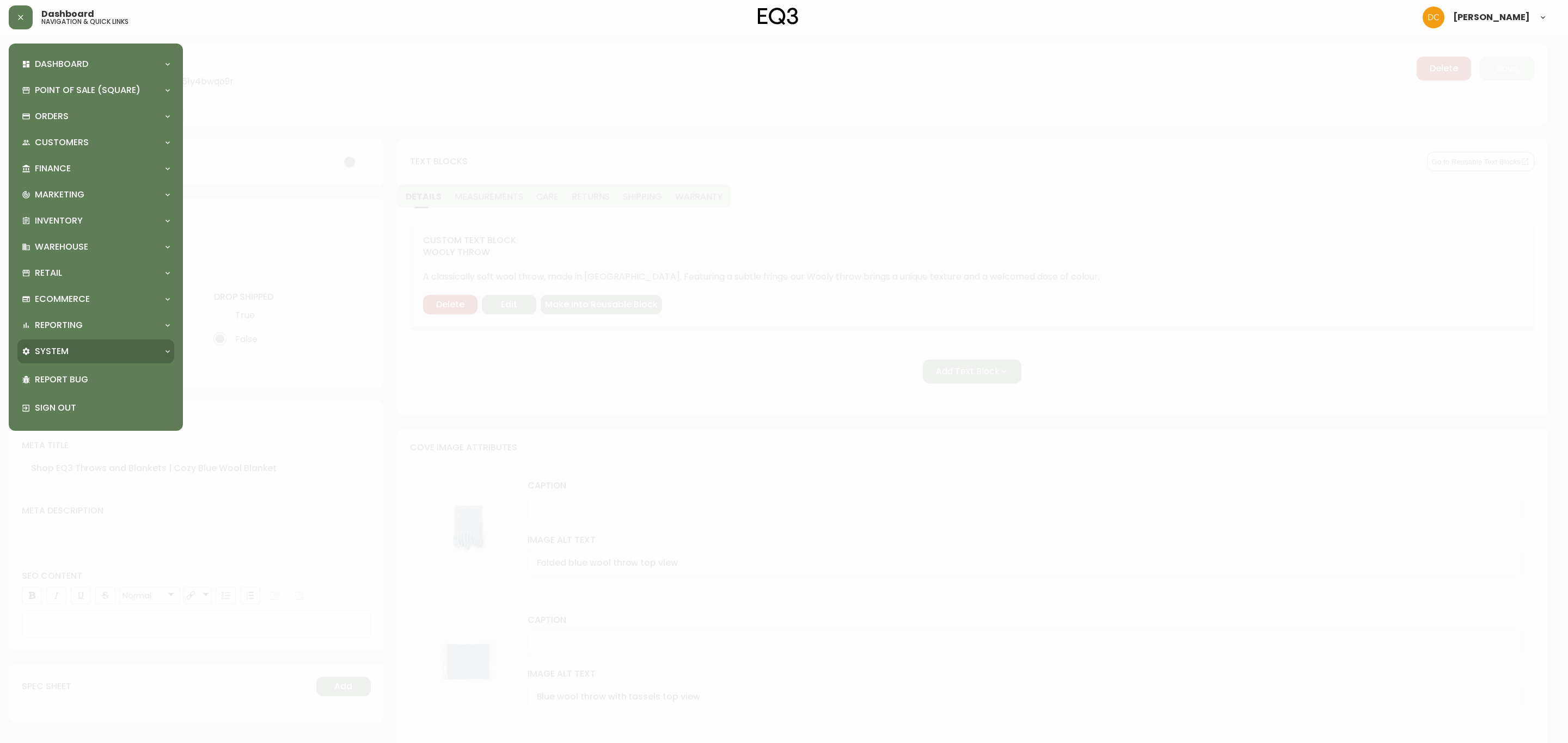
click at [119, 354] on div "System" at bounding box center [91, 351] width 137 height 12
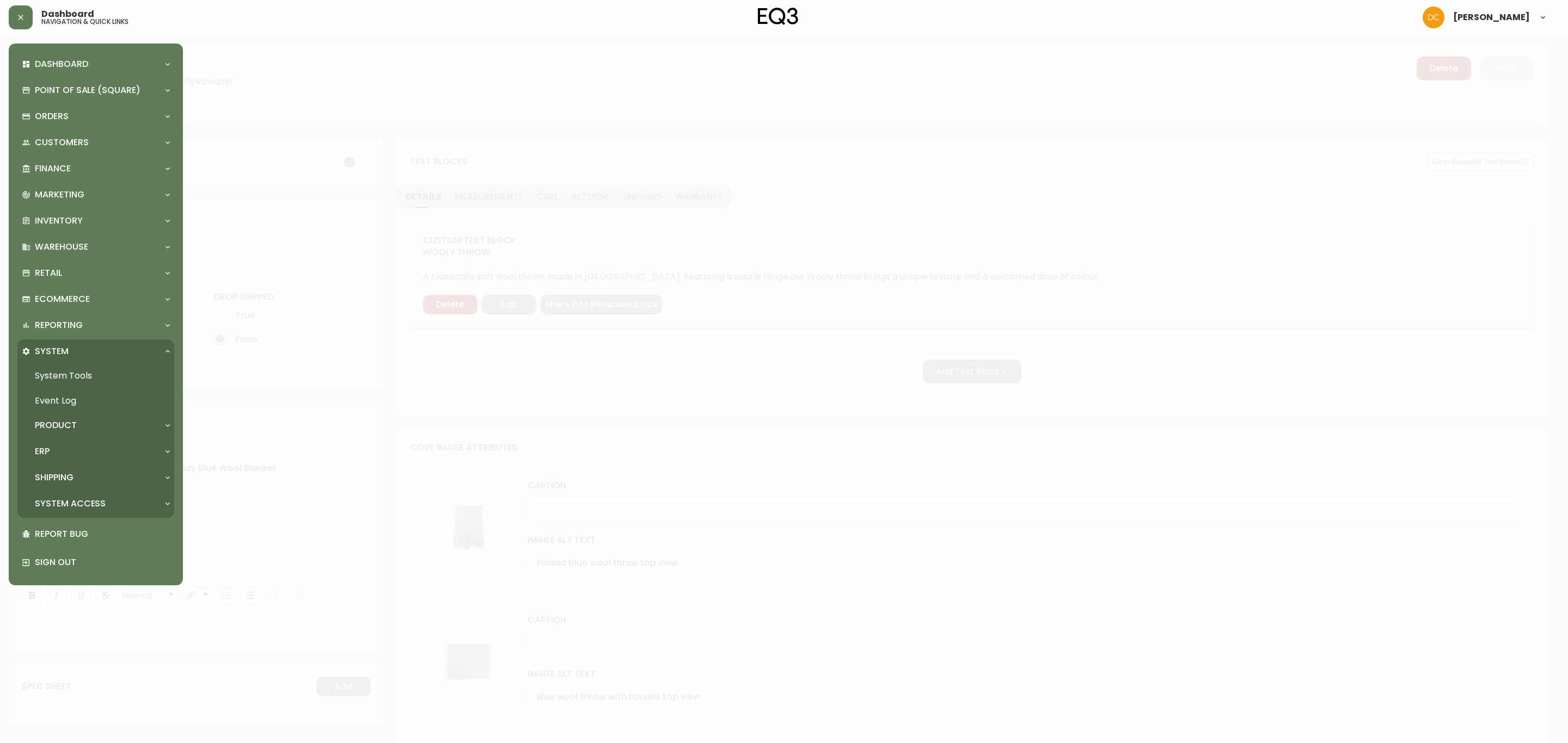
click at [85, 430] on div "Product" at bounding box center [91, 425] width 137 height 12
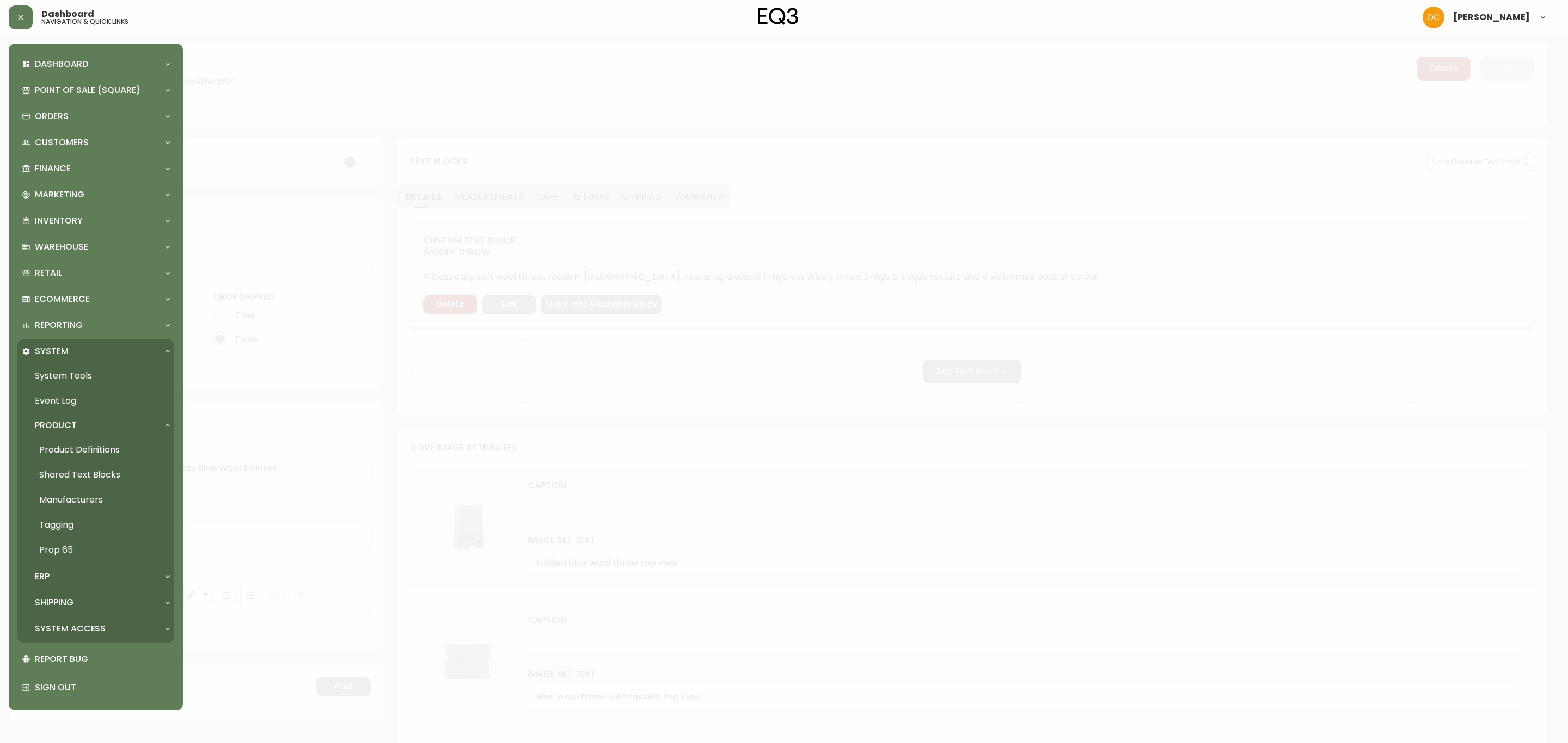
click at [87, 445] on link "Product Definitions" at bounding box center [95, 449] width 157 height 25
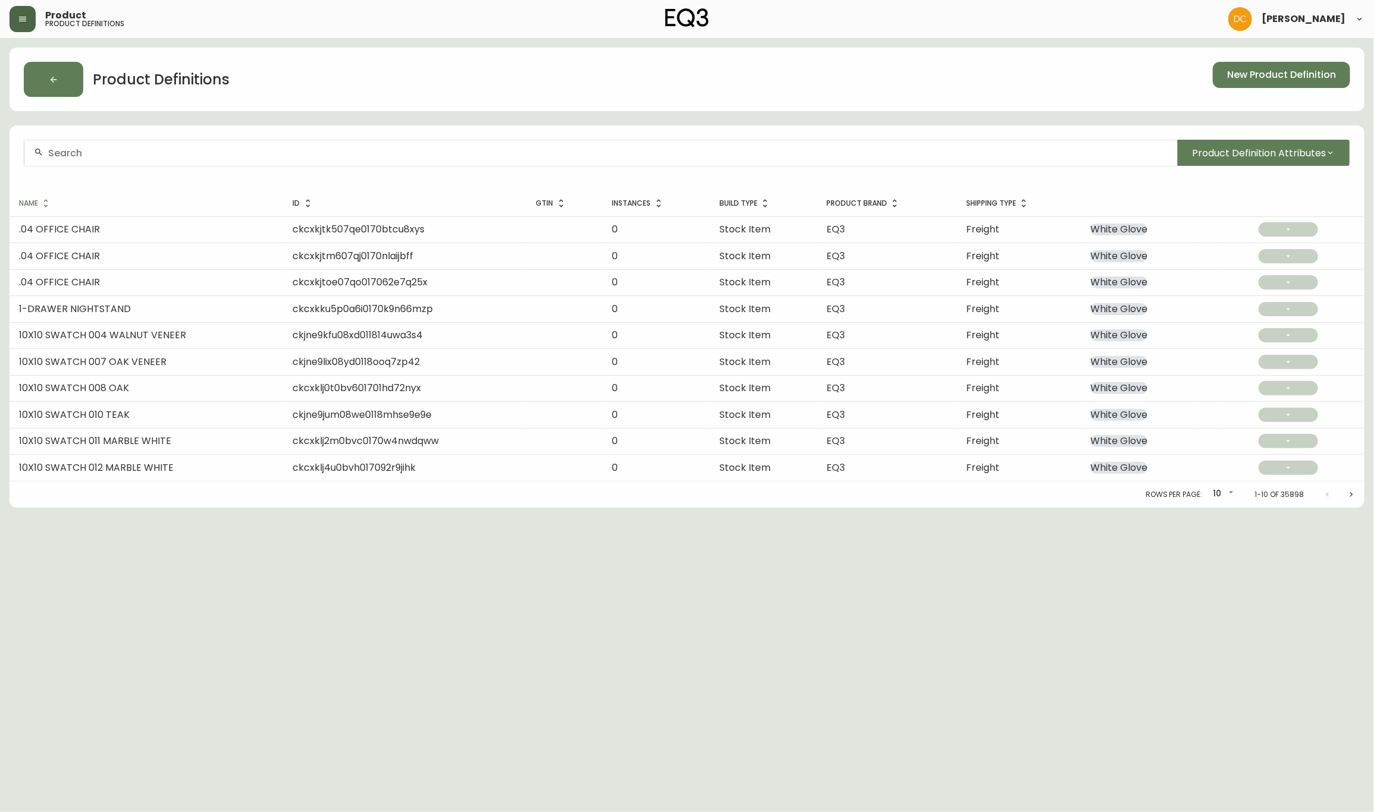
click at [26, 18] on icon "button" at bounding box center [22, 19] width 7 height 5
